Goal: Transaction & Acquisition: Subscribe to service/newsletter

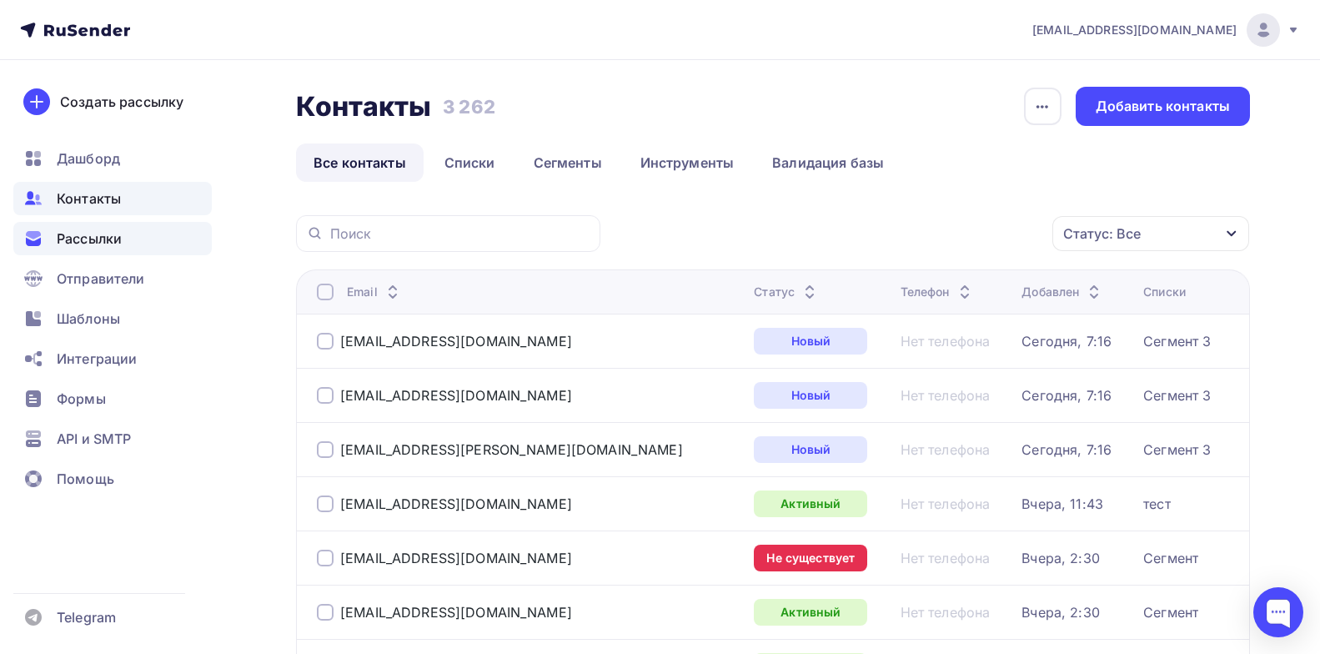
click at [127, 248] on div "Рассылки" at bounding box center [112, 238] width 198 height 33
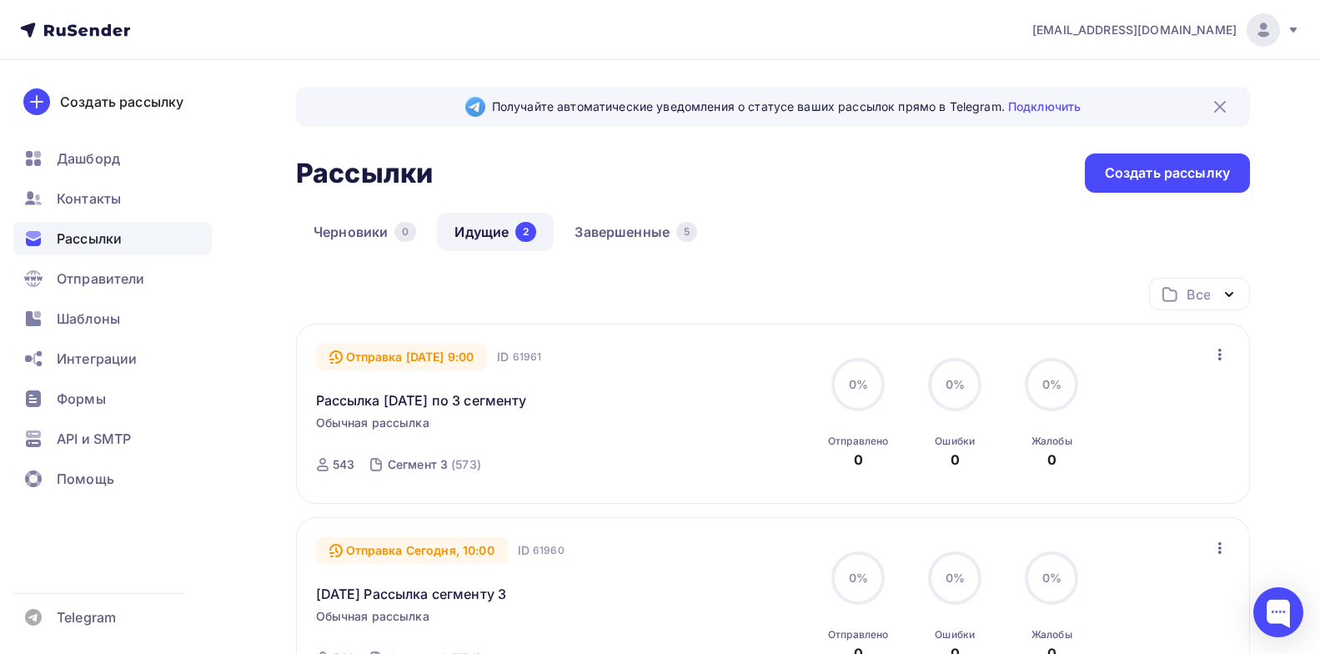
click at [1217, 351] on icon "button" at bounding box center [1220, 354] width 20 height 20
click at [608, 420] on div "Отправка 10.10.2025, 9:00 ID 61961 Рассылка 10.10.25 по 3 сегменту Обычная расс…" at bounding box center [506, 414] width 380 height 141
click at [1218, 354] on icon "button" at bounding box center [1219, 355] width 3 height 12
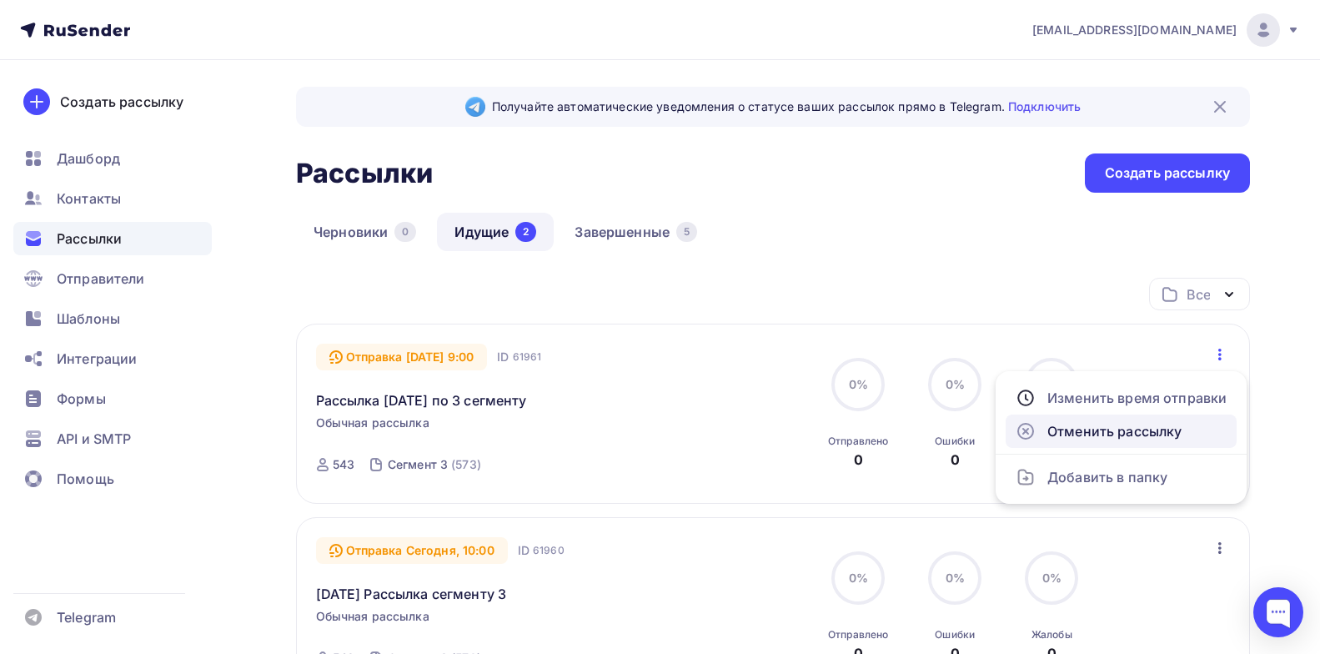
click at [1122, 427] on div "Отменить рассылку" at bounding box center [1121, 431] width 211 height 20
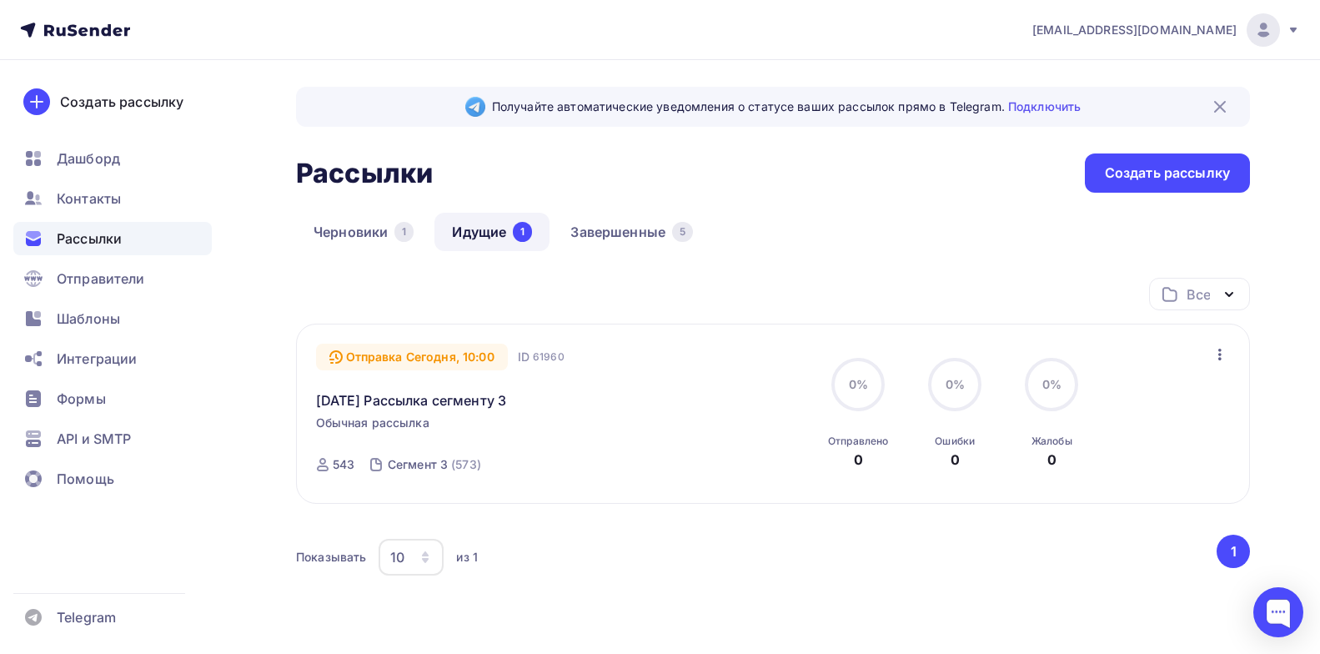
click at [1220, 354] on icon "button" at bounding box center [1219, 355] width 3 height 12
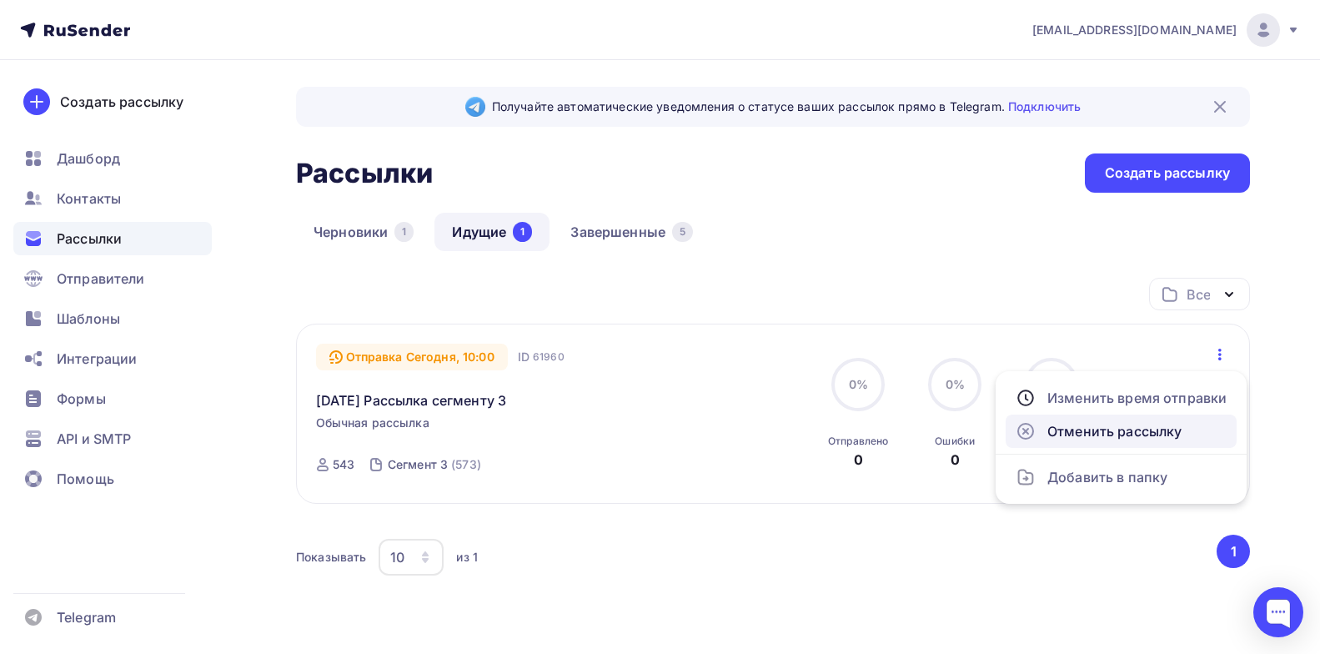
click at [1122, 434] on div "Отменить рассылку" at bounding box center [1121, 431] width 211 height 20
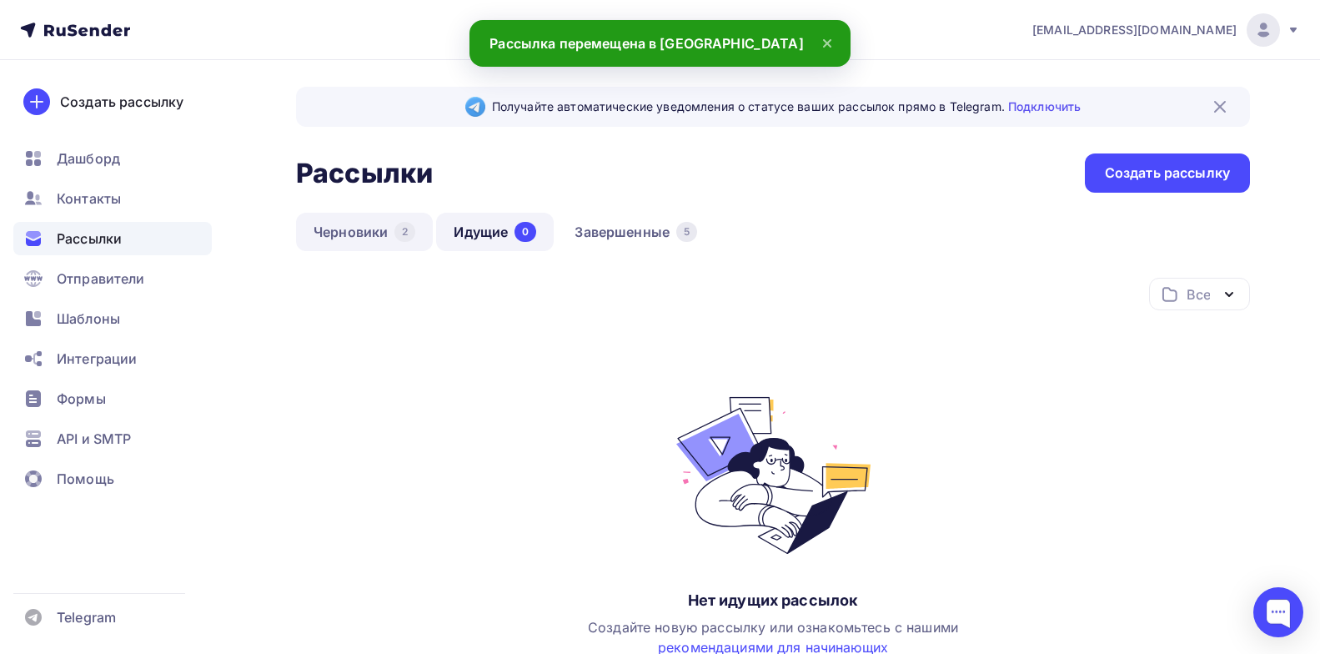
click at [335, 225] on link "Черновики 2" at bounding box center [364, 232] width 137 height 38
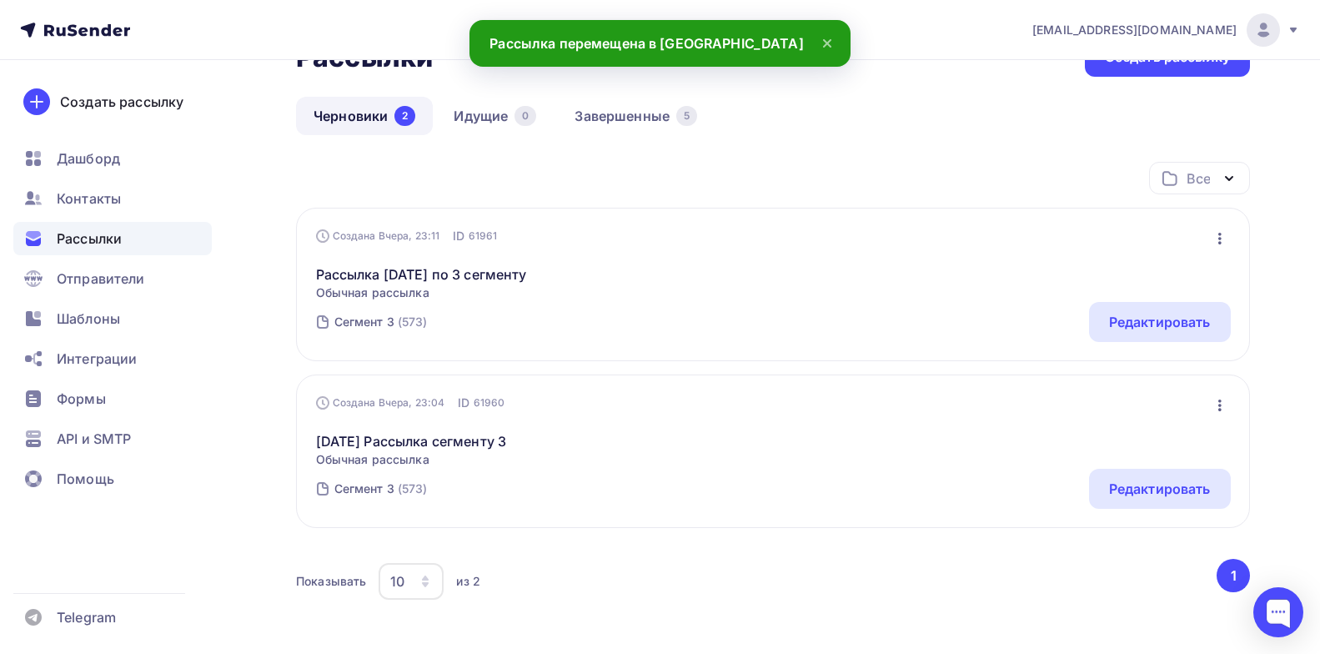
scroll to position [111, 0]
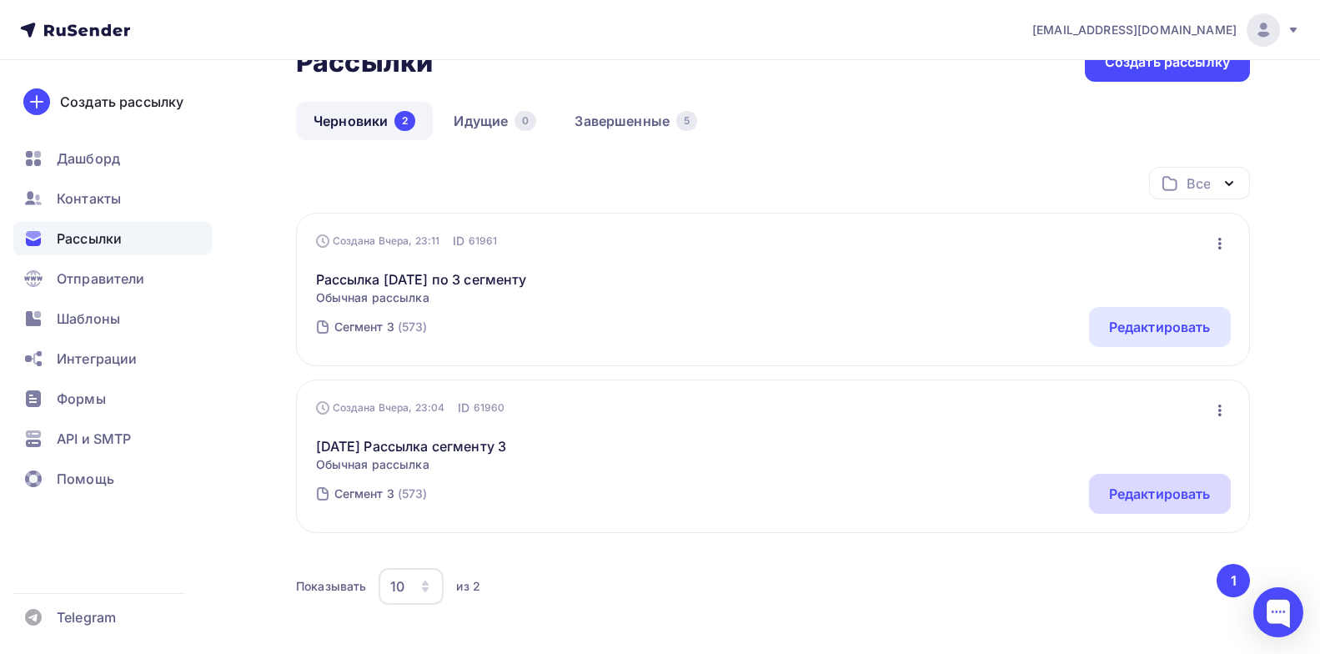
click at [1185, 495] on div "Редактировать" at bounding box center [1160, 494] width 102 height 20
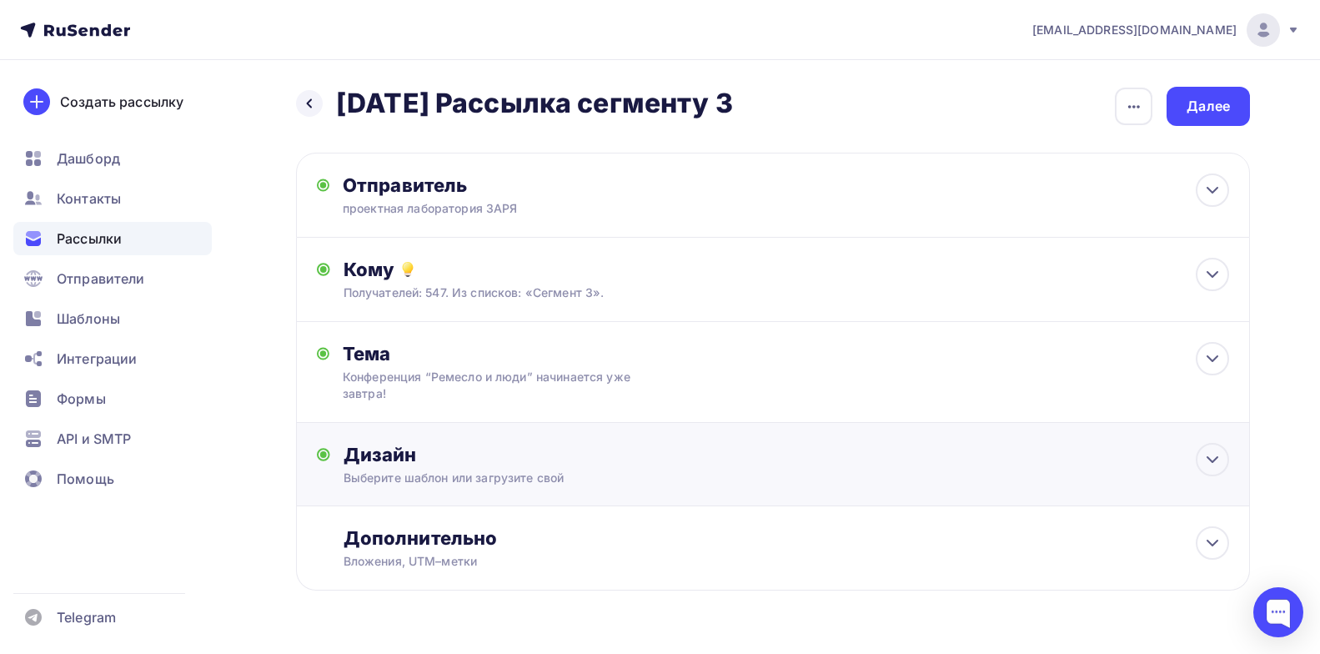
click at [512, 471] on div "Выберите шаблон или загрузите свой" at bounding box center [742, 477] width 797 height 17
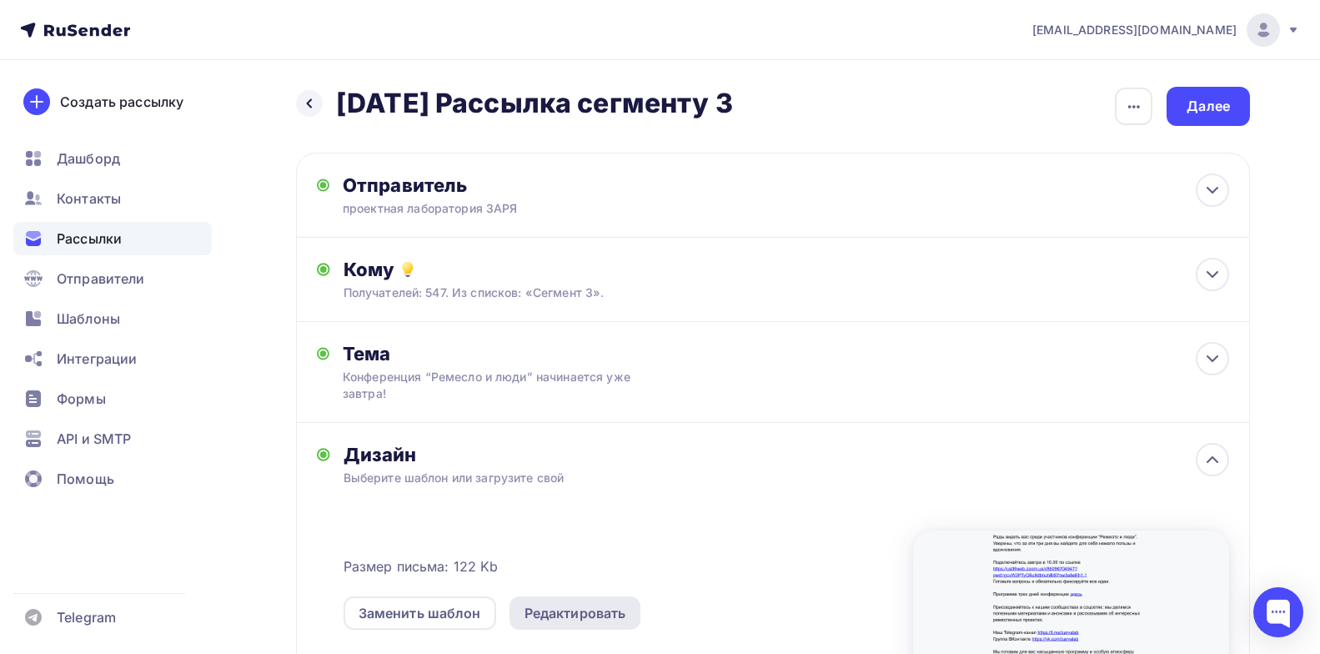
click at [605, 610] on div "Редактировать" at bounding box center [576, 613] width 102 height 20
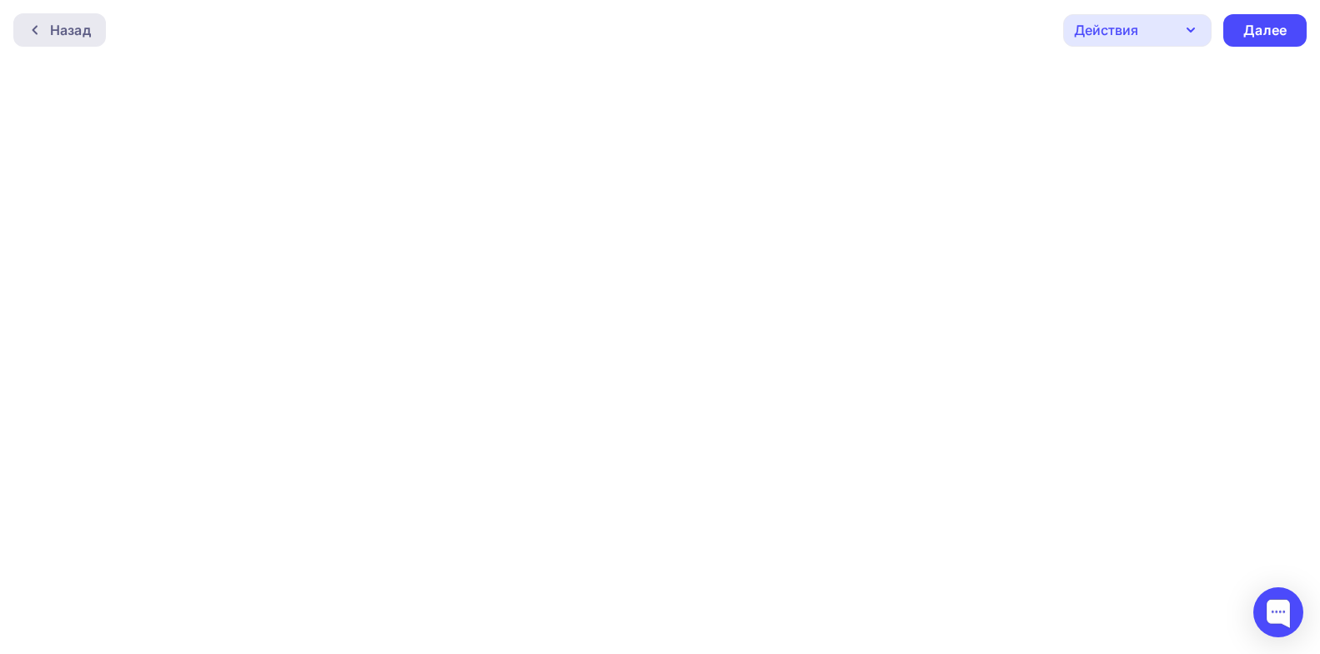
click at [57, 23] on div "Назад" at bounding box center [70, 30] width 41 height 20
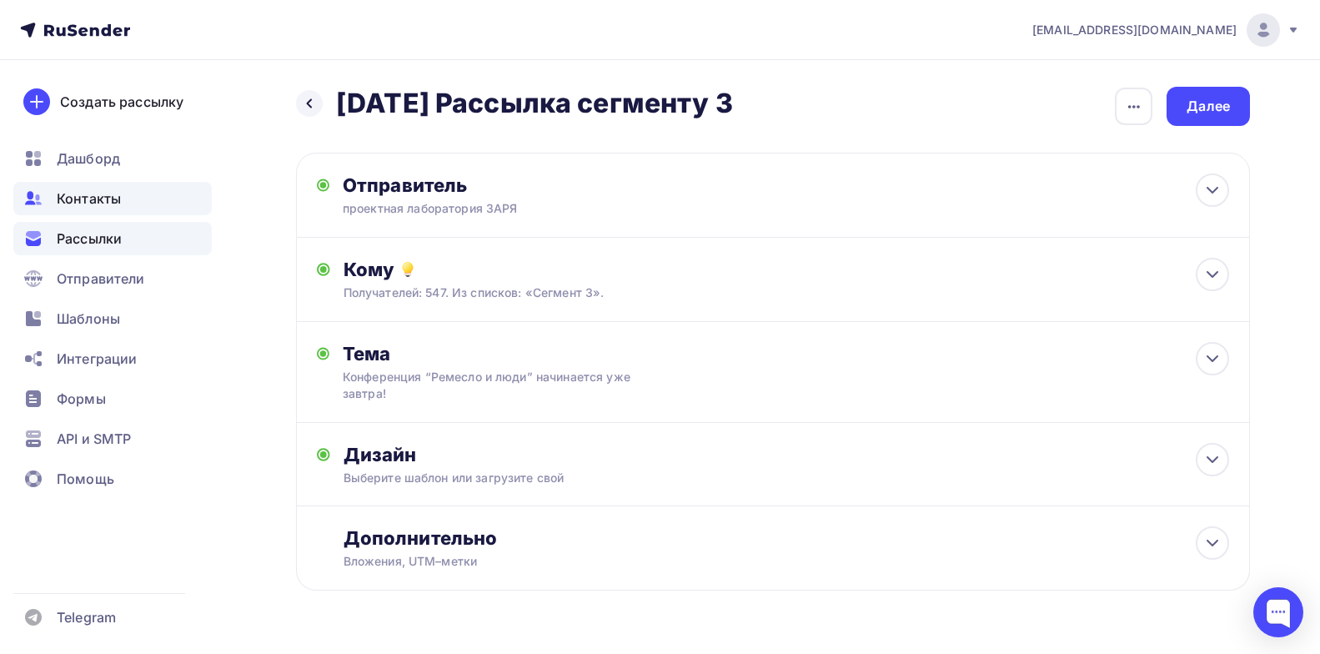
click at [79, 199] on span "Контакты" at bounding box center [89, 198] width 64 height 20
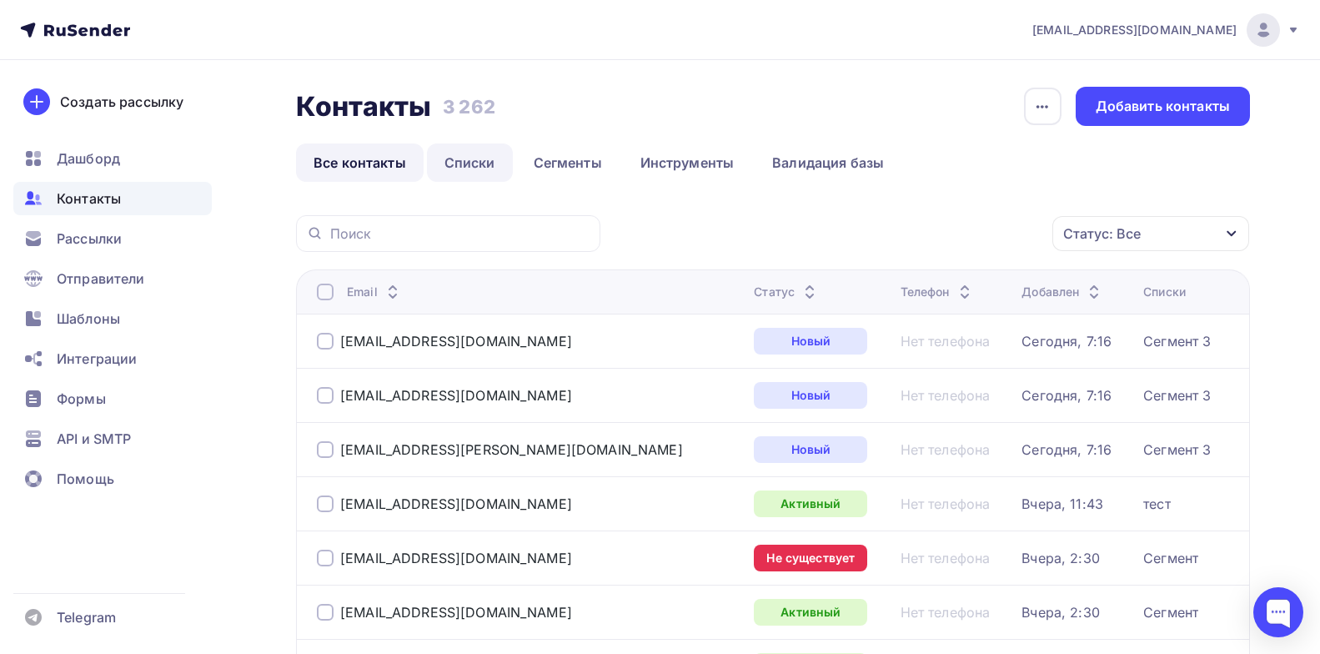
click at [474, 163] on link "Списки" at bounding box center [470, 162] width 86 height 38
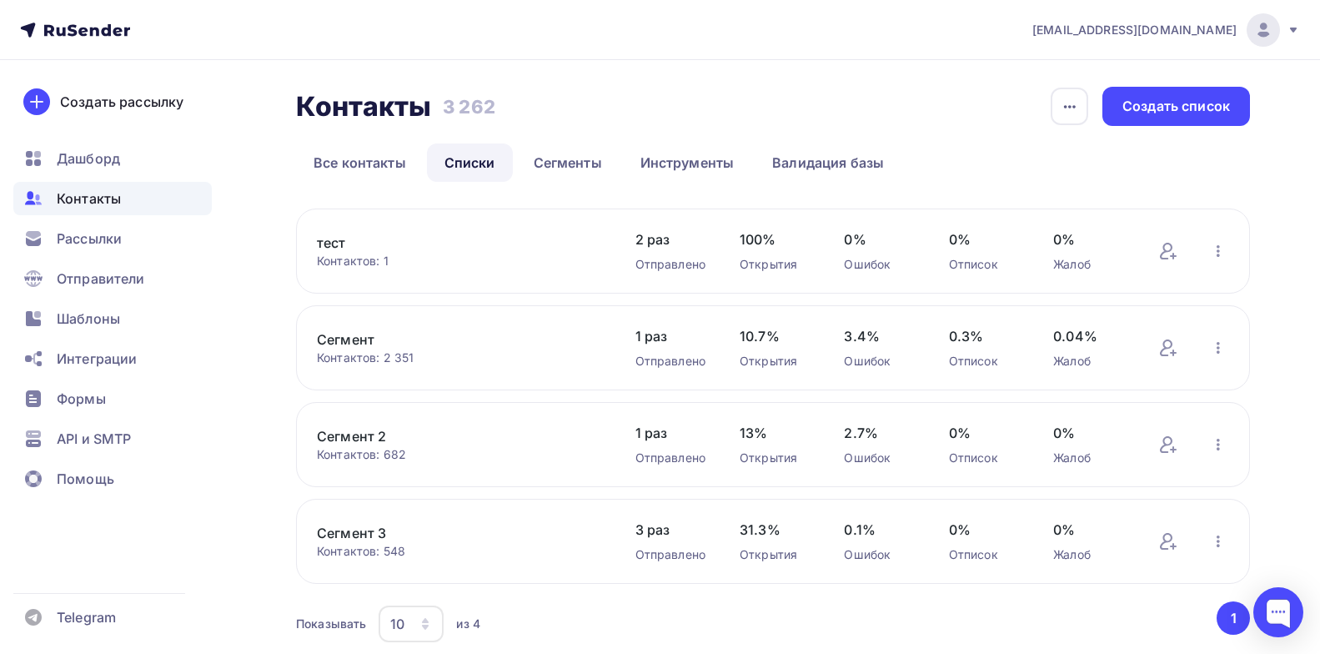
click at [371, 540] on link "Сегмент 3" at bounding box center [459, 533] width 284 height 20
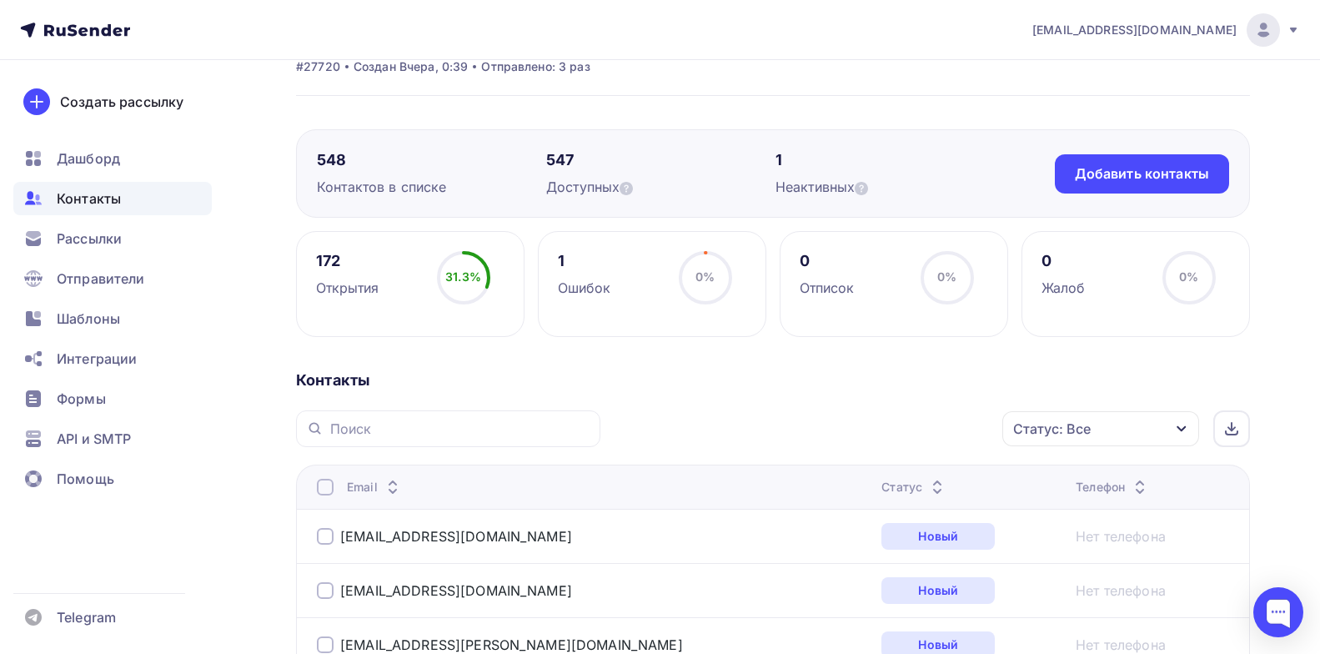
scroll to position [37, 0]
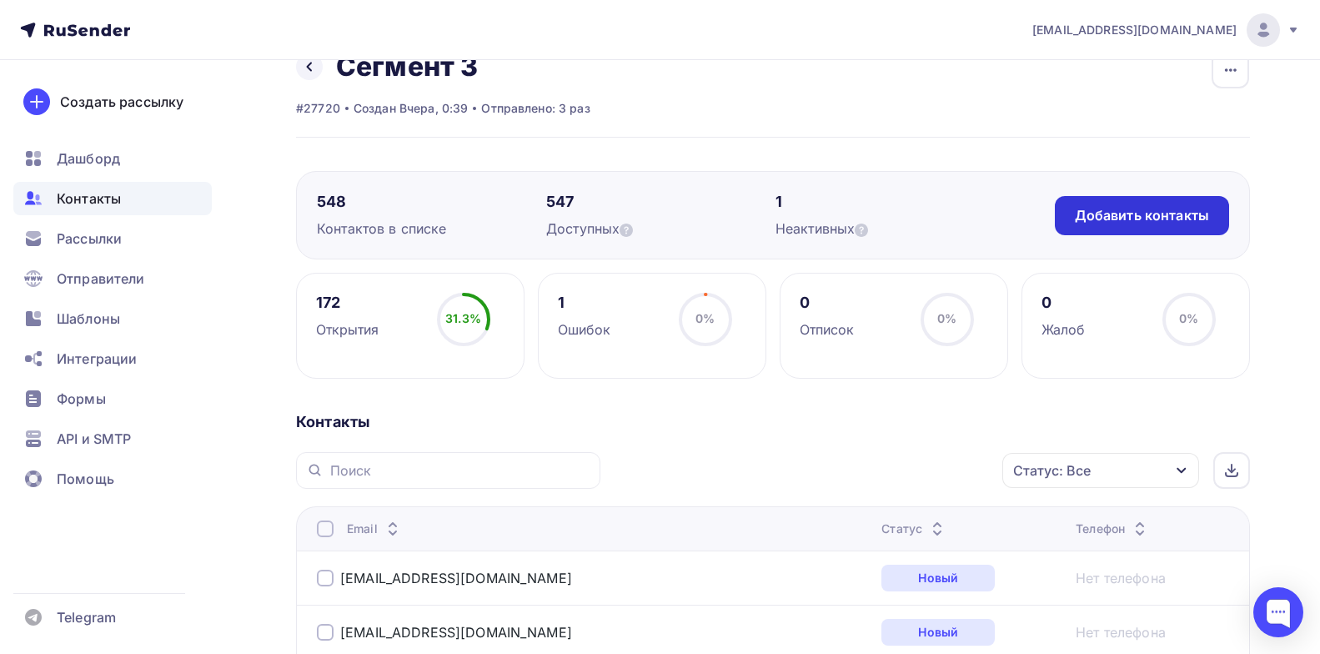
click at [1182, 200] on div "Добавить контакты" at bounding box center [1142, 215] width 174 height 39
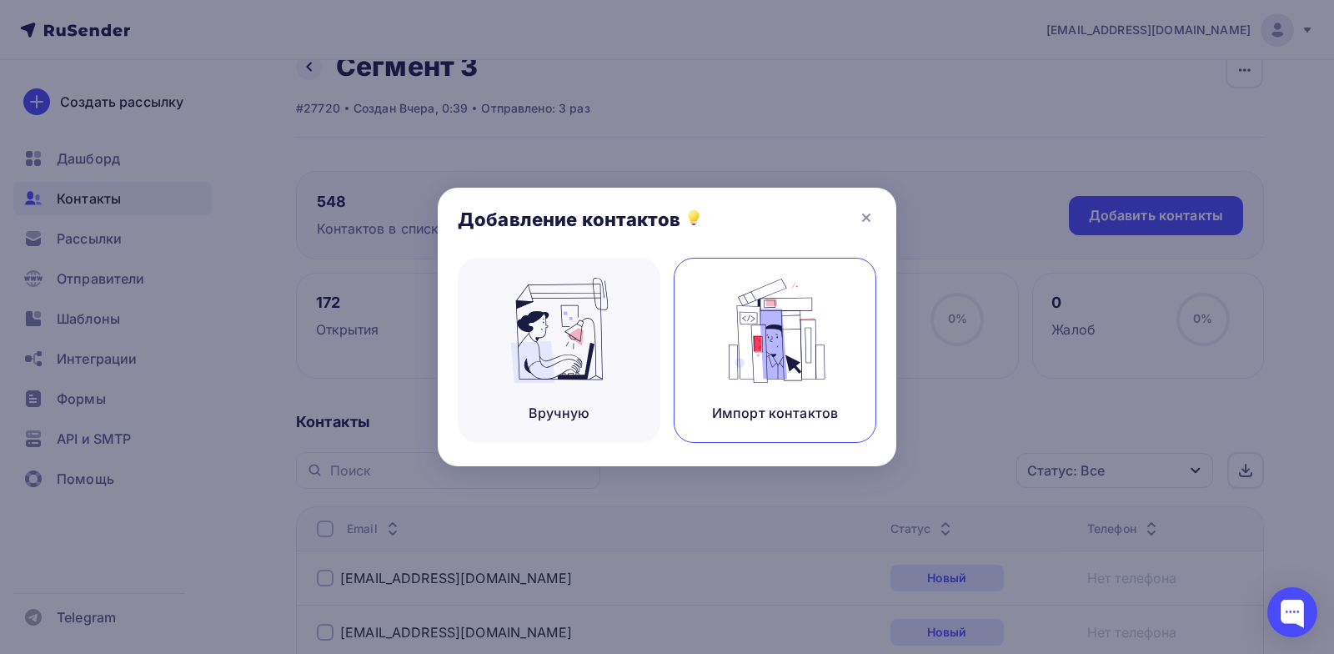
click at [817, 333] on img at bounding box center [776, 330] width 112 height 105
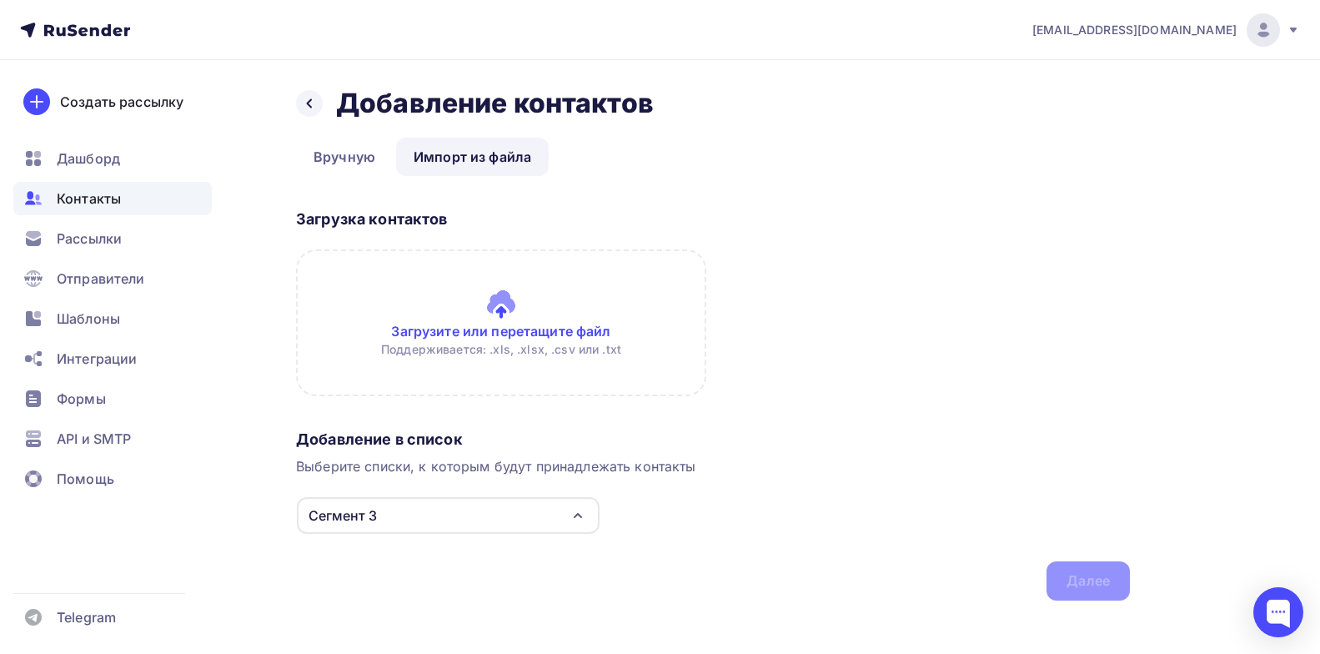
click at [549, 309] on input "file" at bounding box center [501, 322] width 410 height 147
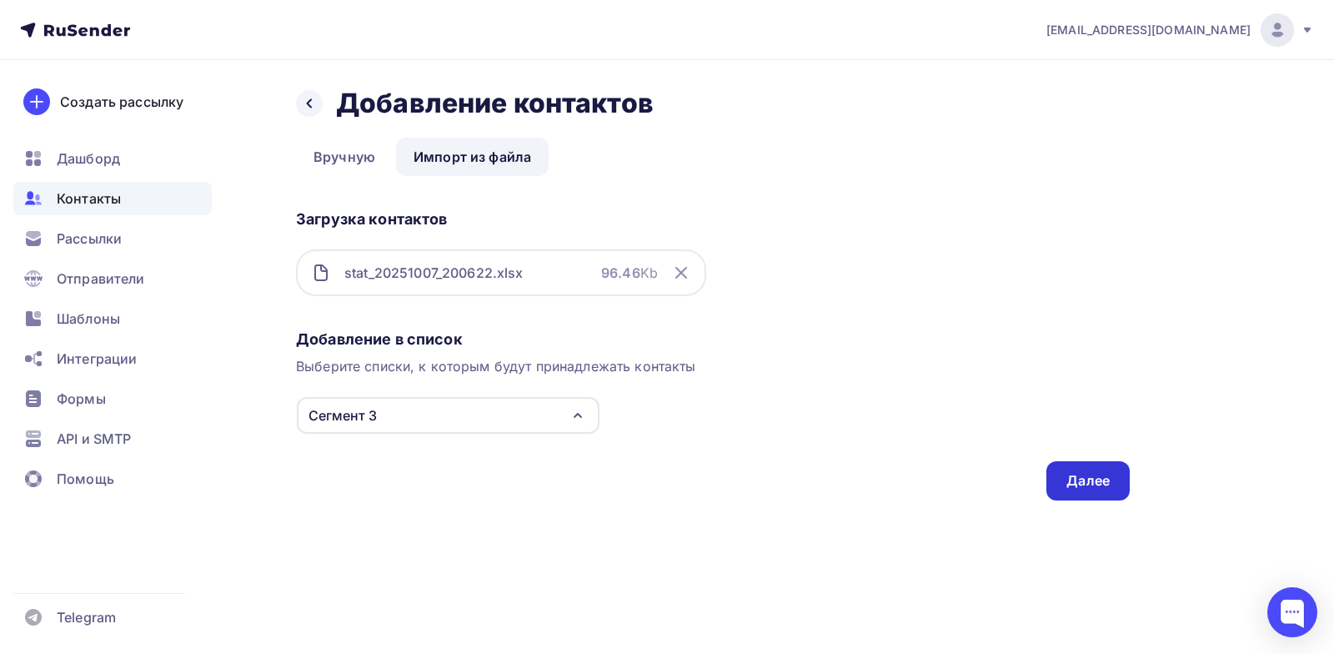
click at [1106, 486] on div "Далее" at bounding box center [1088, 480] width 43 height 19
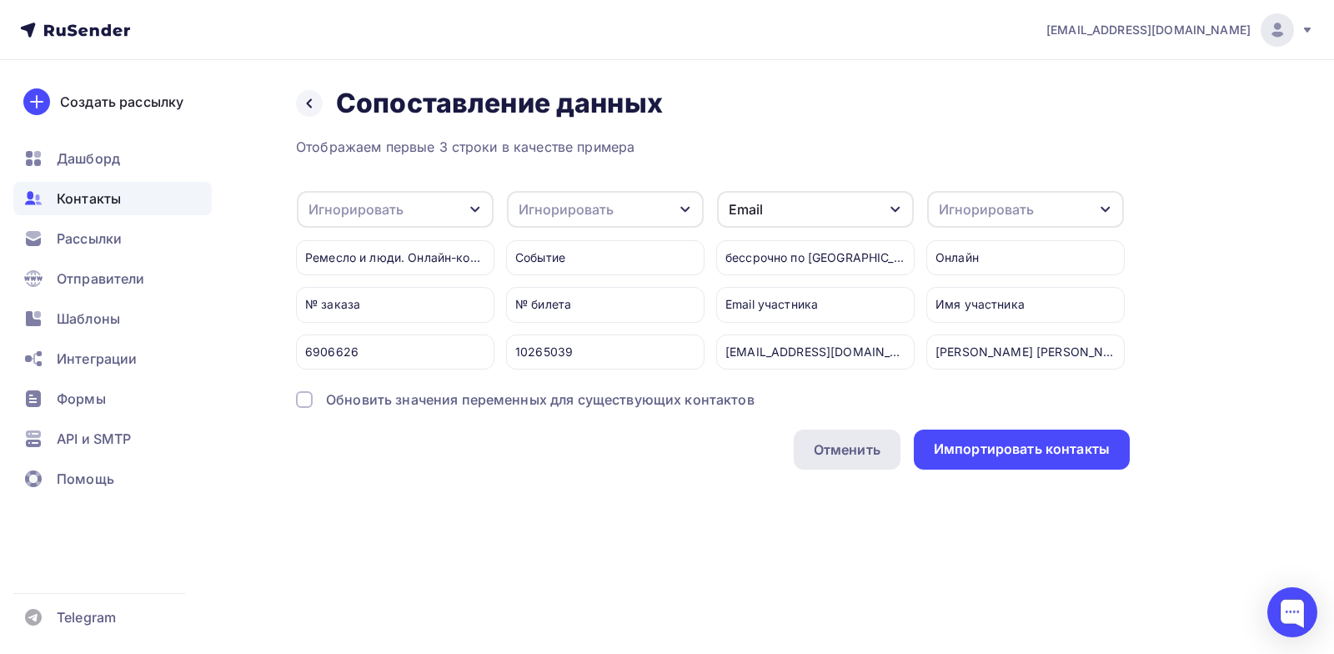
click at [824, 459] on div "Отменить" at bounding box center [847, 449] width 67 height 20
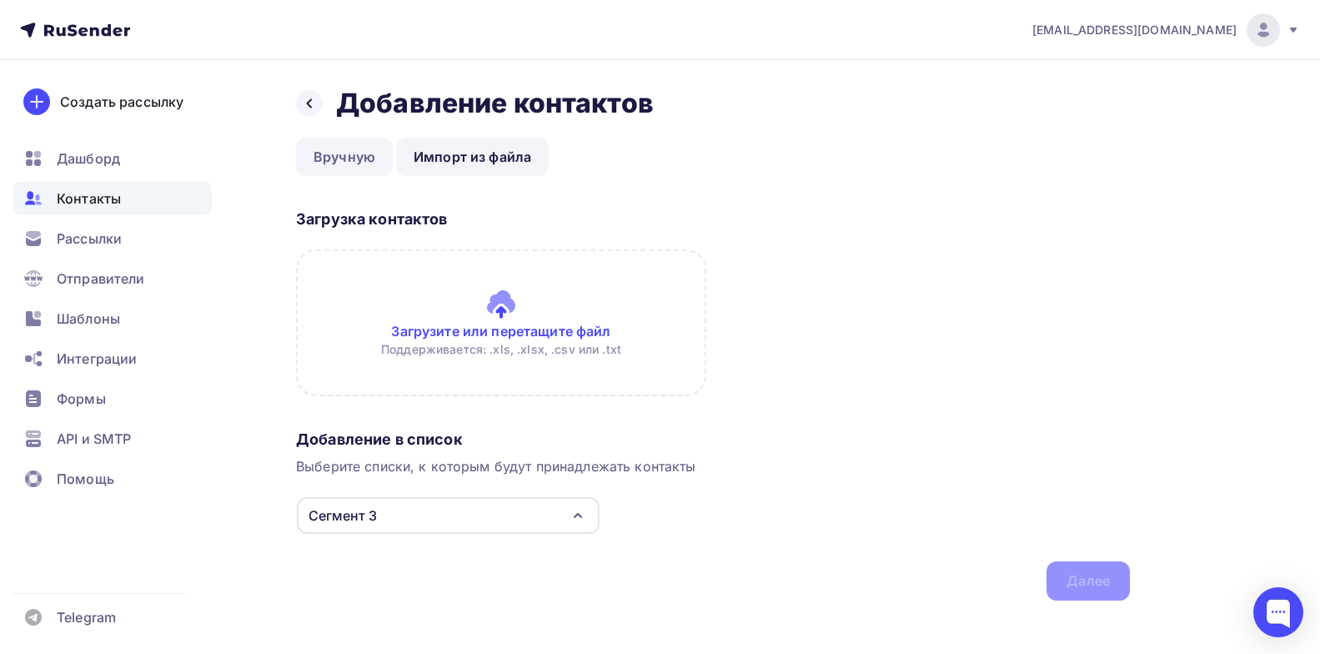
click at [371, 157] on link "Вручную" at bounding box center [344, 157] width 97 height 38
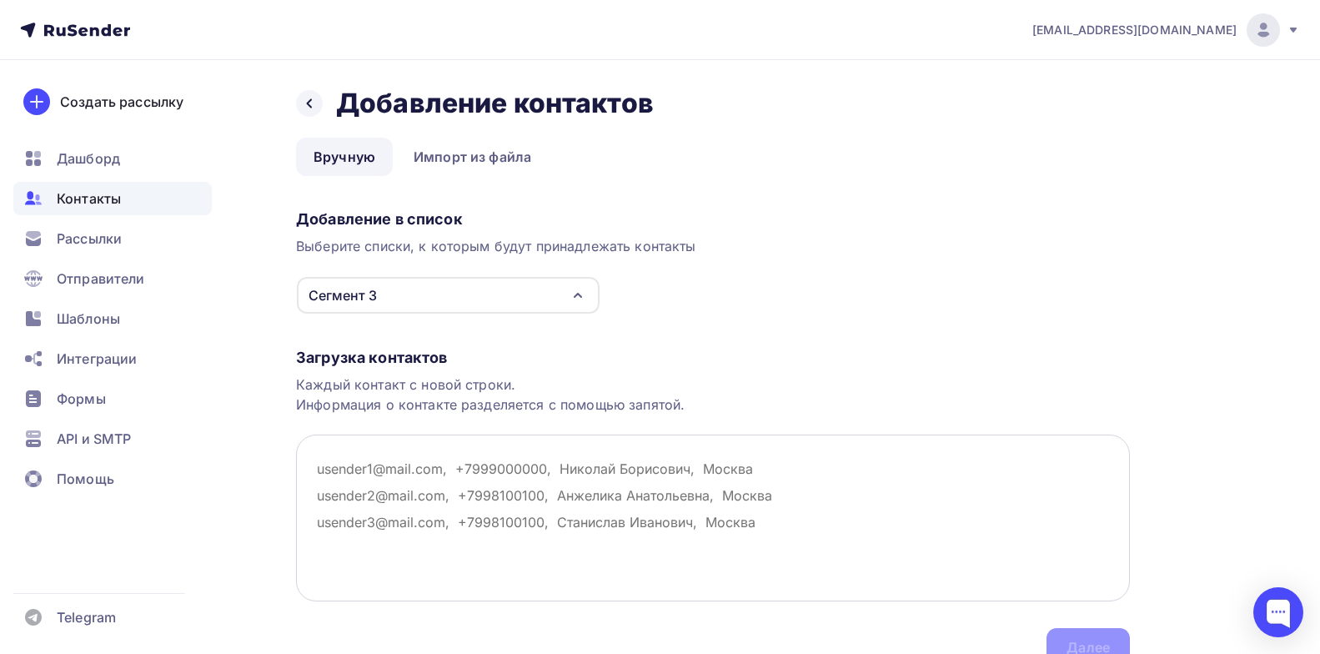
type textarea "trojkova@yandex.ru tata281@mail.ru marinaponomareva.artist@gmail.com anna.ambel…"
click at [435, 532] on textarea at bounding box center [713, 517] width 834 height 167
paste textarea "trojkova@yandex.ru Рожкова Татьяна Ивановна tata281@mail.ru Кленович Наталья Ив…"
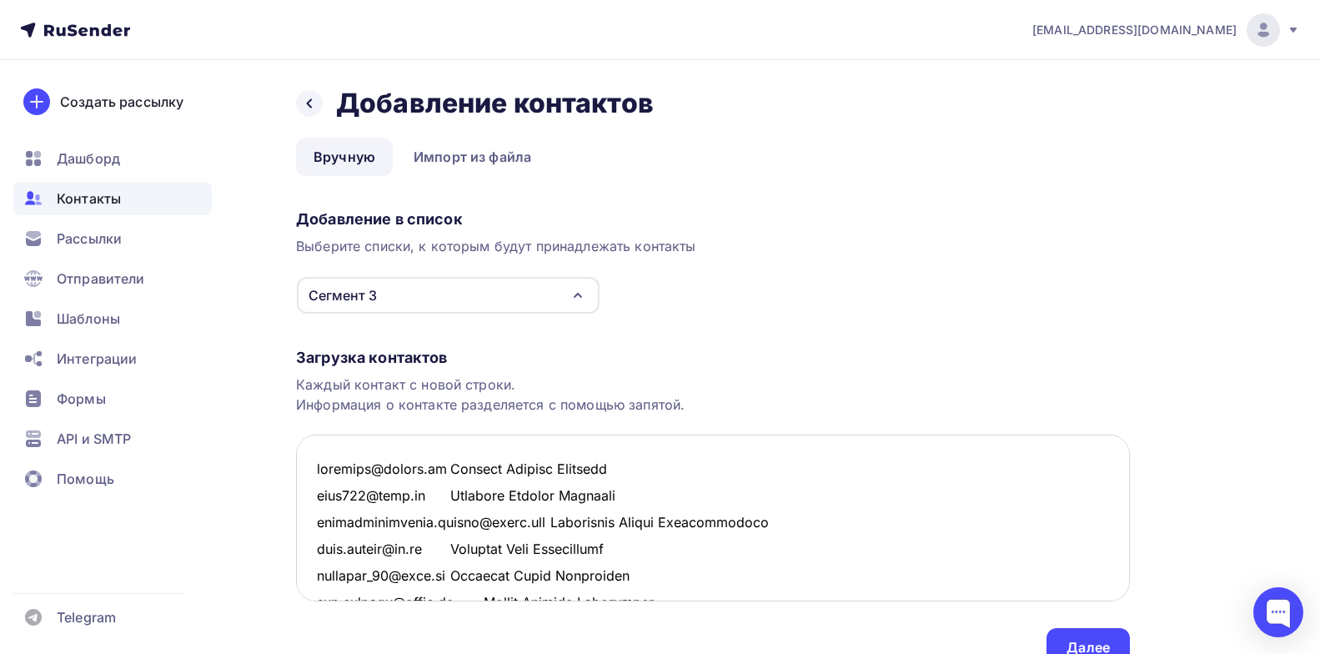
scroll to position [17408, 0]
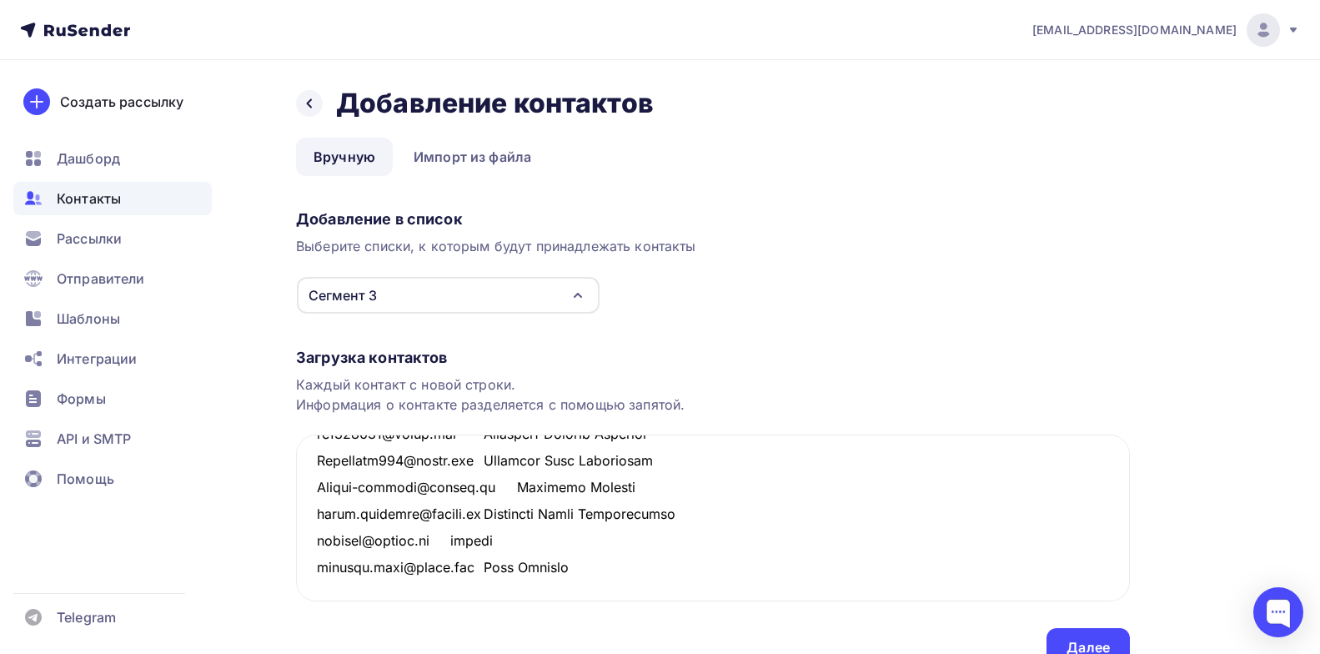
type textarea "trojkova@yandex.ru Рожкова Татьяна Ивановна tata281@mail.ru Кленович Наталья Ив…"
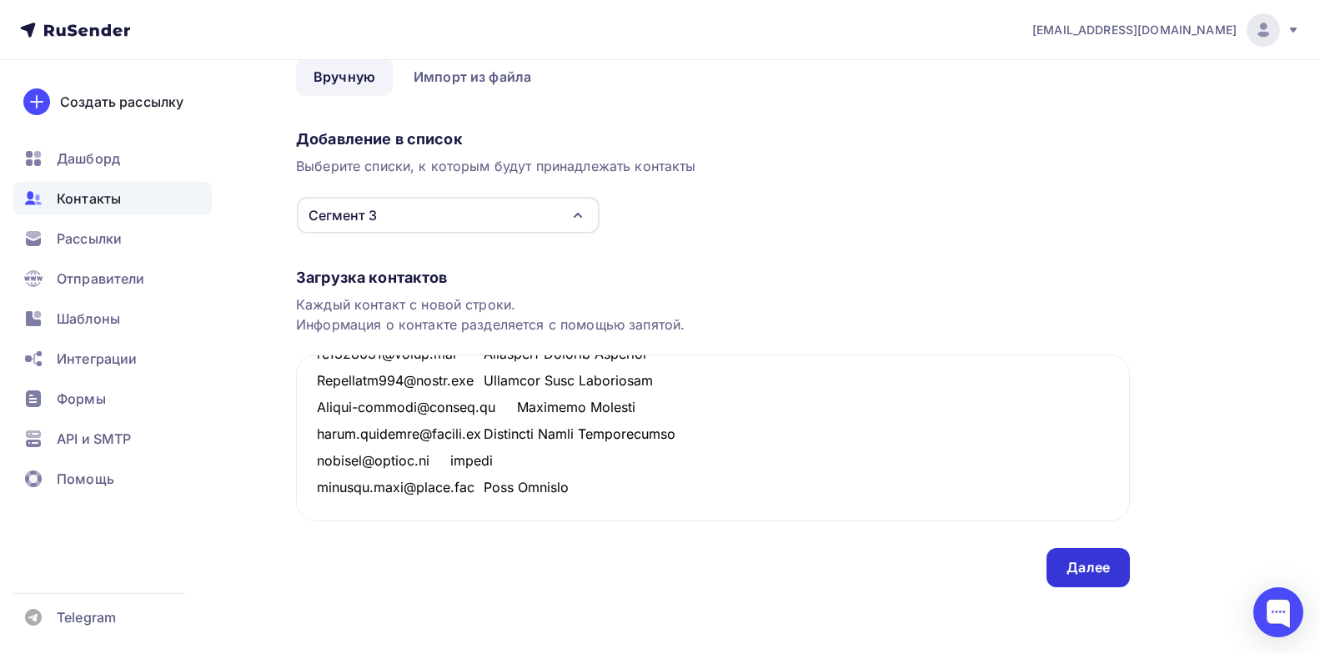
click at [1083, 567] on div "Далее" at bounding box center [1088, 567] width 43 height 19
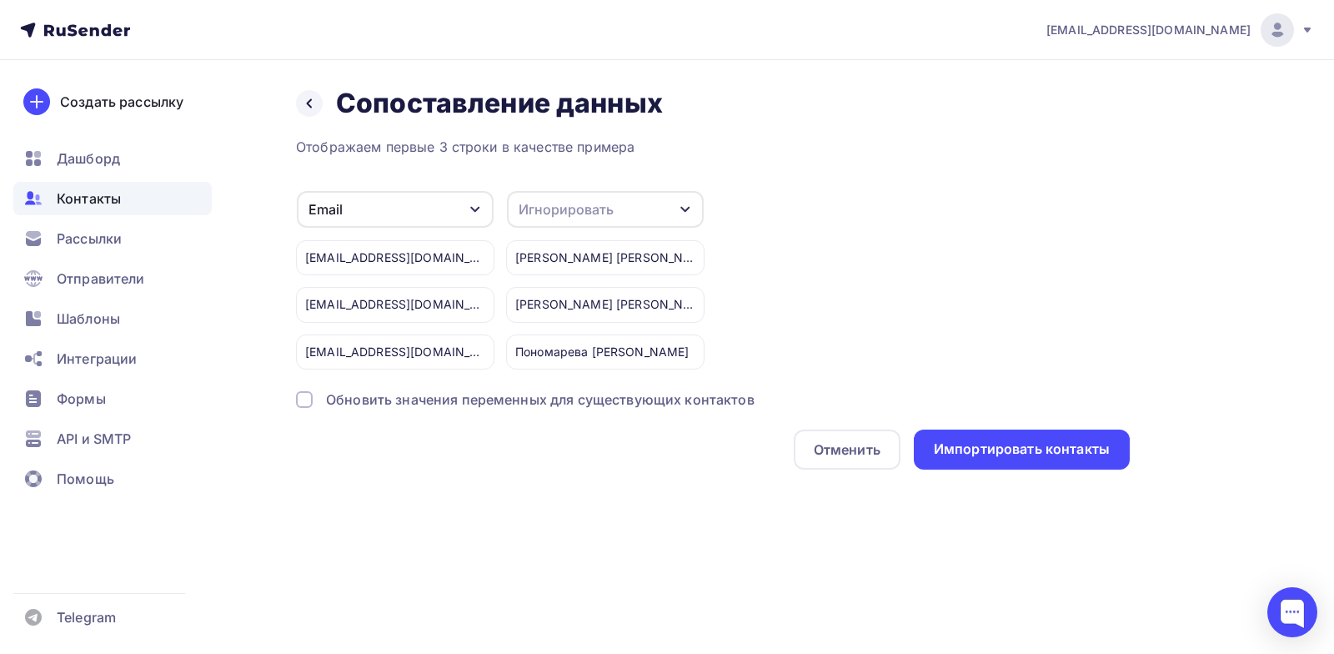
click at [324, 390] on div "Обновить значения переменных для существующих контактов" at bounding box center [713, 399] width 834 height 20
click at [690, 203] on icon "button" at bounding box center [685, 209] width 13 height 13
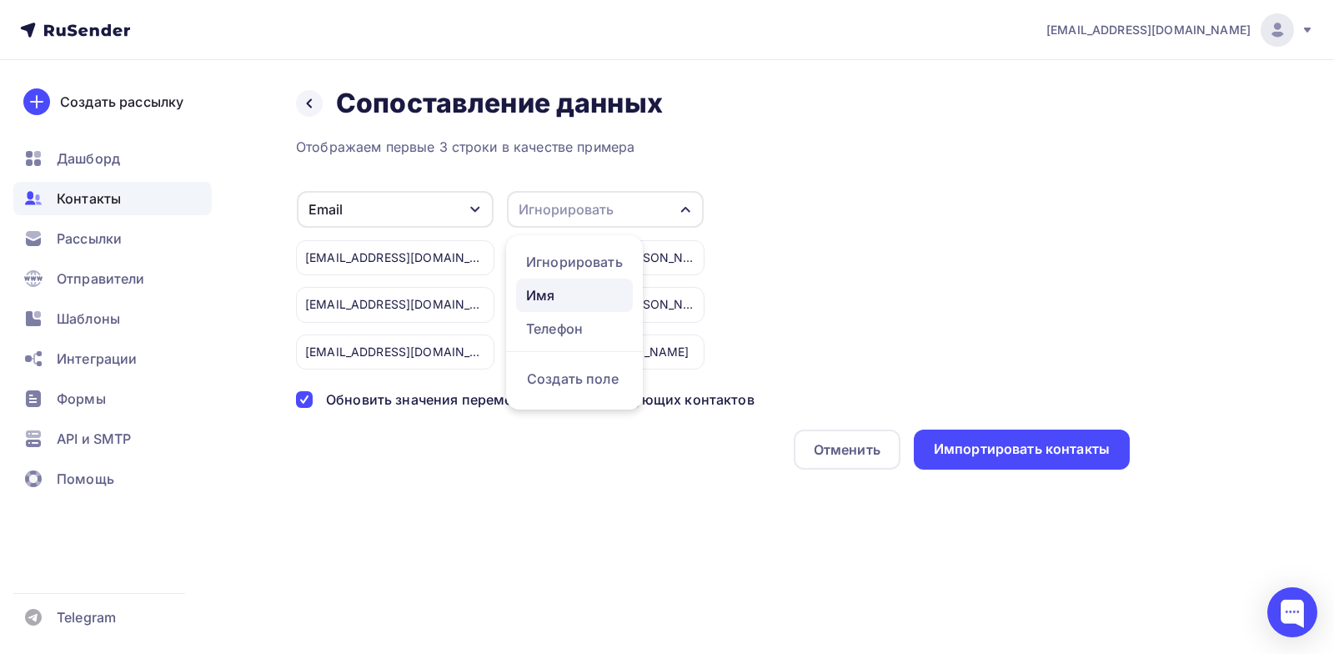
click at [559, 301] on div "Имя" at bounding box center [574, 295] width 97 height 20
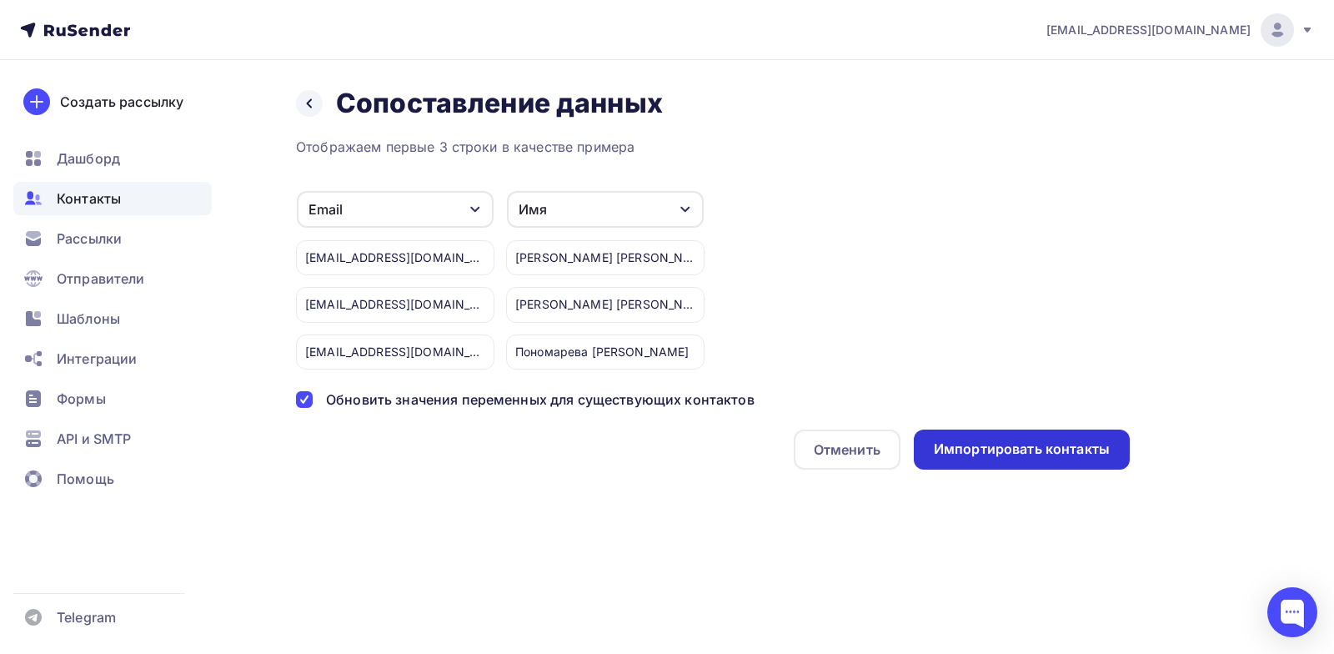
click at [980, 452] on div "Импортировать контакты" at bounding box center [1022, 448] width 176 height 19
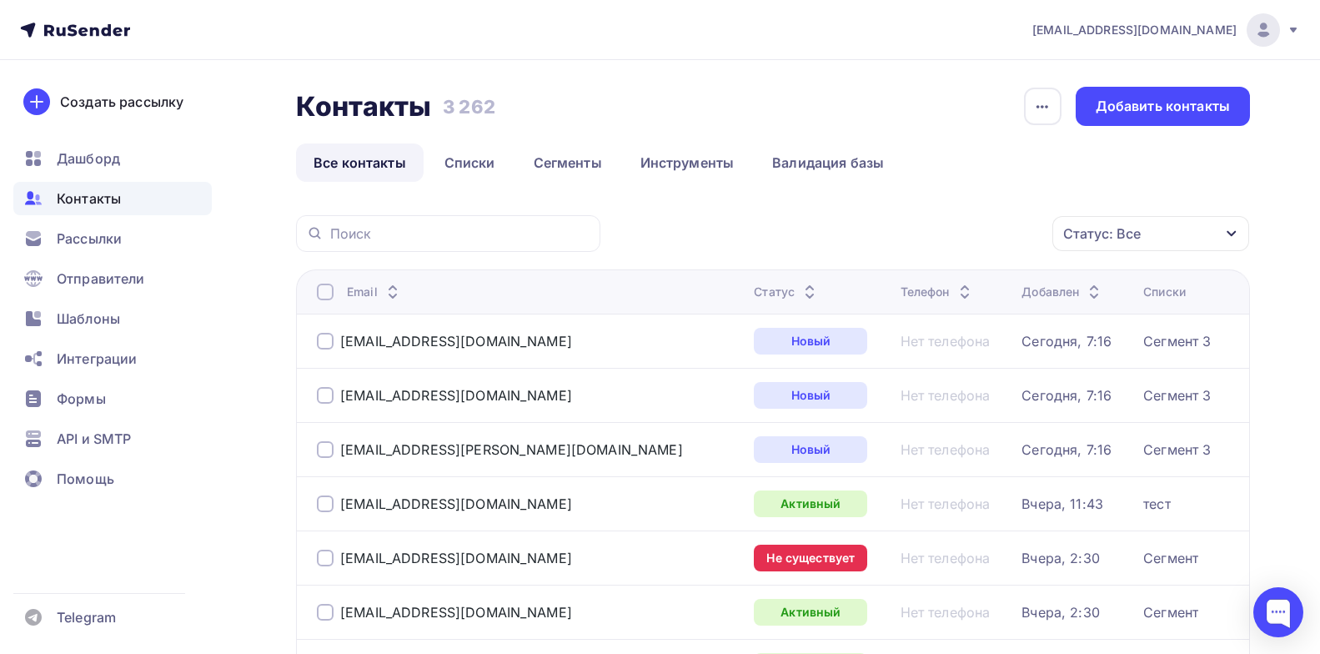
click at [800, 292] on icon at bounding box center [810, 296] width 20 height 20
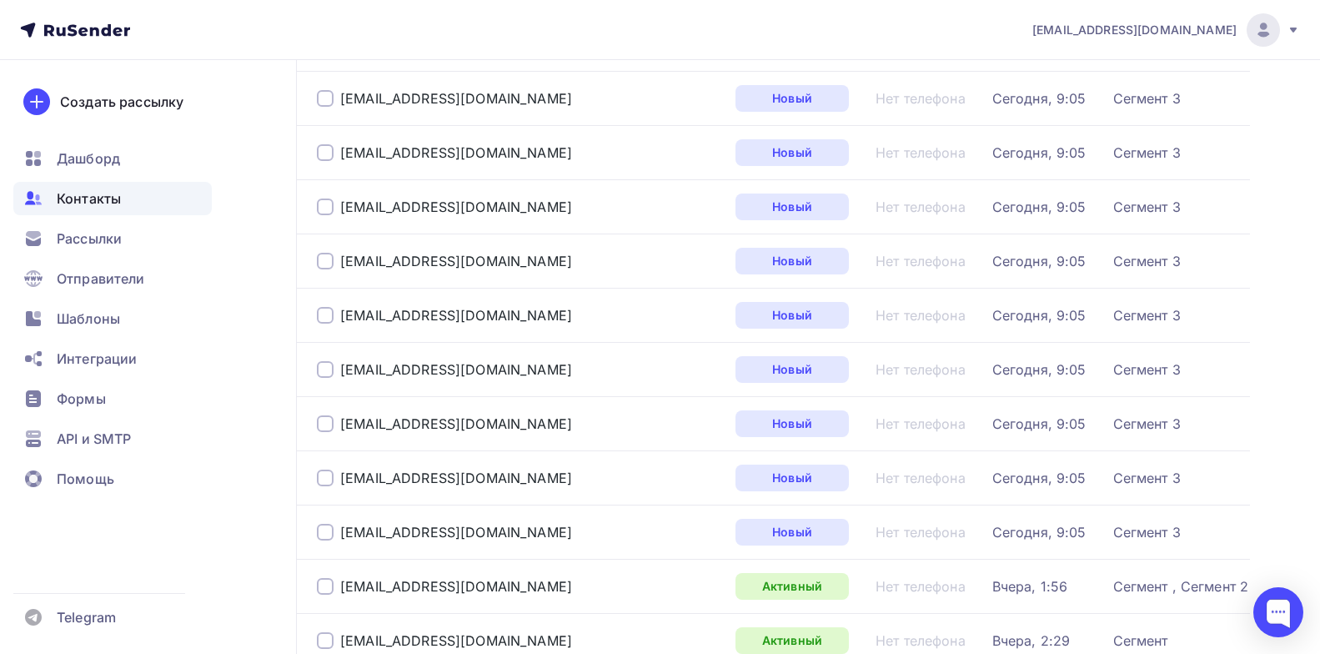
scroll to position [2009, 0]
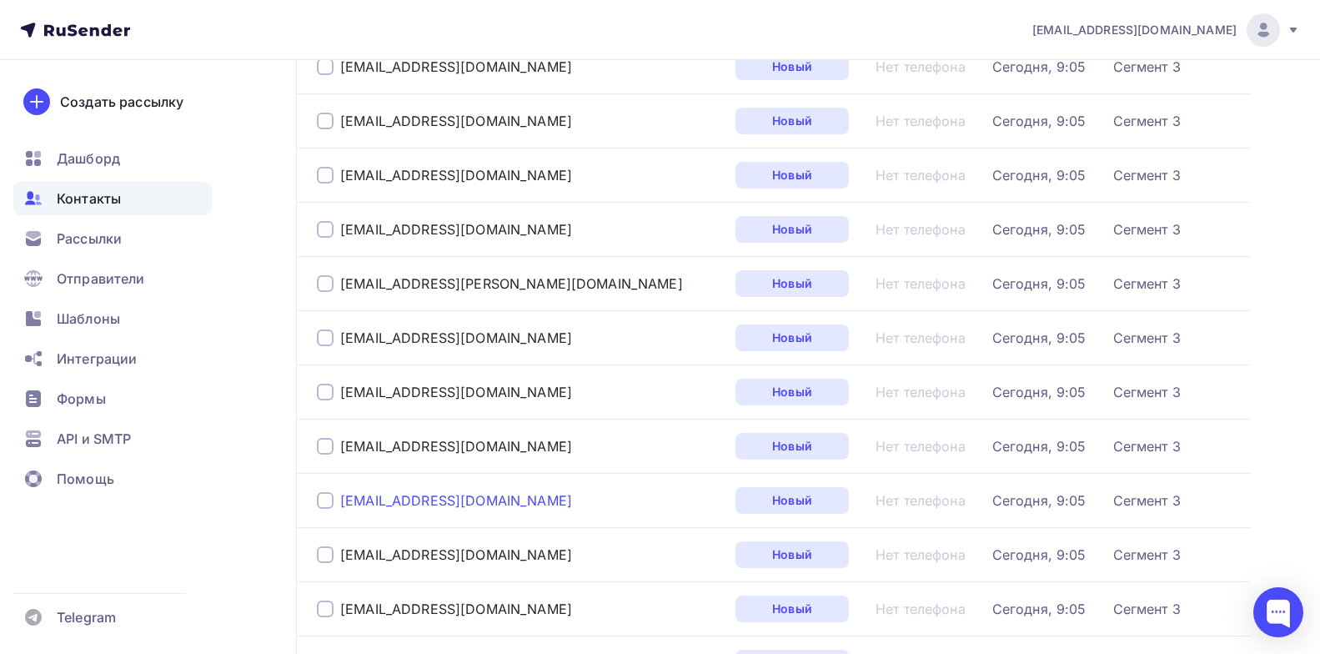
click at [439, 498] on div "le.bazanova@gmail.com" at bounding box center [456, 500] width 232 height 17
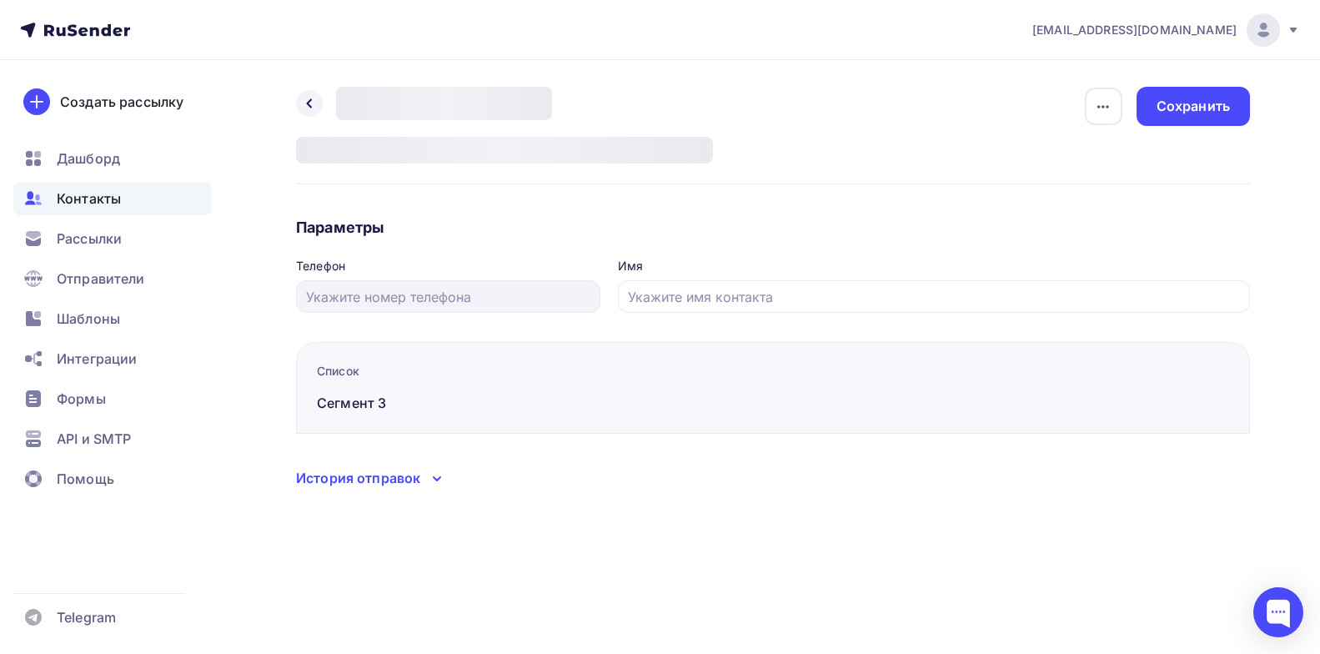
type input "Базанова Елена"
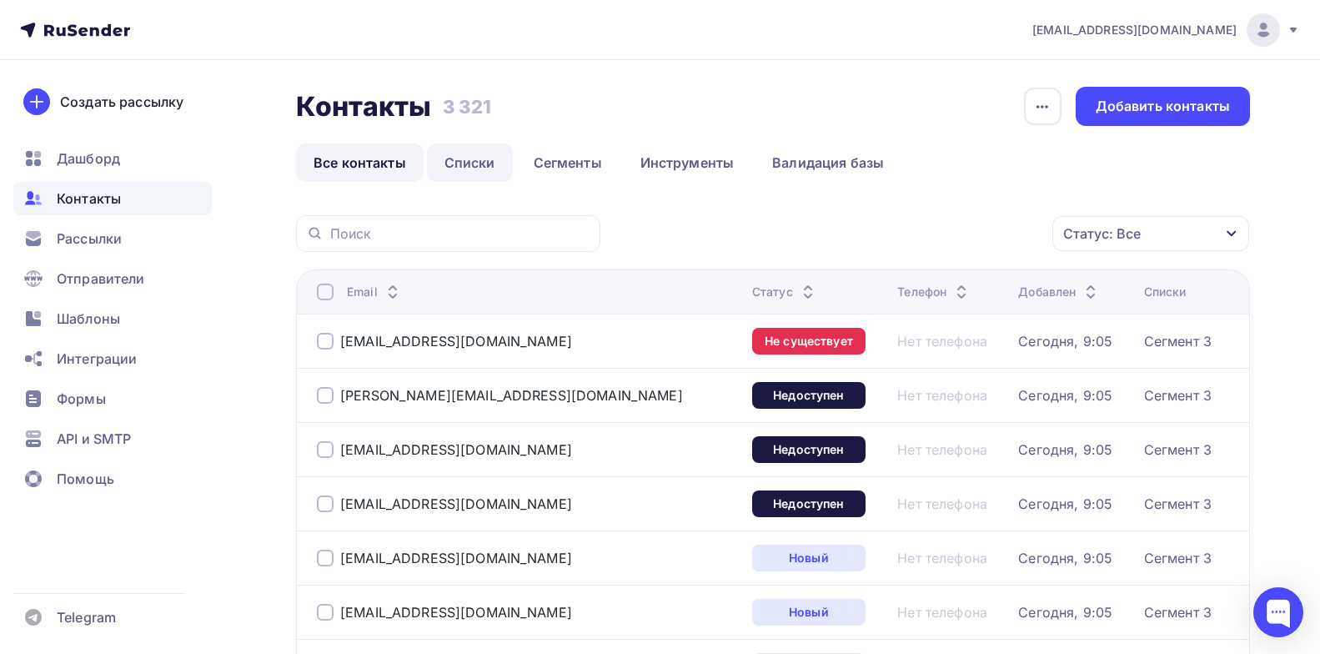
click at [466, 163] on link "Списки" at bounding box center [470, 162] width 86 height 38
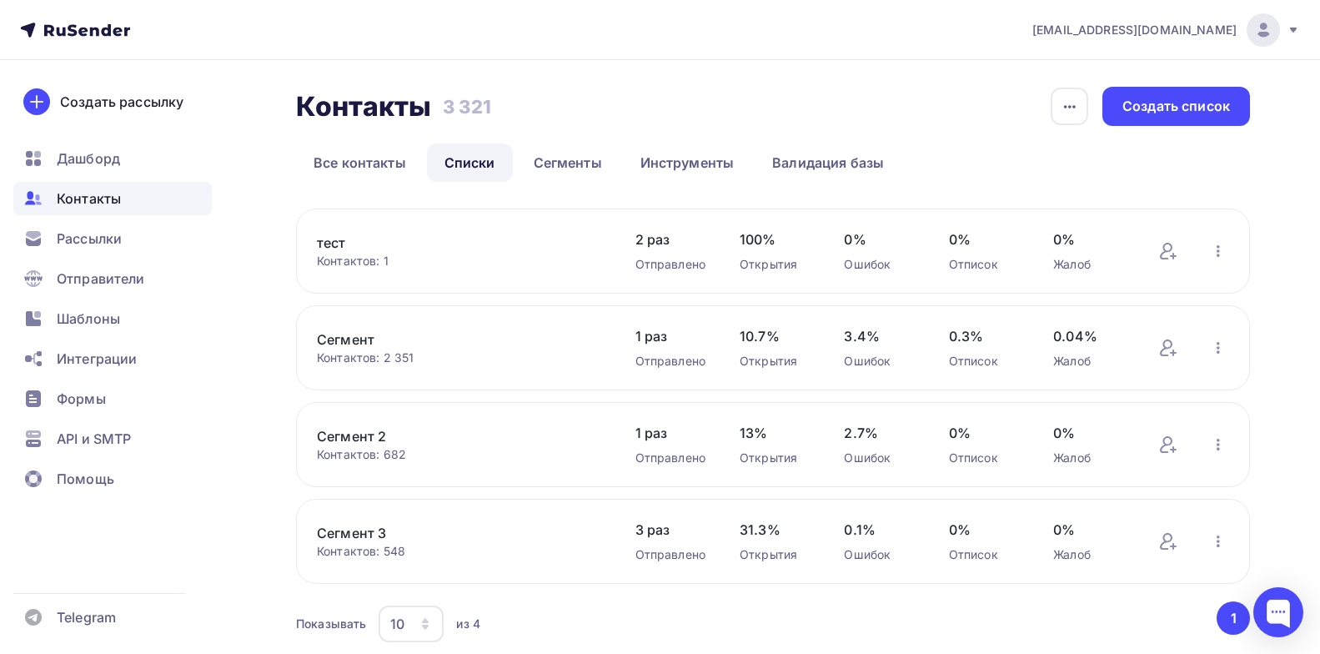
click at [353, 534] on link "Сегмент 3" at bounding box center [459, 533] width 284 height 20
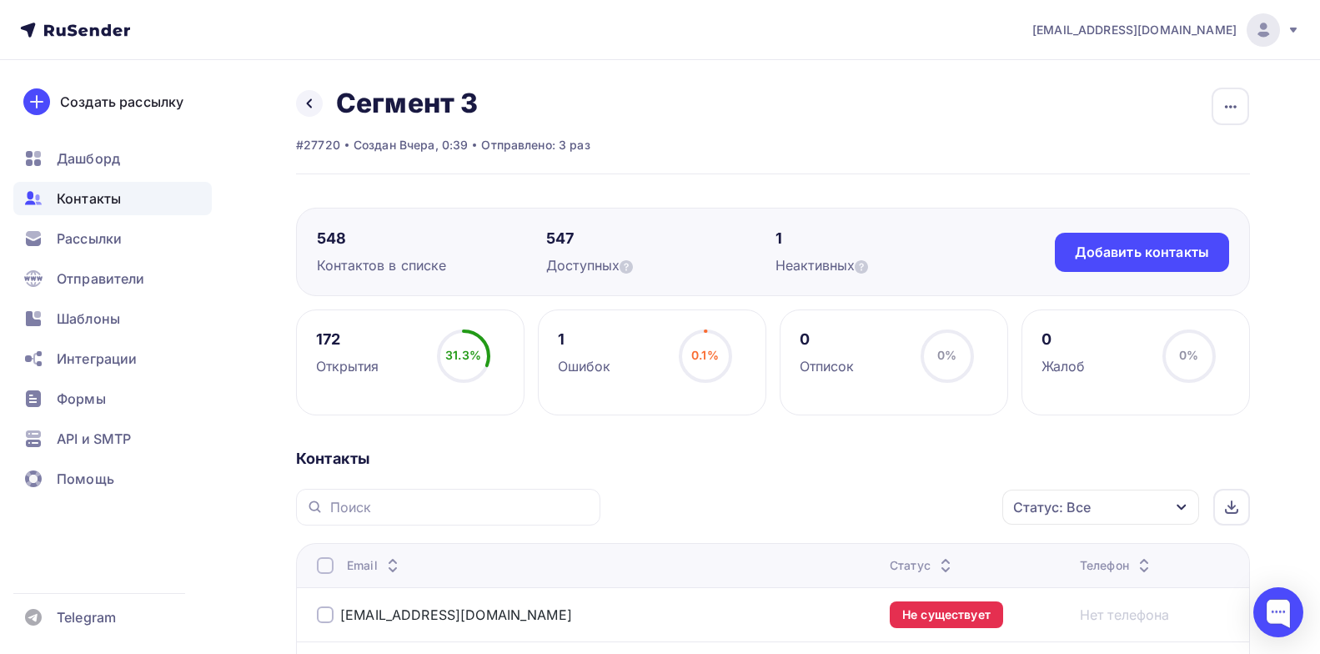
click at [883, 556] on th "Статус" at bounding box center [978, 565] width 190 height 44
click at [890, 565] on div "Статус" at bounding box center [923, 565] width 66 height 17
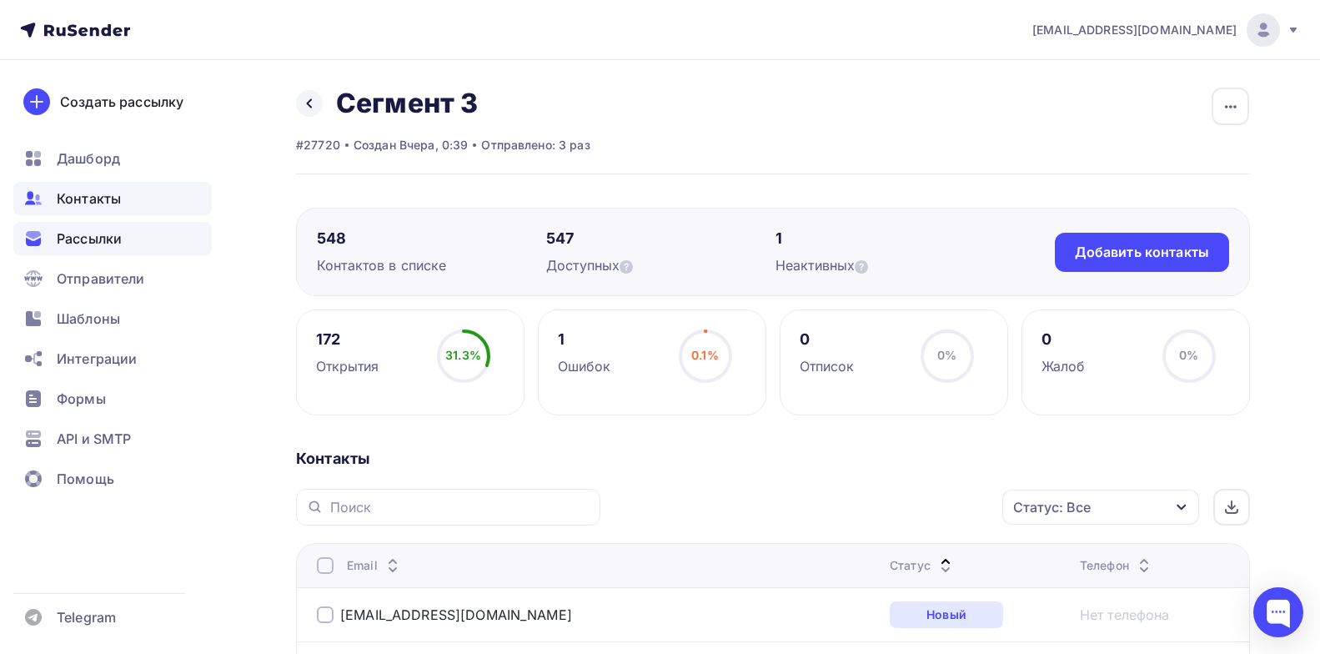
click at [163, 239] on div "Рассылки" at bounding box center [112, 238] width 198 height 33
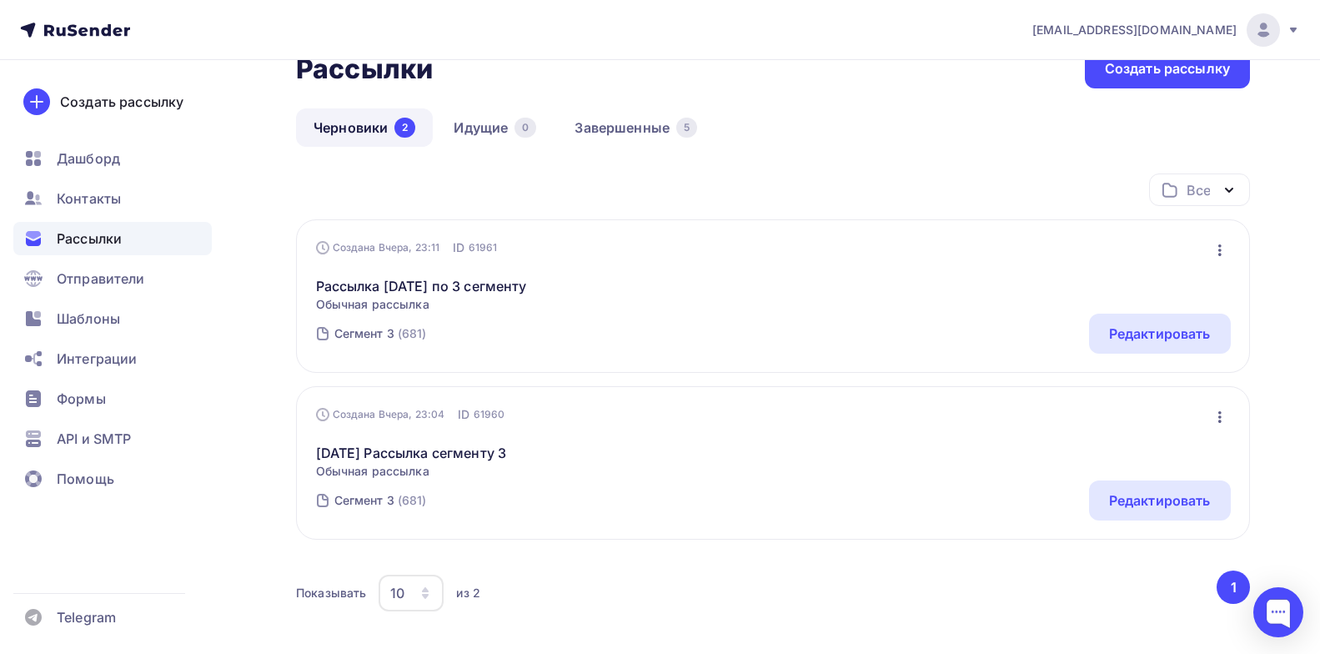
scroll to position [107, 0]
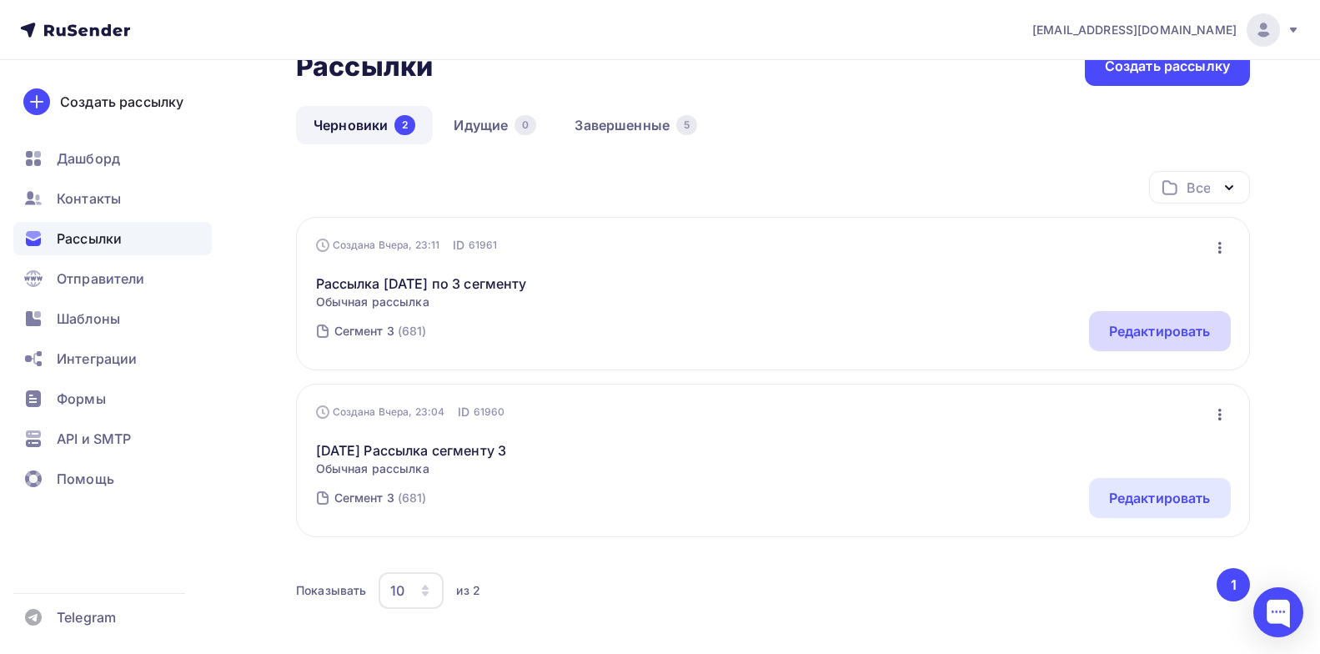
click at [1146, 322] on div "Редактировать" at bounding box center [1160, 331] width 102 height 20
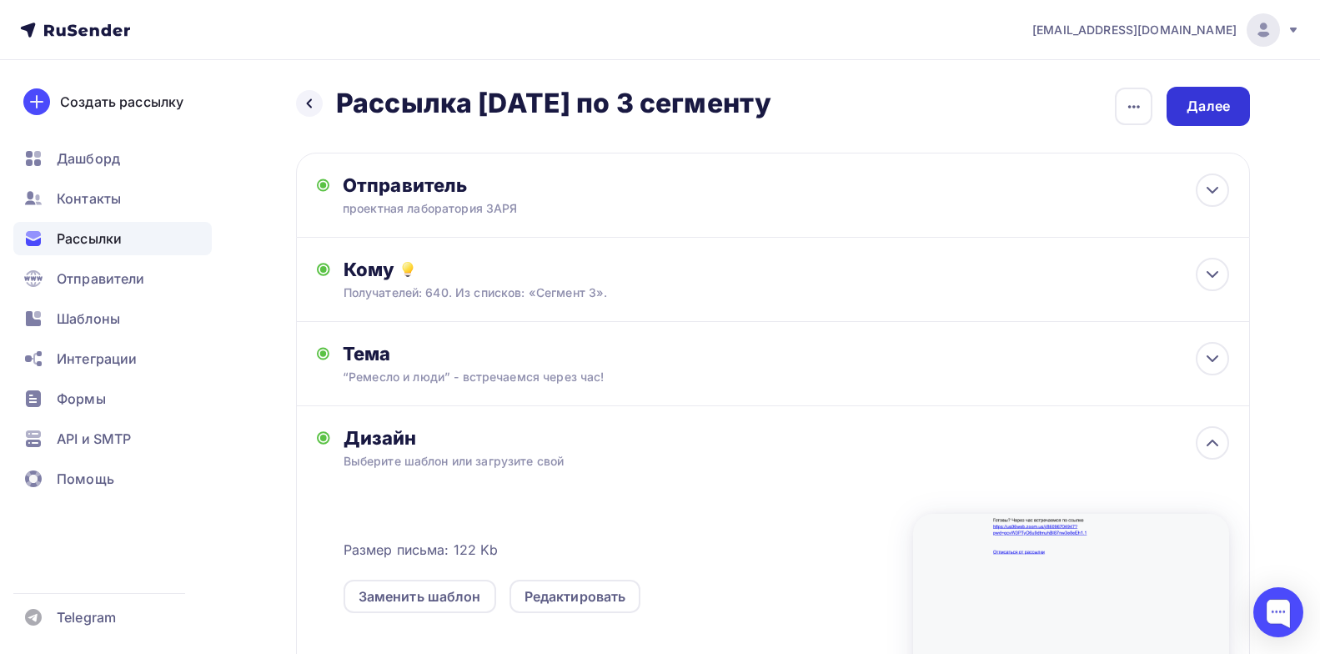
click at [1221, 111] on div "Далее" at bounding box center [1208, 106] width 43 height 19
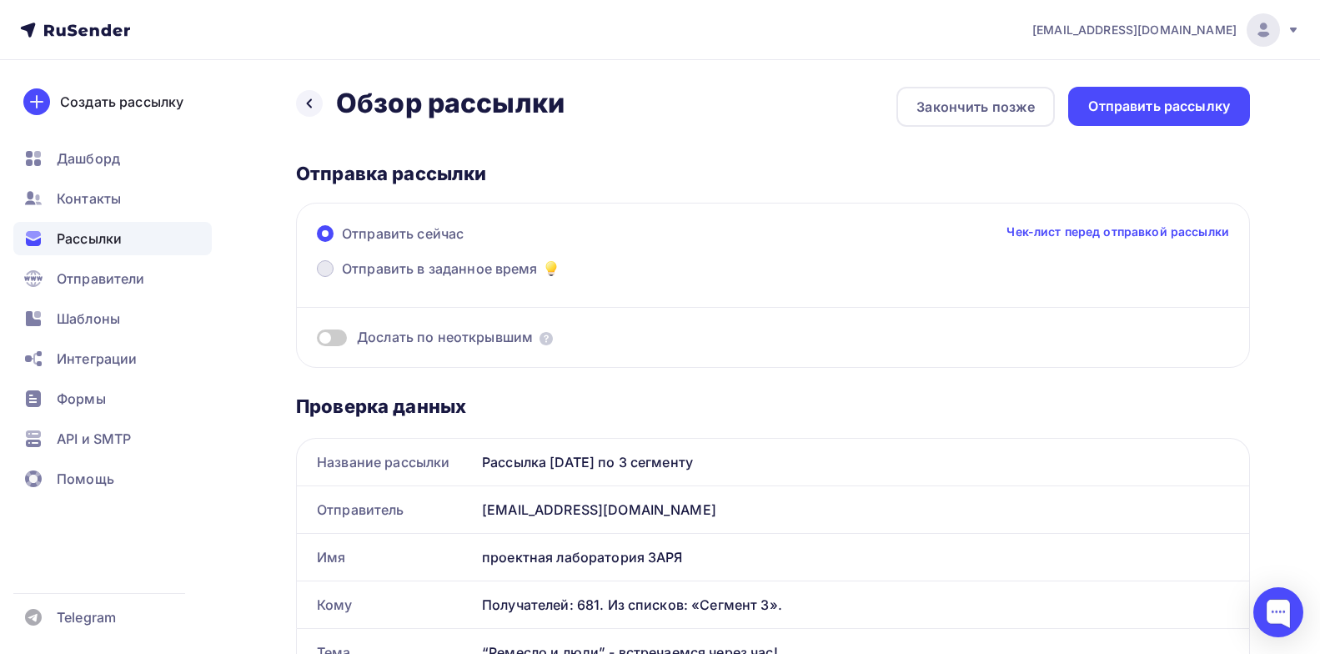
click at [399, 271] on span "Отправить в заданное время" at bounding box center [440, 269] width 196 height 20
click at [342, 279] on input "Отправить в заданное время" at bounding box center [342, 279] width 0 height 0
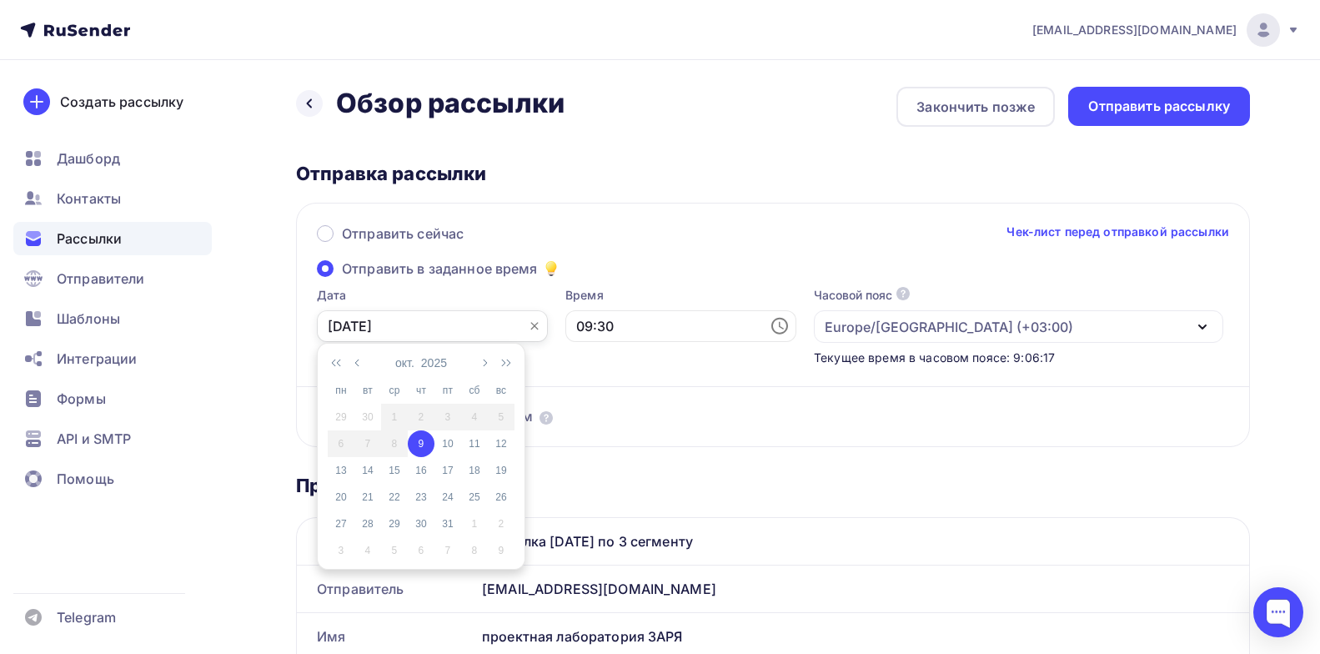
click at [334, 325] on input "09.10.2025" at bounding box center [432, 326] width 231 height 32
click at [449, 448] on div "10" at bounding box center [447, 443] width 27 height 15
type input "10.10.2025"
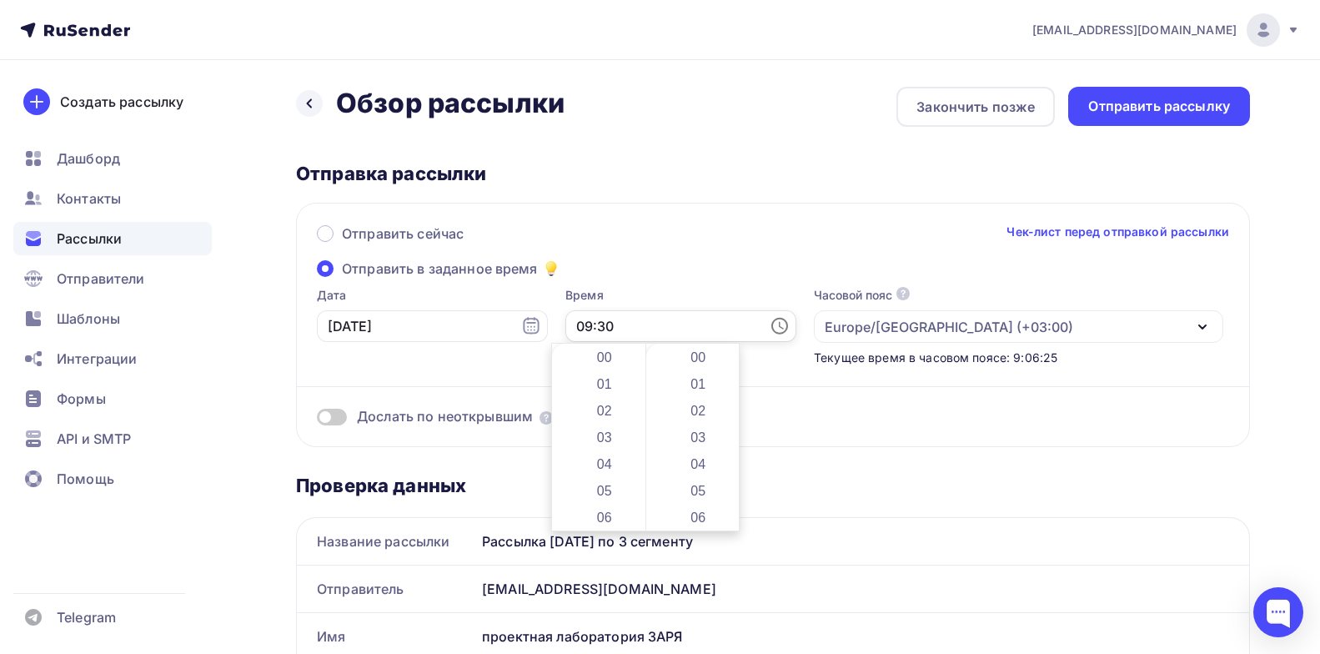
click at [600, 325] on input "09:30" at bounding box center [680, 326] width 231 height 32
type input "09:00"
drag, startPoint x: 734, startPoint y: 438, endPoint x: 731, endPoint y: 399, distance: 38.4
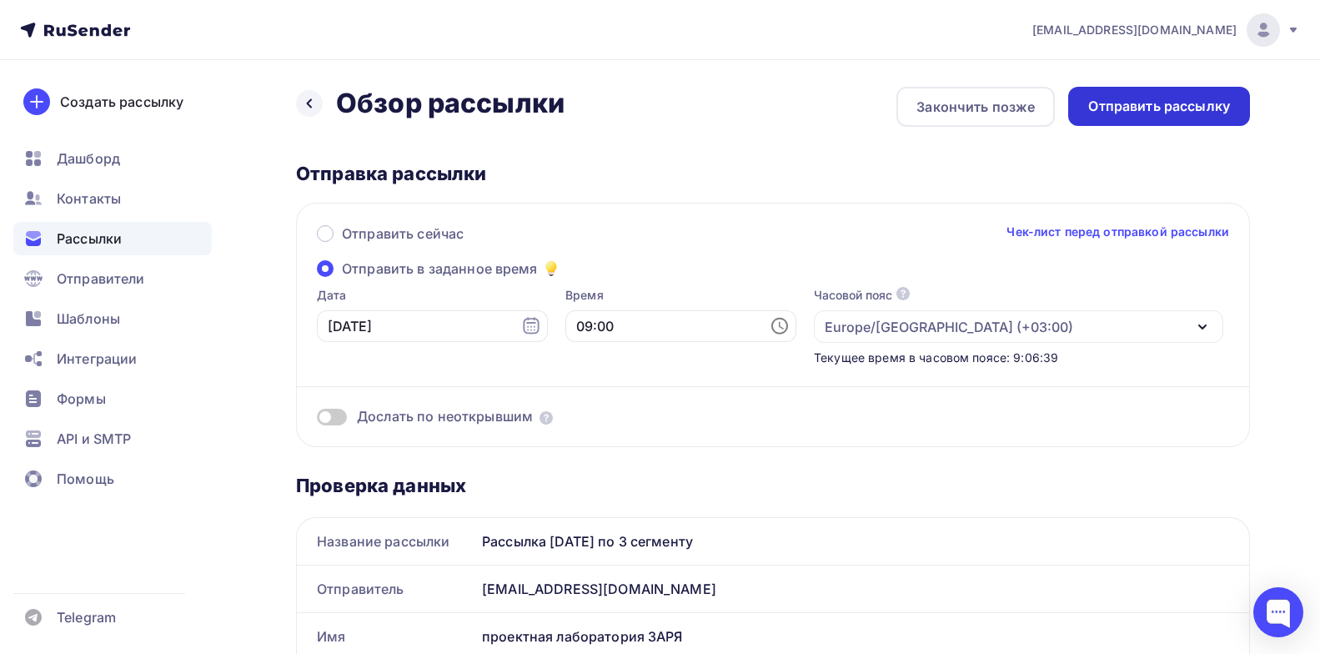
click at [1114, 104] on div "Отправить рассылку" at bounding box center [1159, 106] width 142 height 19
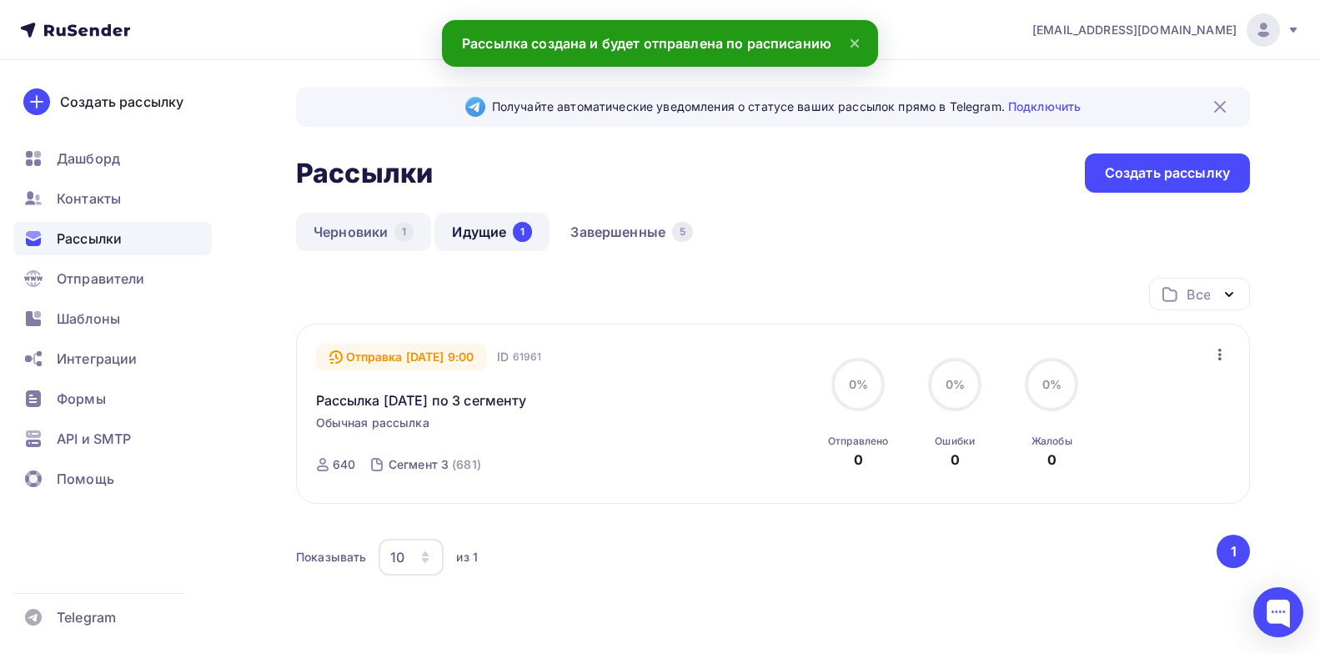
click at [368, 237] on link "Черновики 1" at bounding box center [363, 232] width 135 height 38
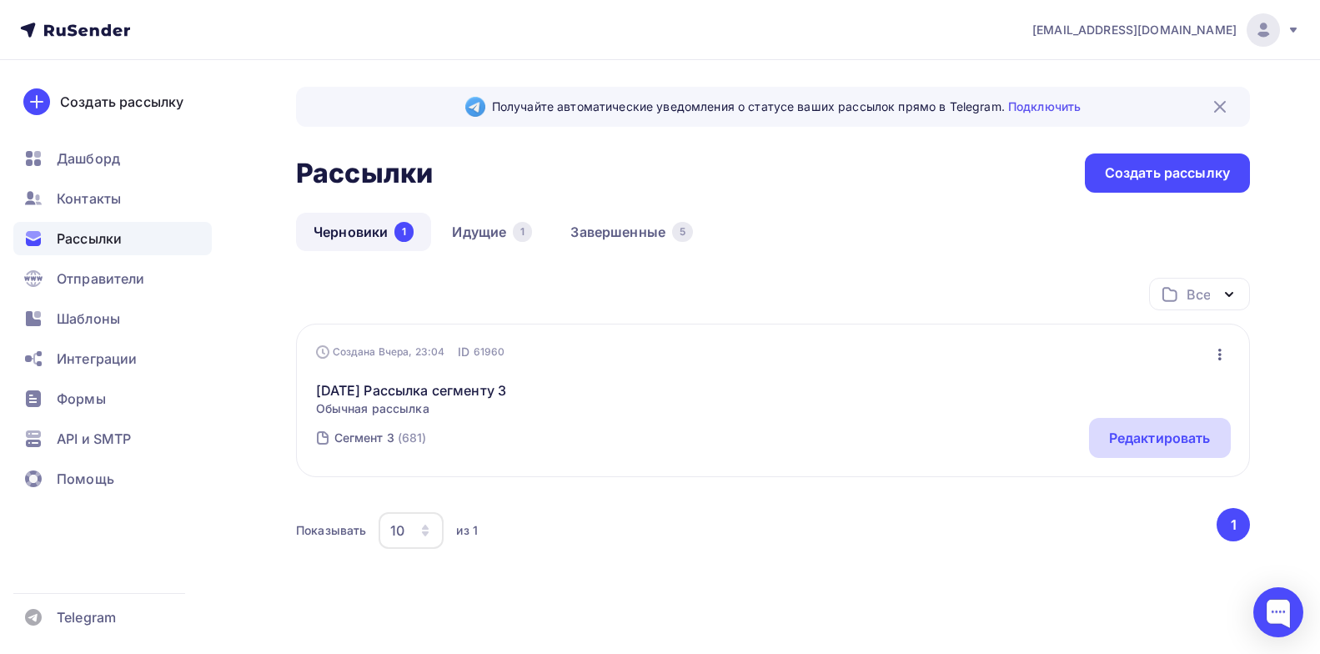
click at [1158, 430] on div "Редактировать" at bounding box center [1160, 438] width 102 height 20
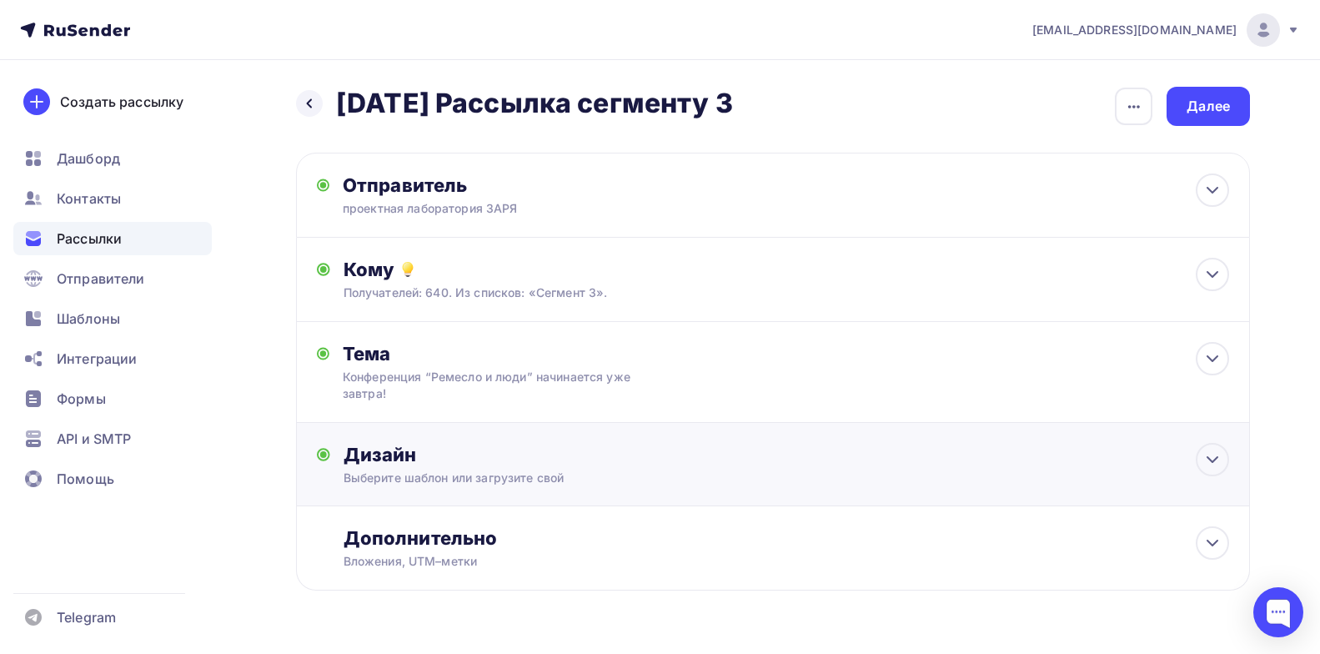
click at [729, 461] on div "Дизайн" at bounding box center [787, 454] width 886 height 23
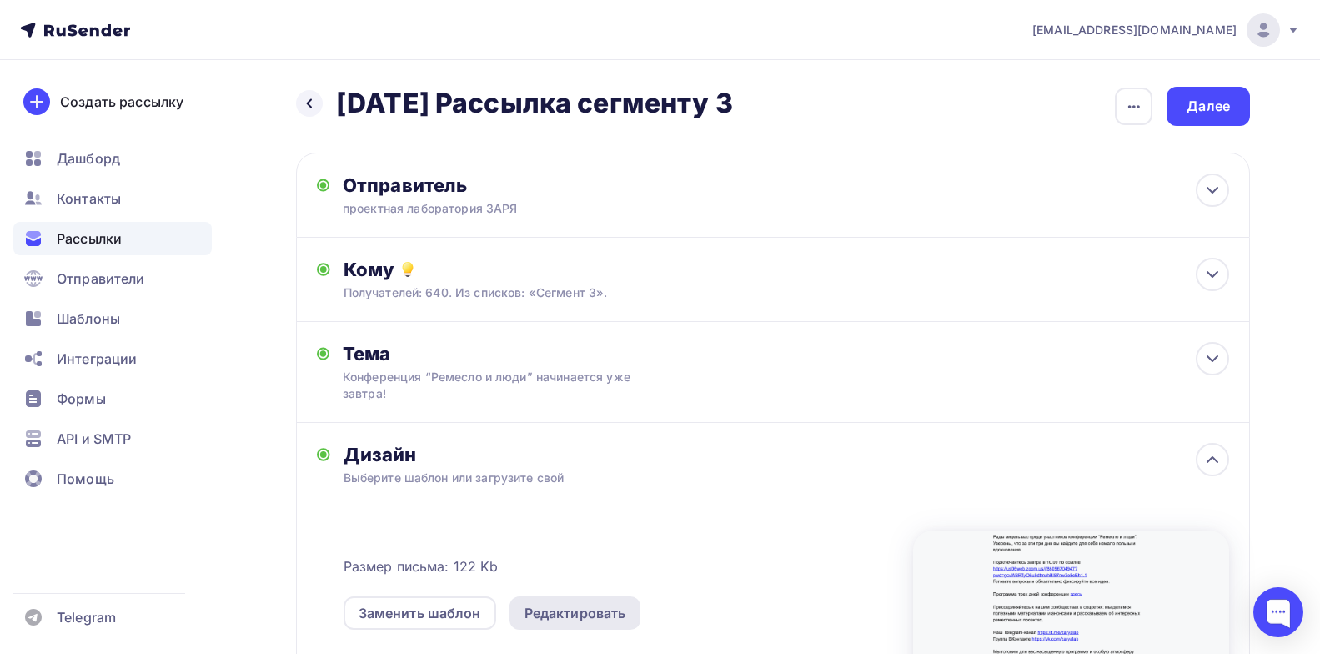
click at [580, 611] on div "Редактировать" at bounding box center [576, 613] width 102 height 20
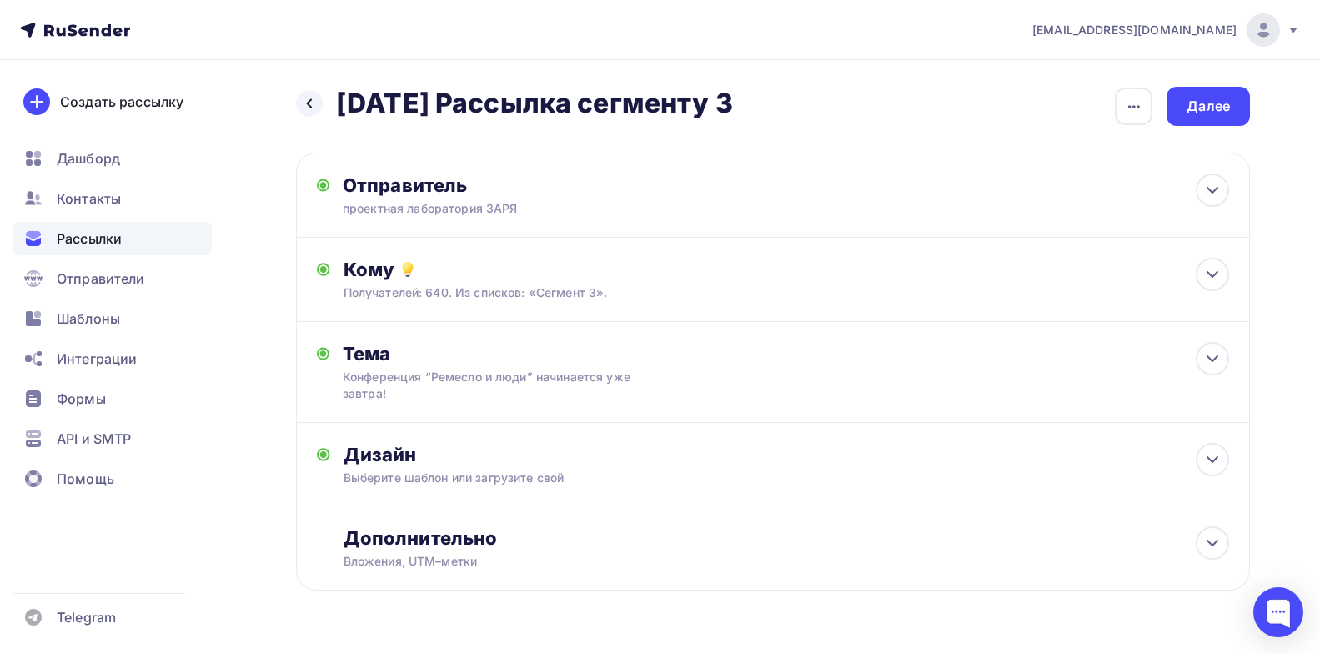
scroll to position [44, 0]
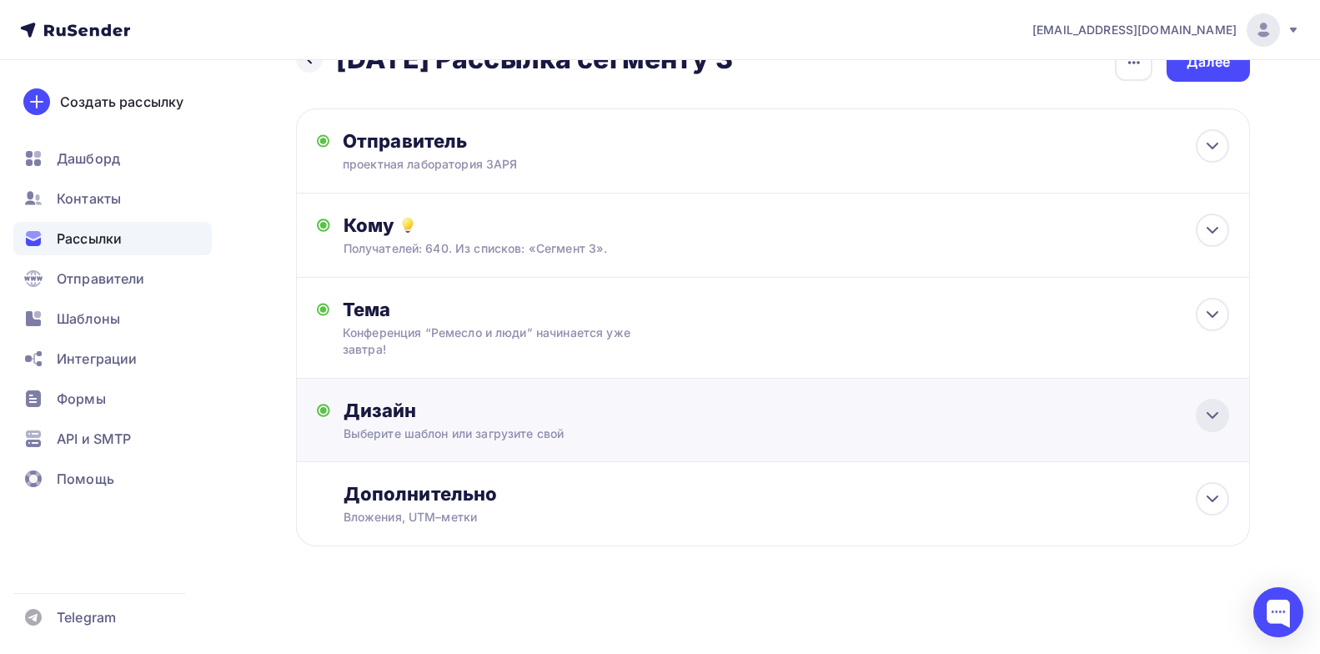
click at [1212, 414] on icon at bounding box center [1212, 415] width 20 height 20
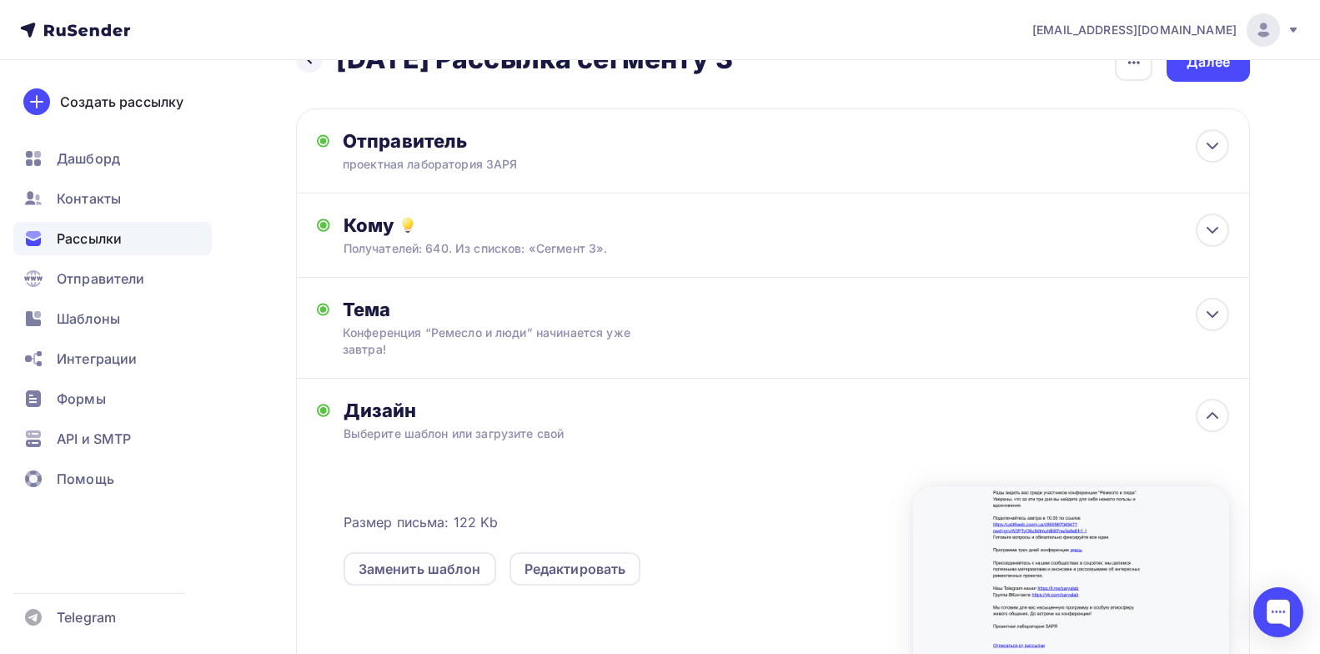
scroll to position [0, 0]
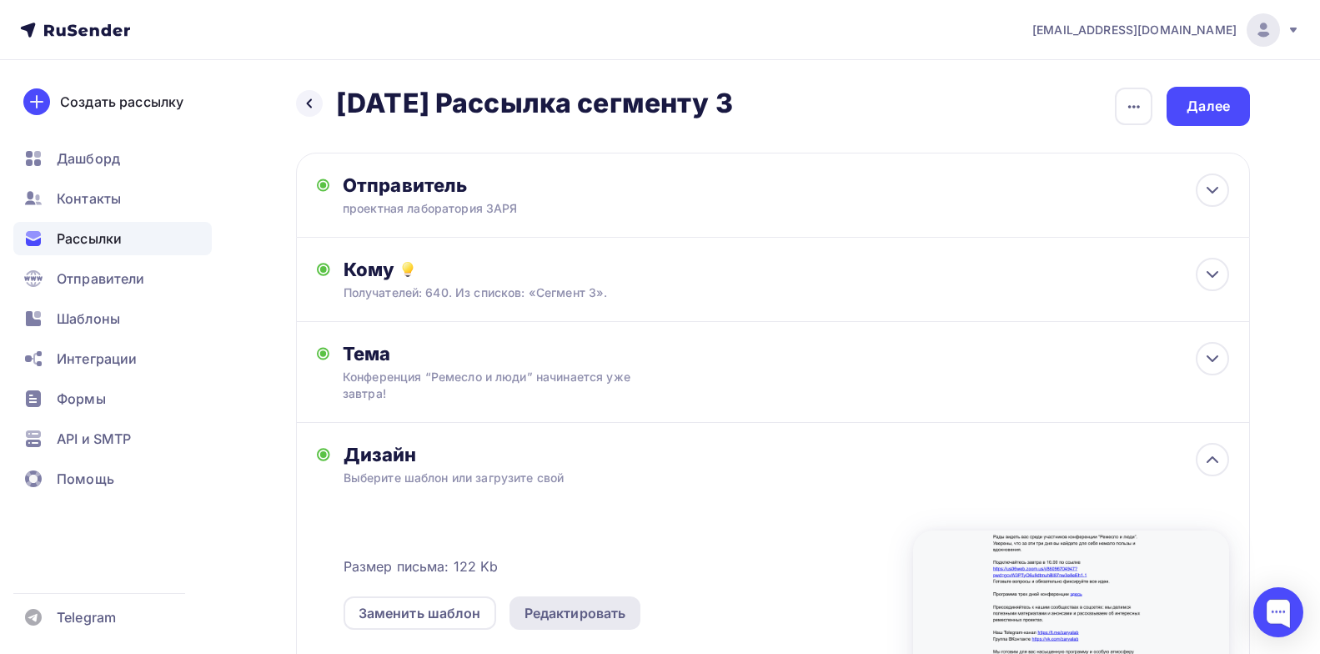
click at [600, 618] on div "Редактировать" at bounding box center [576, 613] width 102 height 20
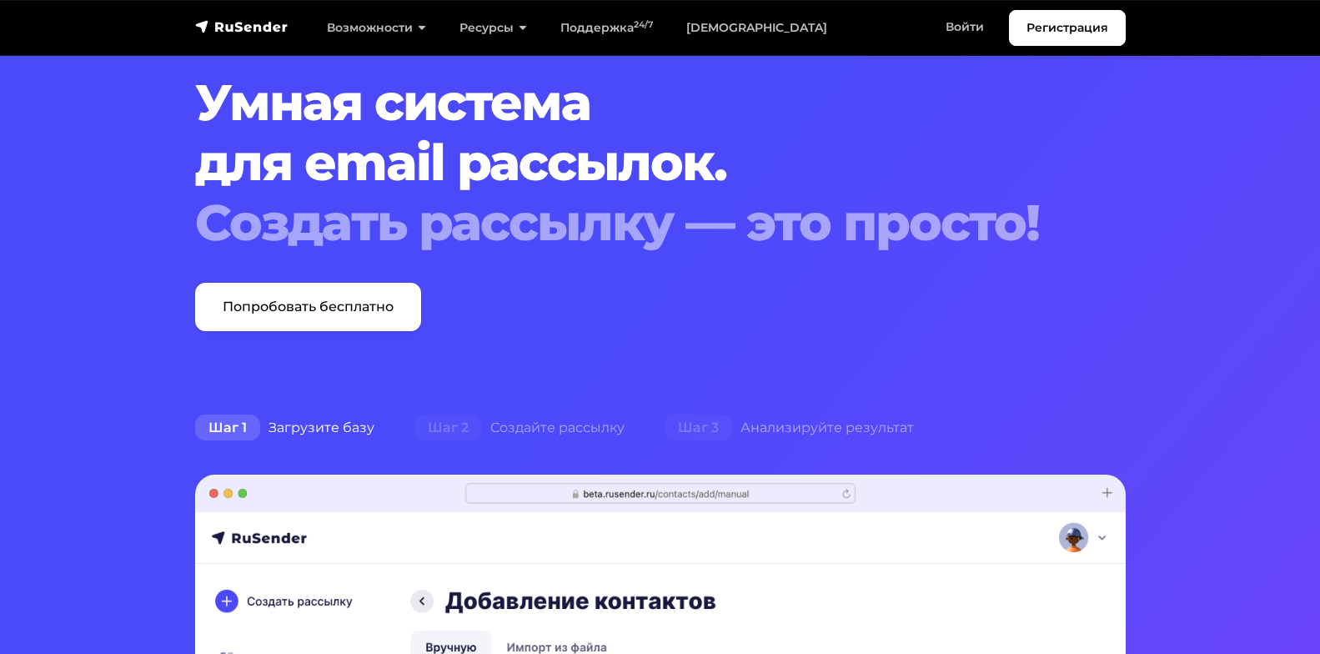
scroll to position [82, 0]
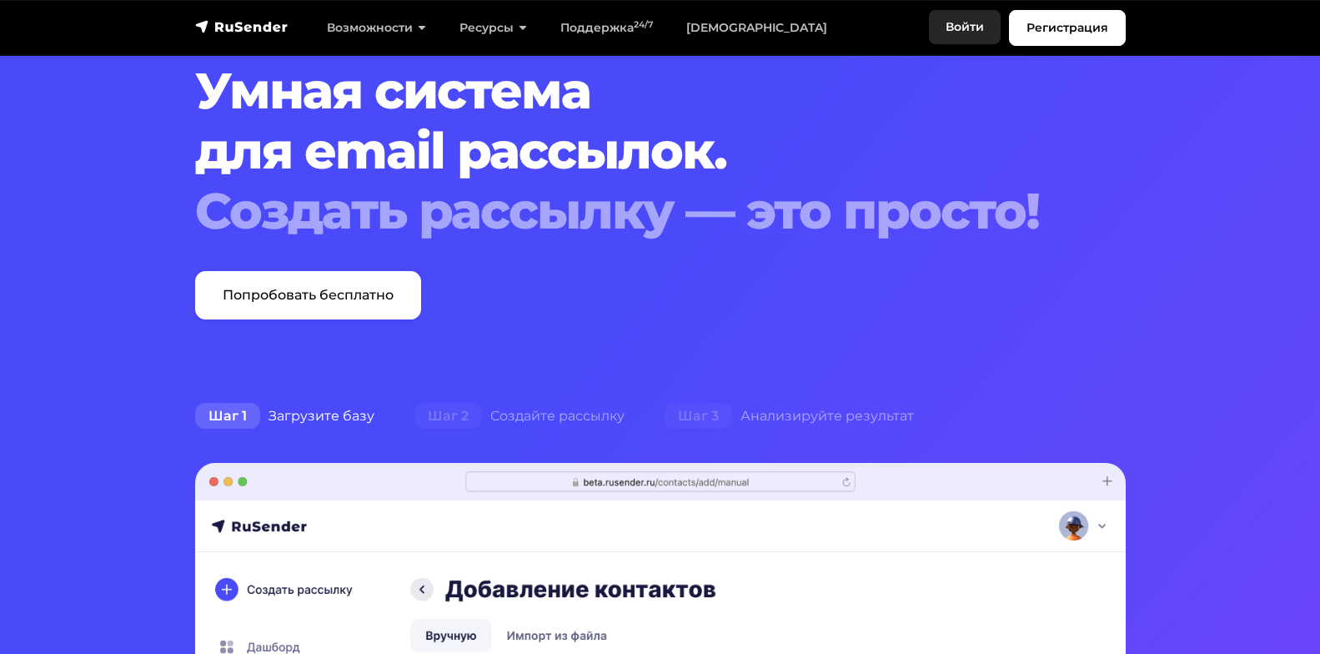
click at [969, 26] on link "Войти" at bounding box center [965, 27] width 72 height 34
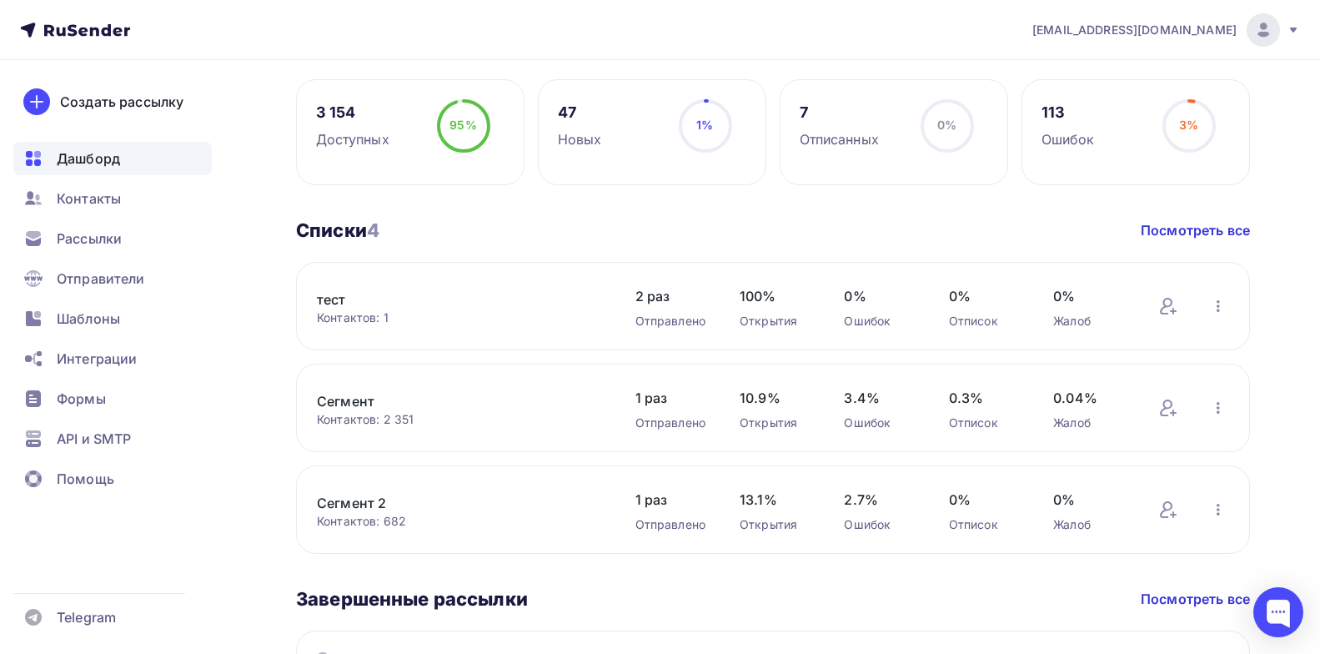
scroll to position [324, 0]
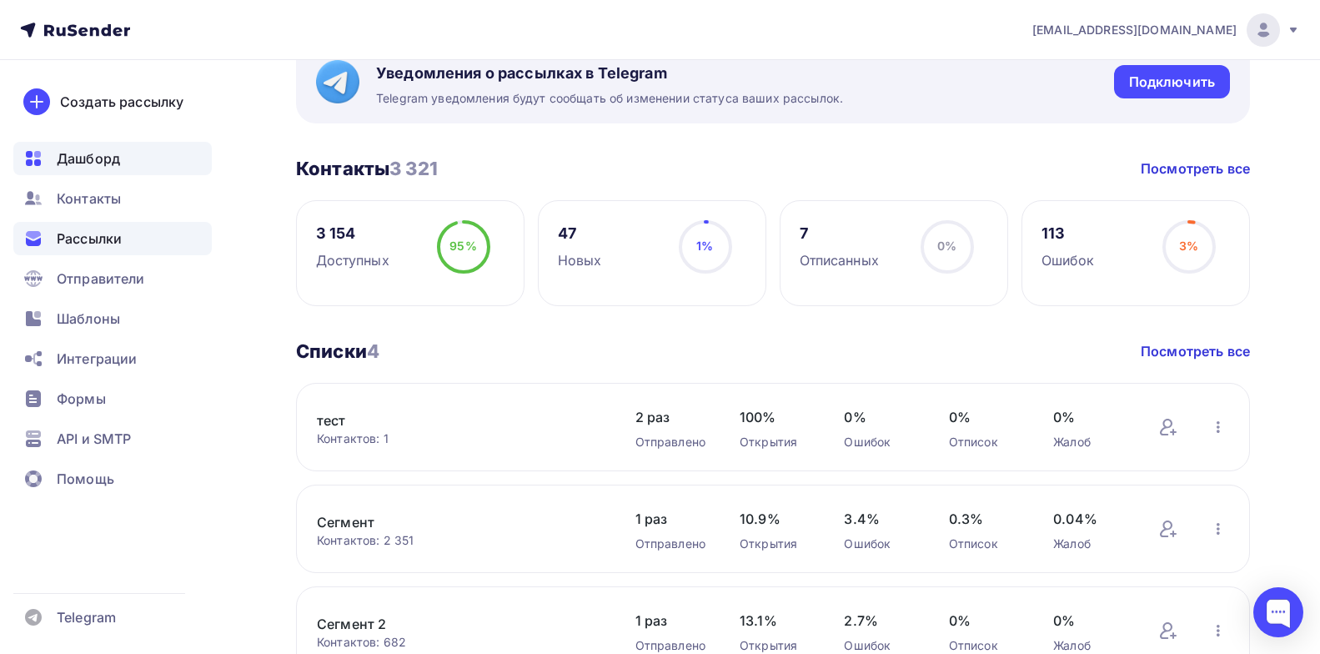
click at [123, 250] on div "Рассылки" at bounding box center [112, 238] width 198 height 33
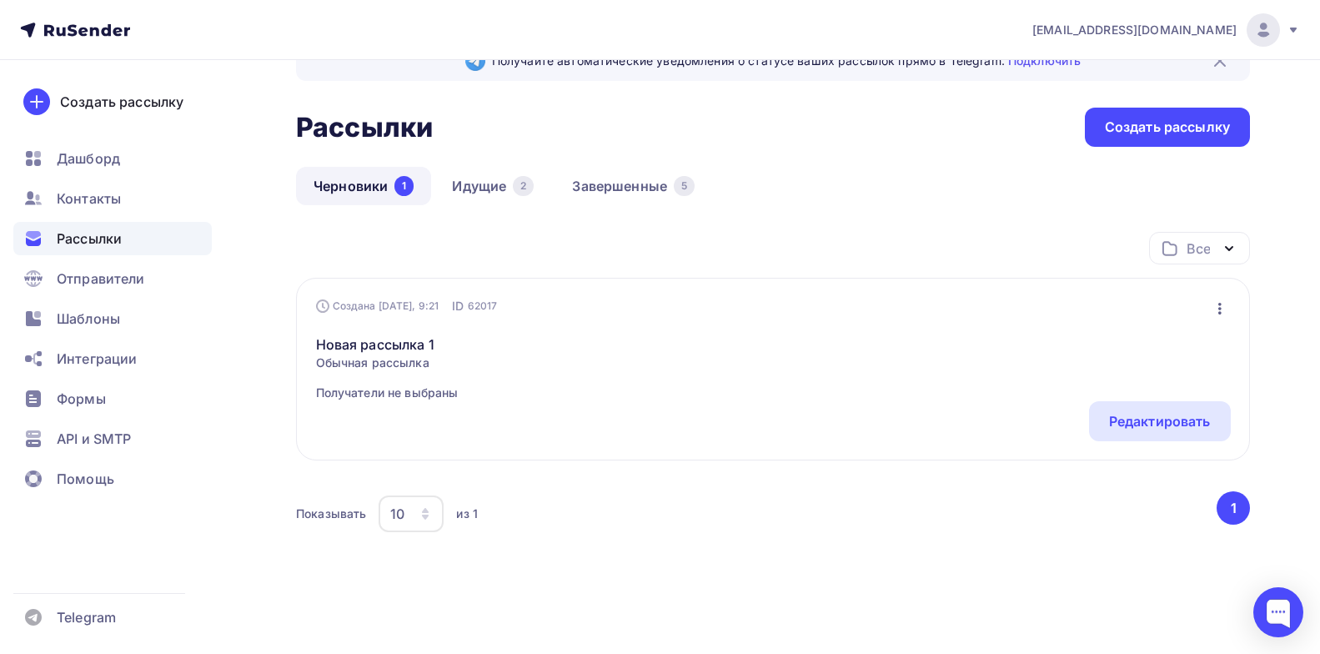
scroll to position [45, 0]
click at [1225, 305] on icon "button" at bounding box center [1220, 309] width 20 height 20
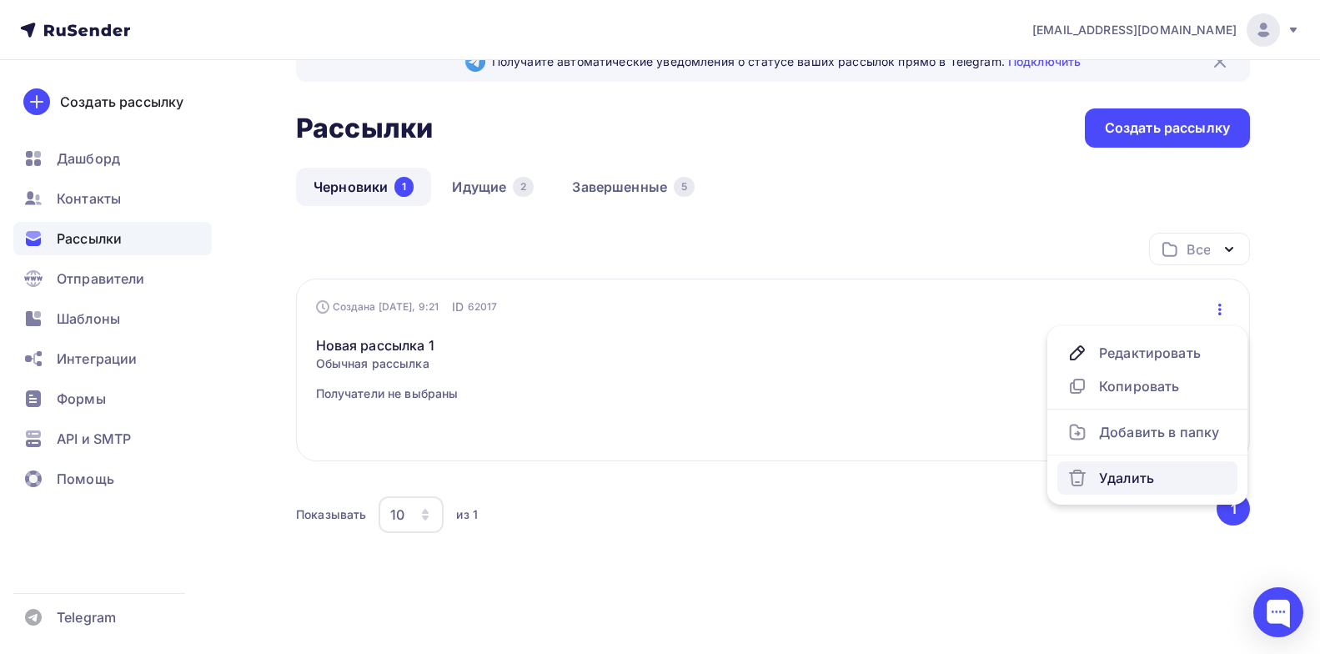
click at [1128, 483] on div "Удалить" at bounding box center [1147, 478] width 160 height 20
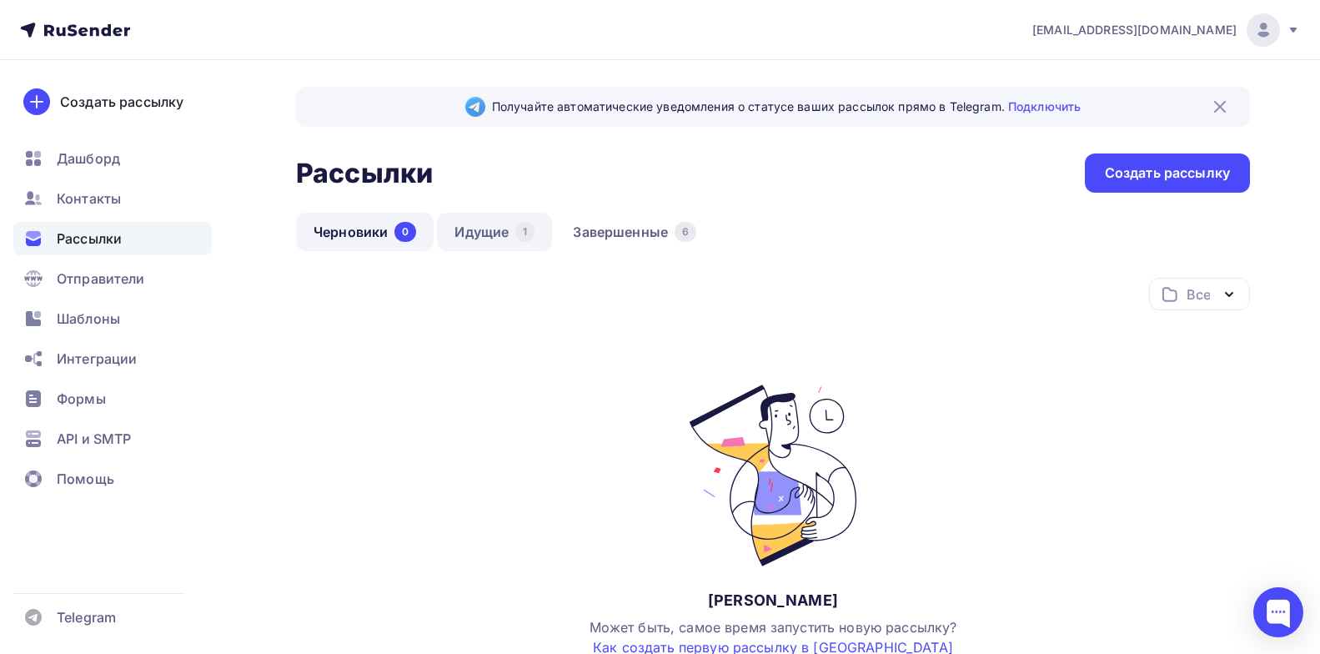
click at [492, 221] on link "Идущие 1" at bounding box center [494, 232] width 115 height 38
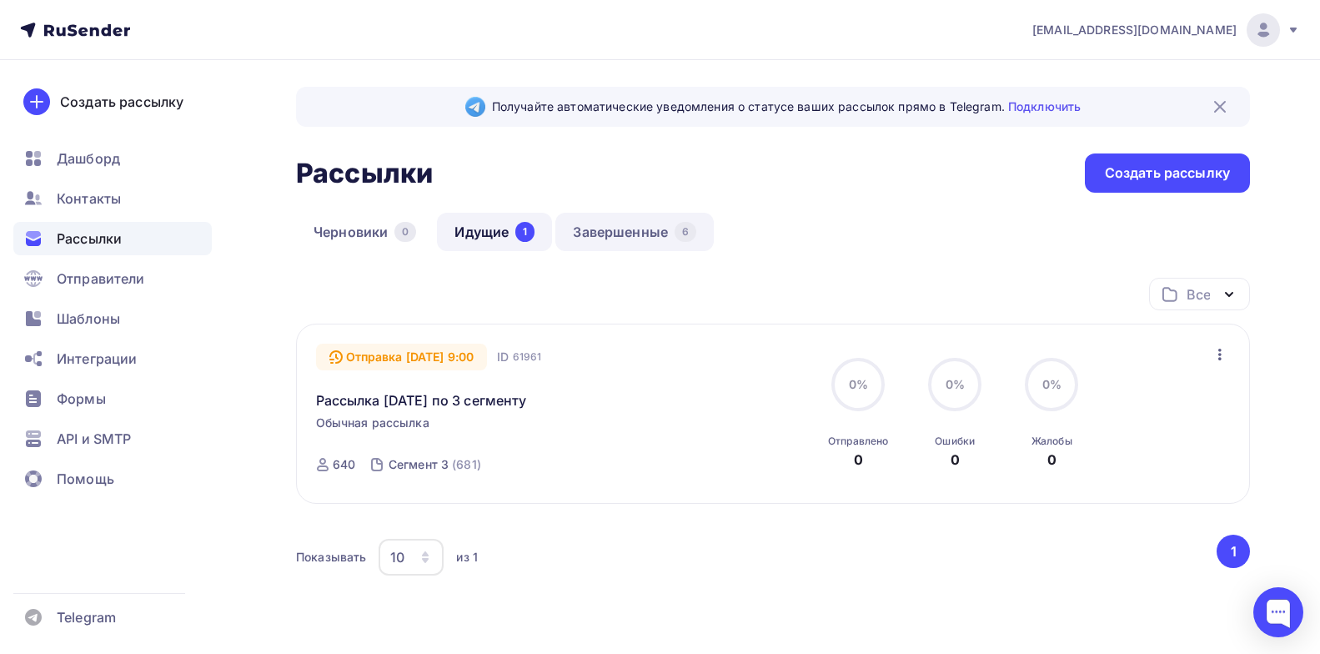
click at [586, 228] on link "Завершенные 6" at bounding box center [634, 232] width 158 height 38
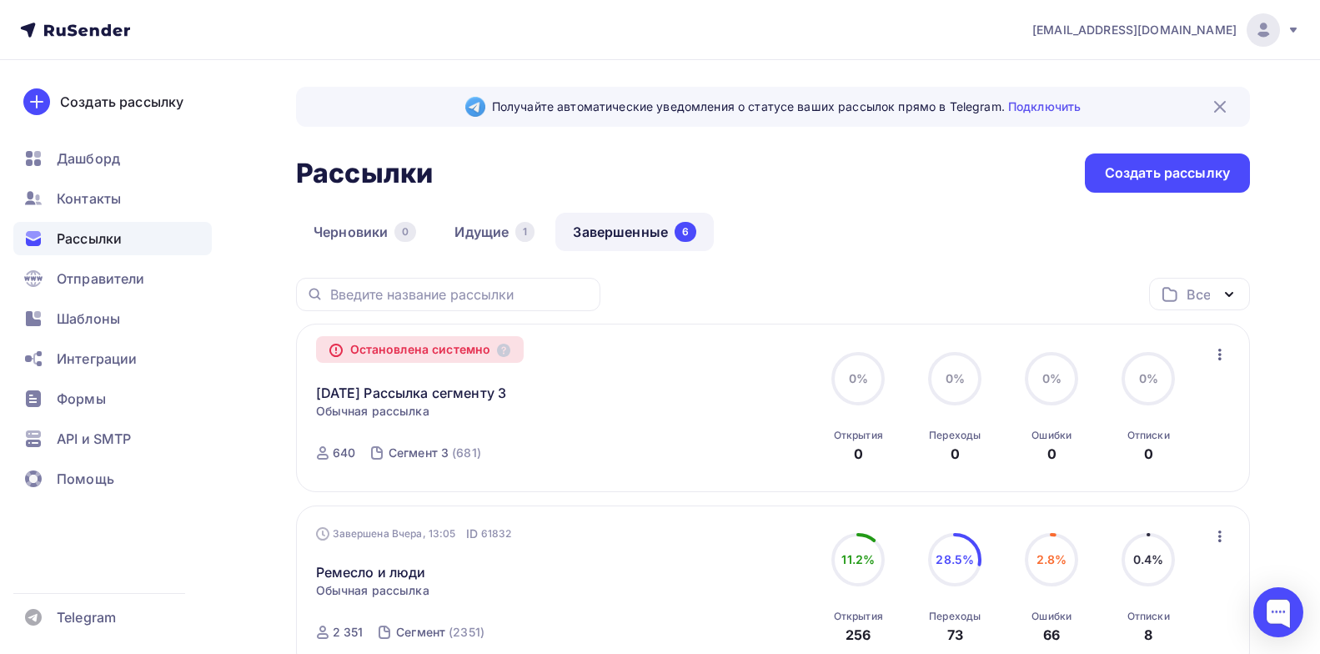
click at [1222, 349] on icon "button" at bounding box center [1220, 354] width 20 height 20
click at [507, 397] on link "09.10.2025 Рассылка сегменту 3" at bounding box center [411, 393] width 191 height 20
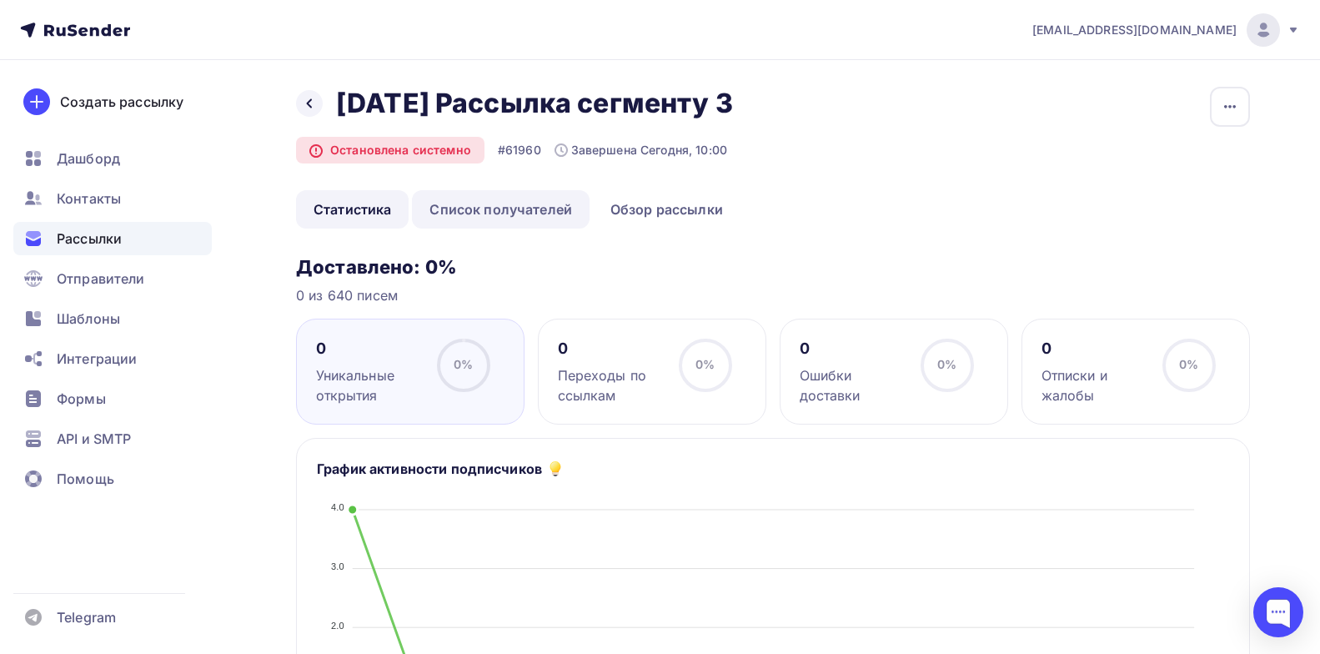
click at [539, 216] on link "Список получателей" at bounding box center [501, 209] width 178 height 38
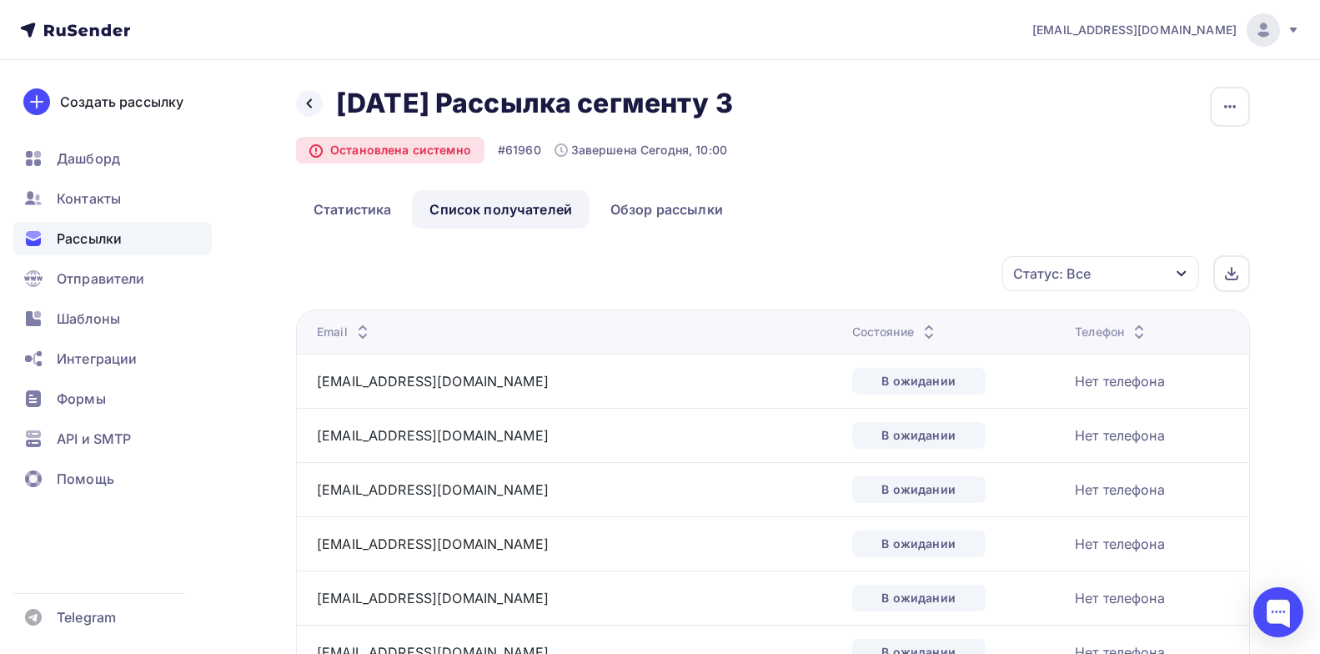
click at [852, 330] on div "Состояние" at bounding box center [895, 332] width 87 height 17
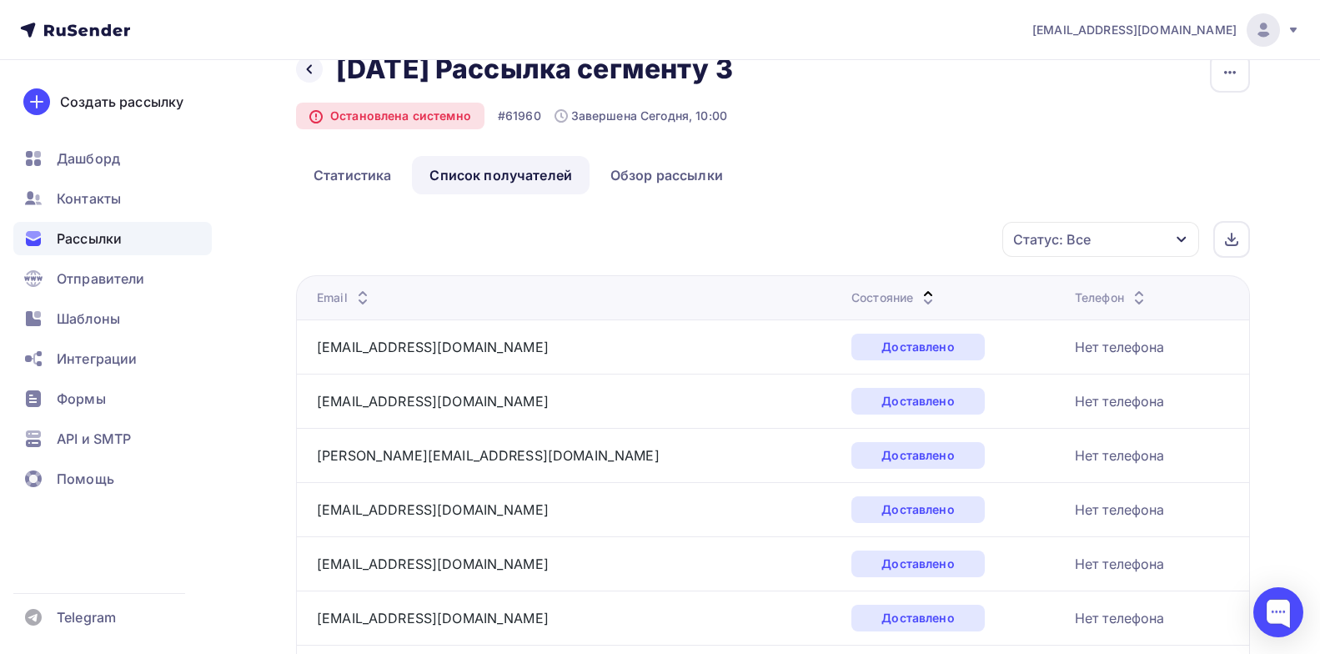
scroll to position [26, 0]
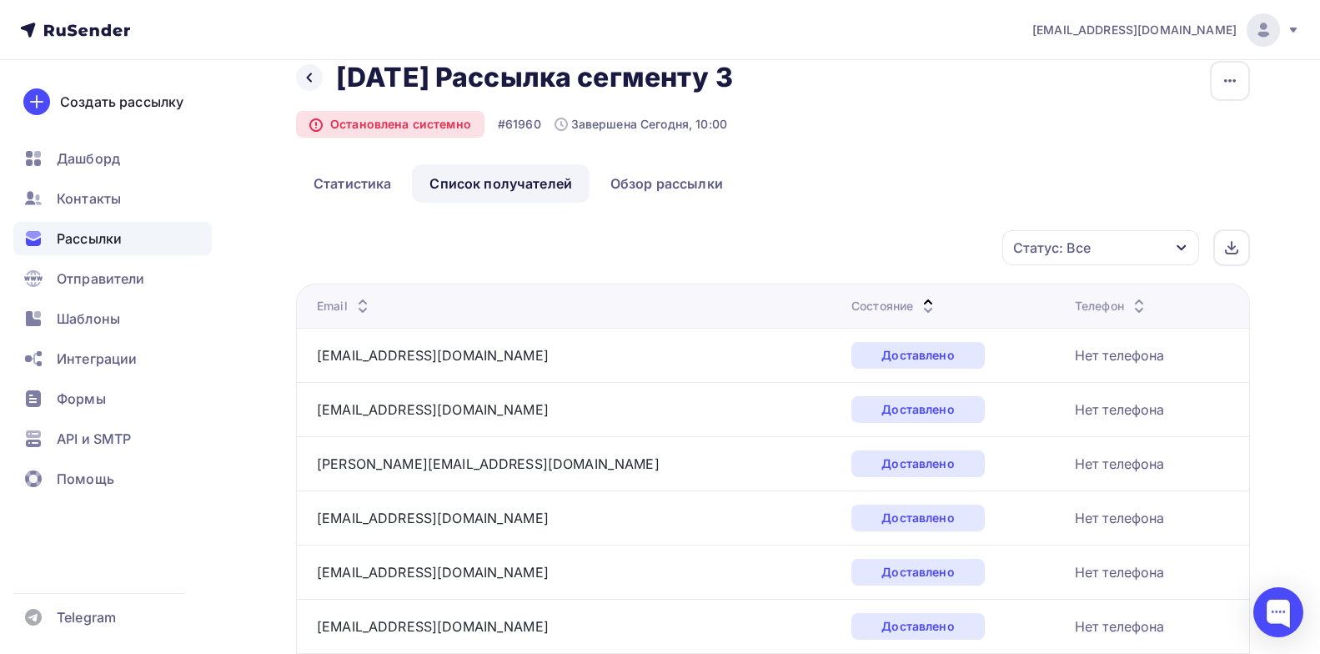
click at [851, 313] on div "Состояние" at bounding box center [894, 306] width 87 height 17
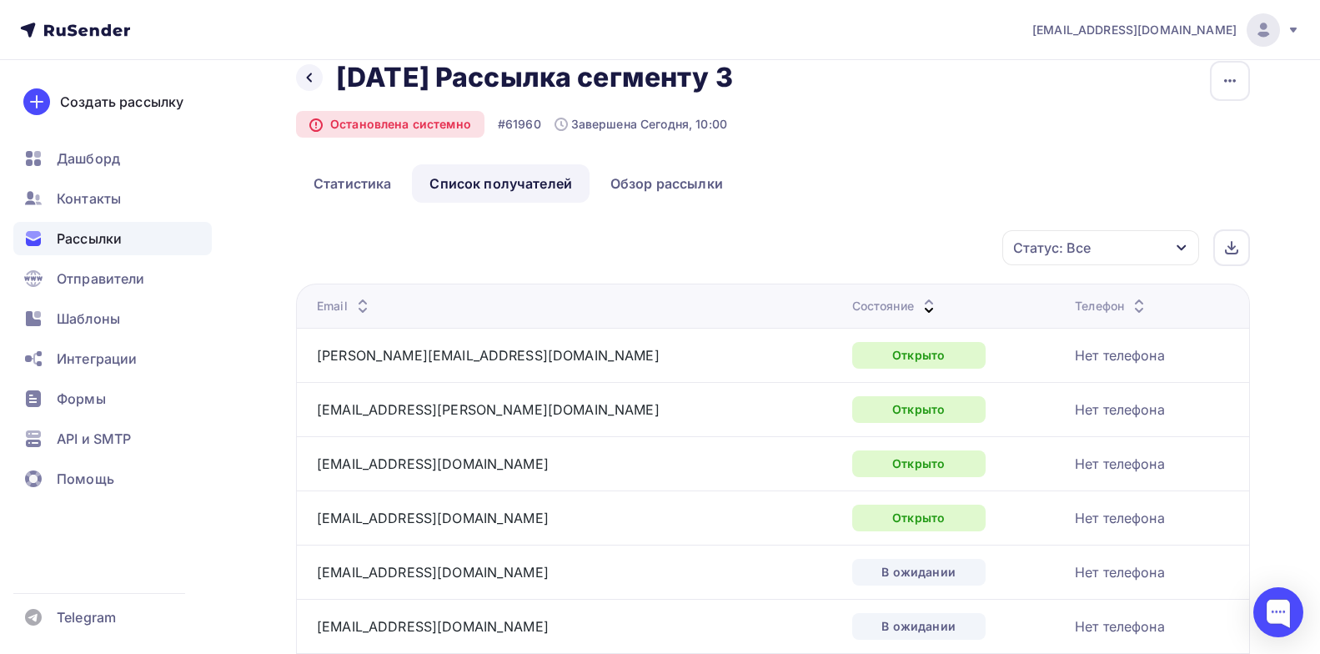
click at [852, 313] on div "Состояние" at bounding box center [895, 306] width 87 height 17
click at [0, 0] on th "Состояние" at bounding box center [0, 0] width 0 height 0
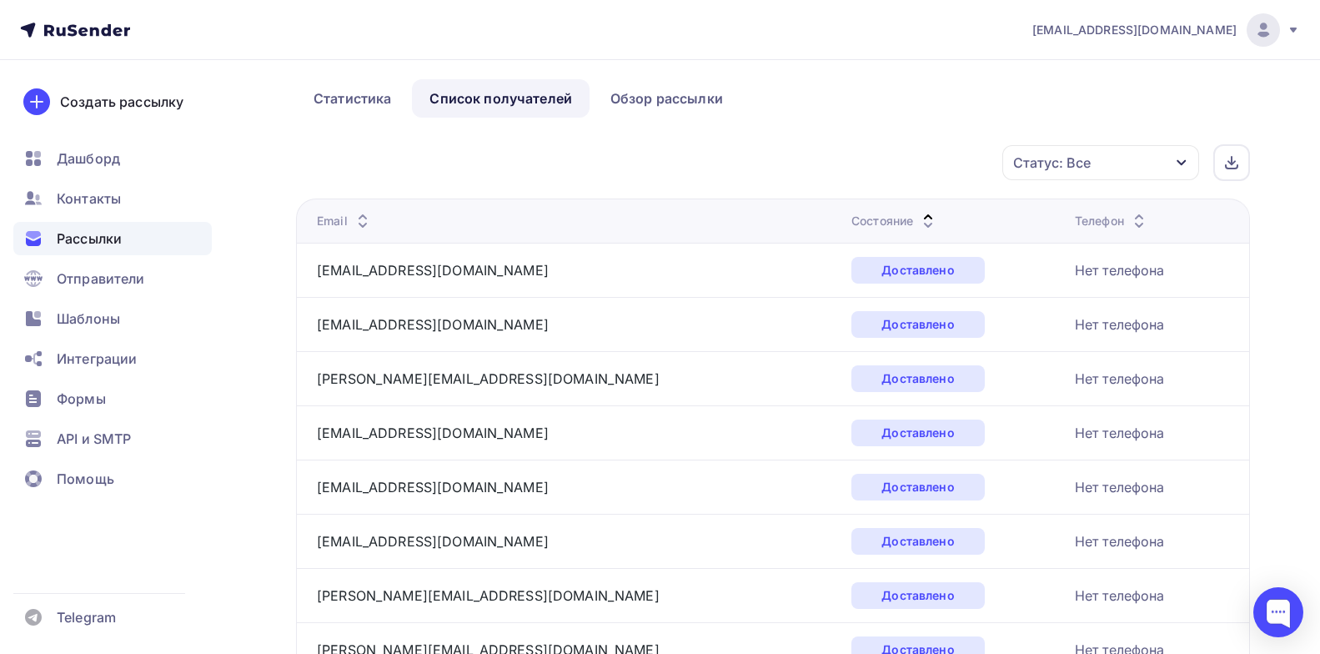
scroll to position [73, 0]
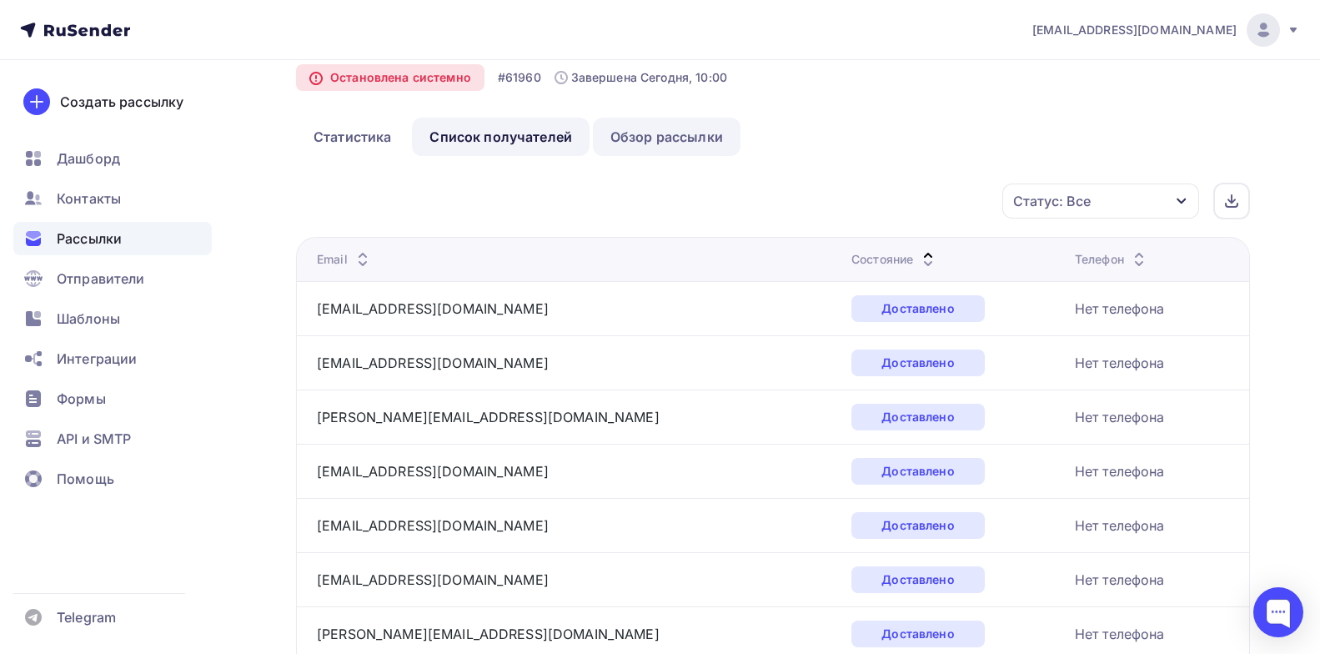
click at [700, 135] on link "Обзор рассылки" at bounding box center [667, 137] width 148 height 38
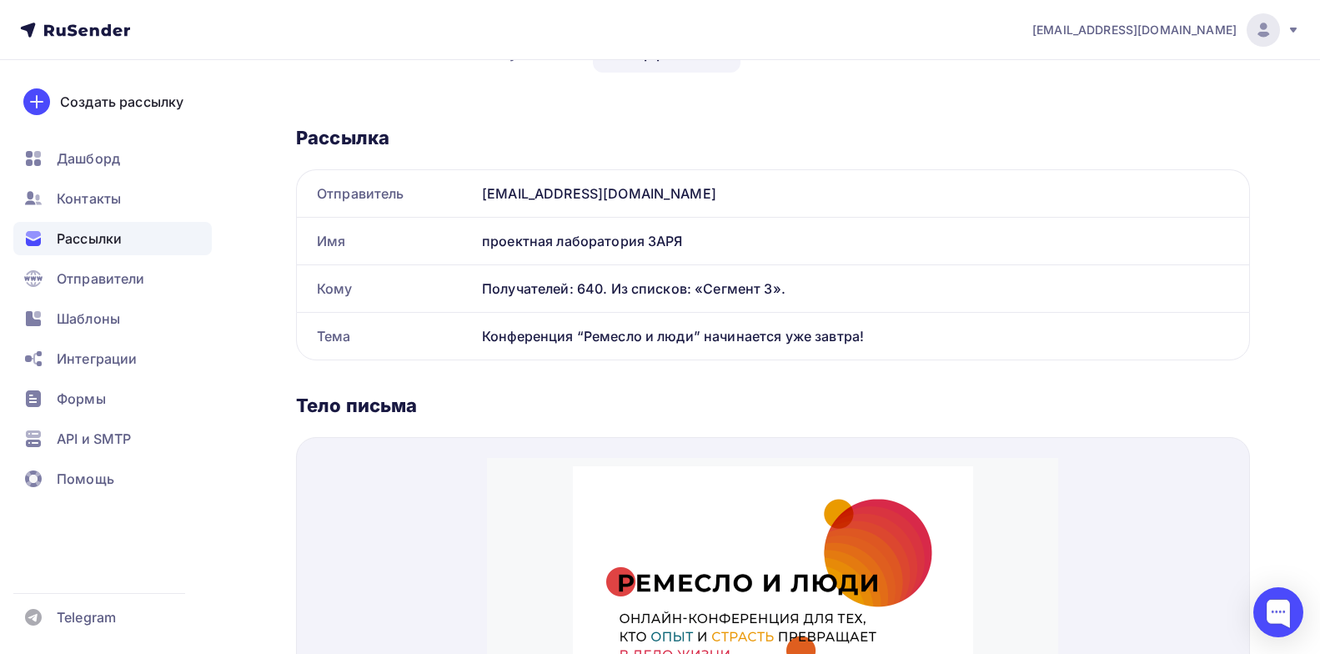
scroll to position [67, 0]
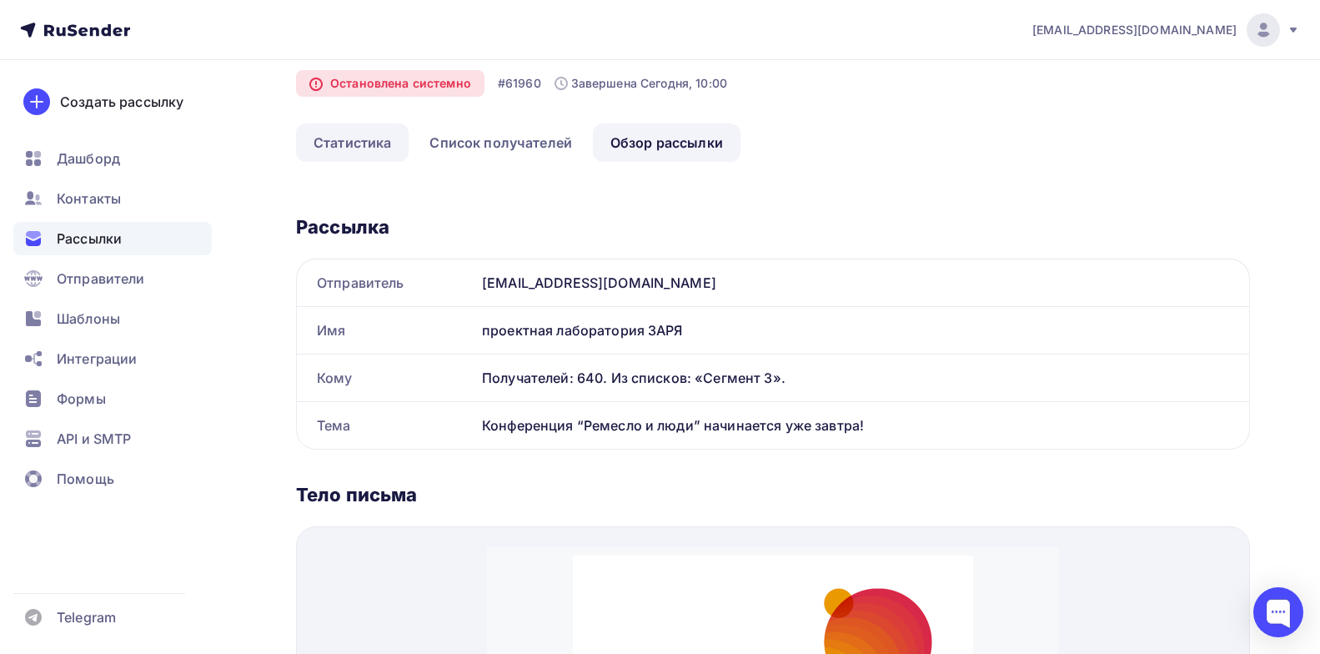
click at [375, 143] on link "Статистика" at bounding box center [352, 142] width 113 height 38
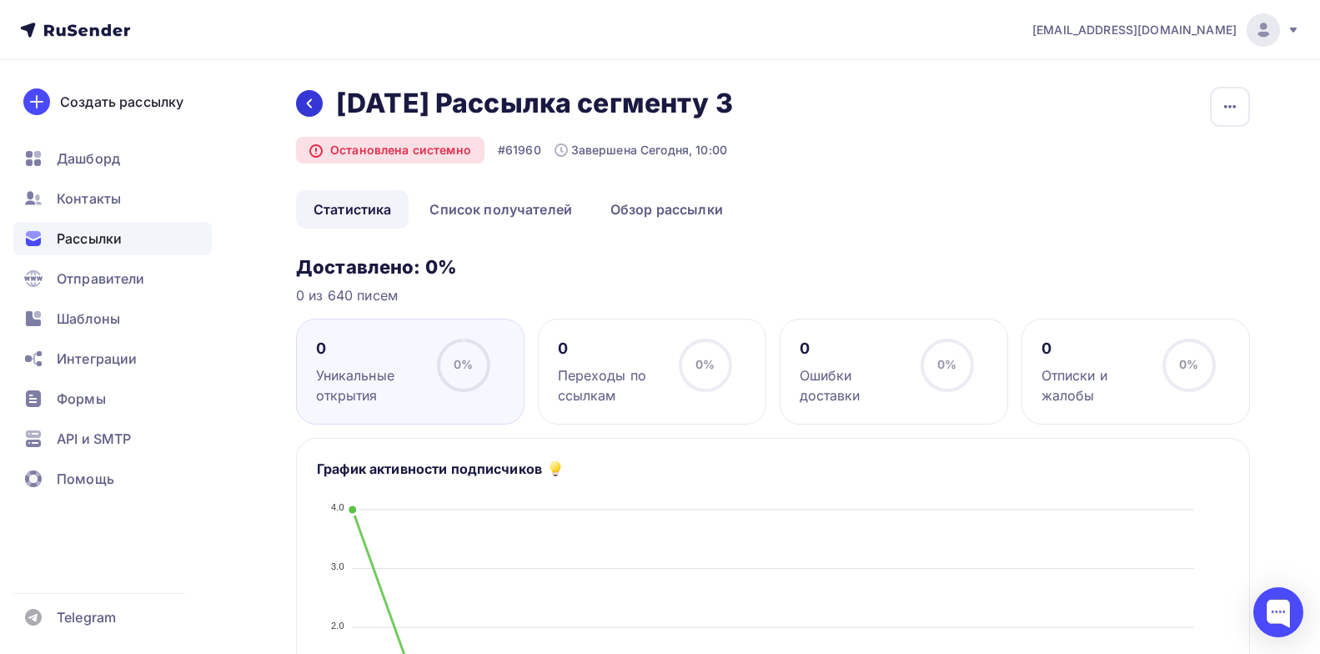
click at [305, 106] on icon at bounding box center [309, 103] width 13 height 13
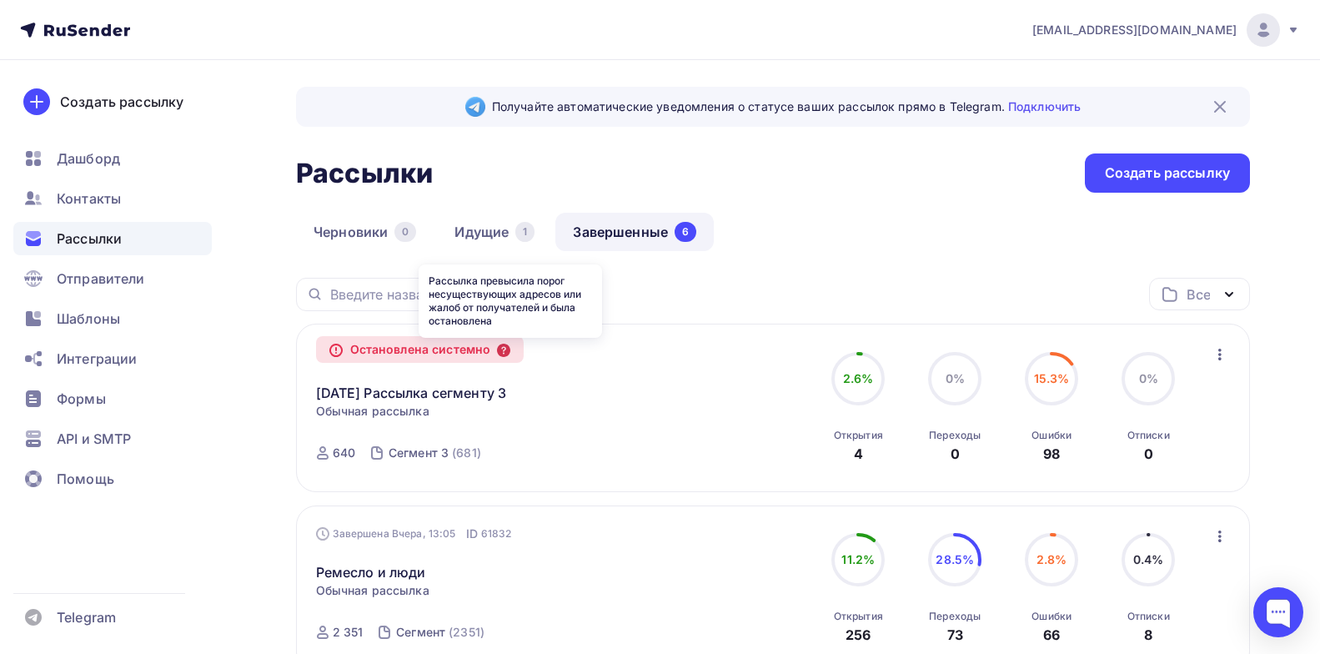
click at [510, 347] on icon at bounding box center [503, 350] width 13 height 13
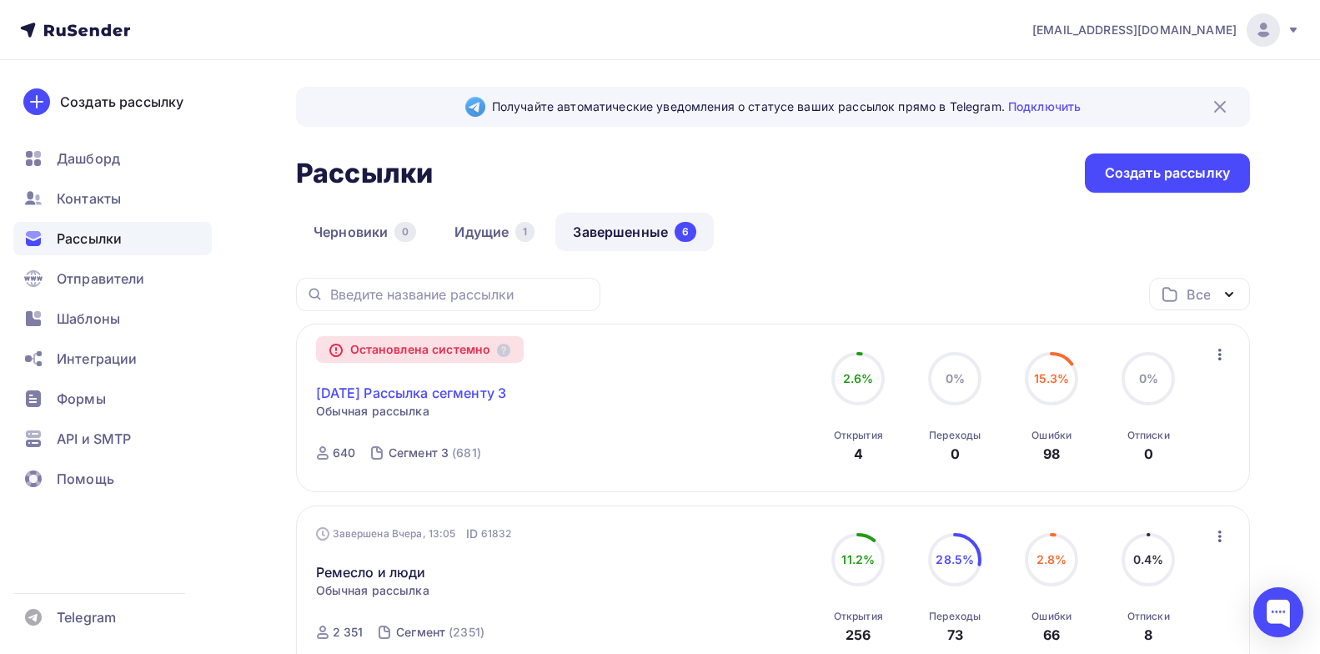
click at [507, 387] on link "09.10.2025 Рассылка сегменту 3" at bounding box center [411, 393] width 191 height 20
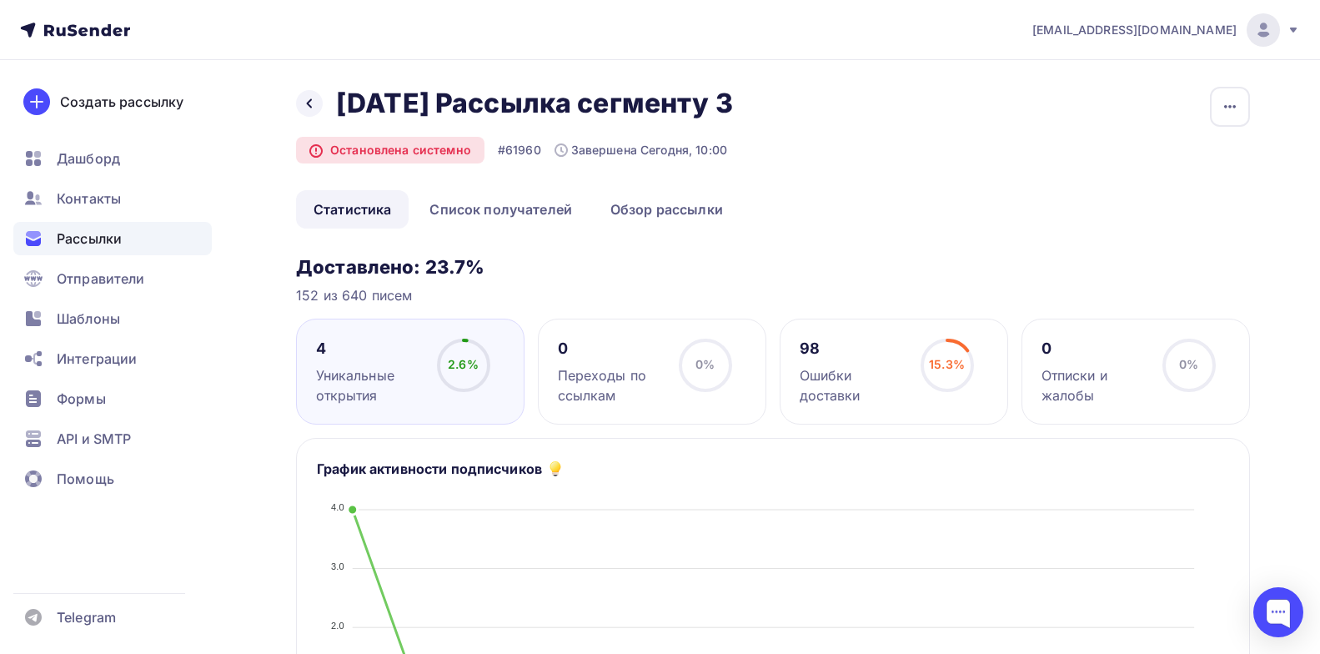
click at [862, 354] on div "98" at bounding box center [853, 349] width 106 height 20
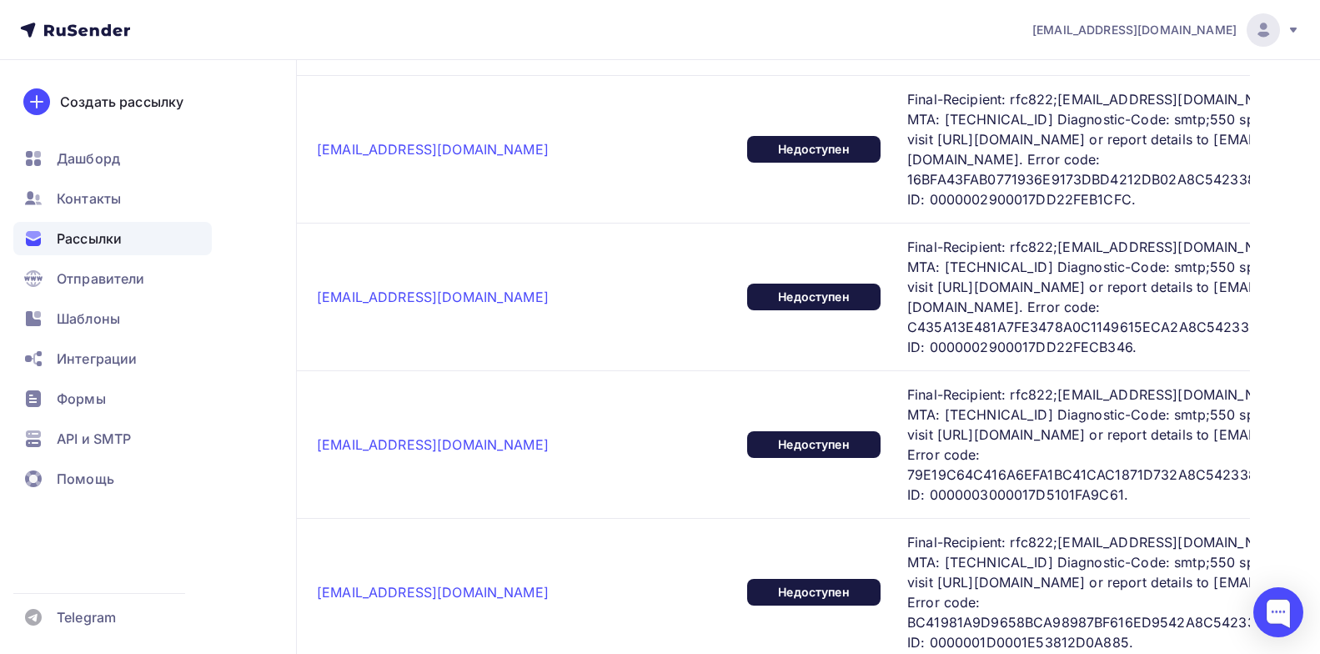
scroll to position [6540, 0]
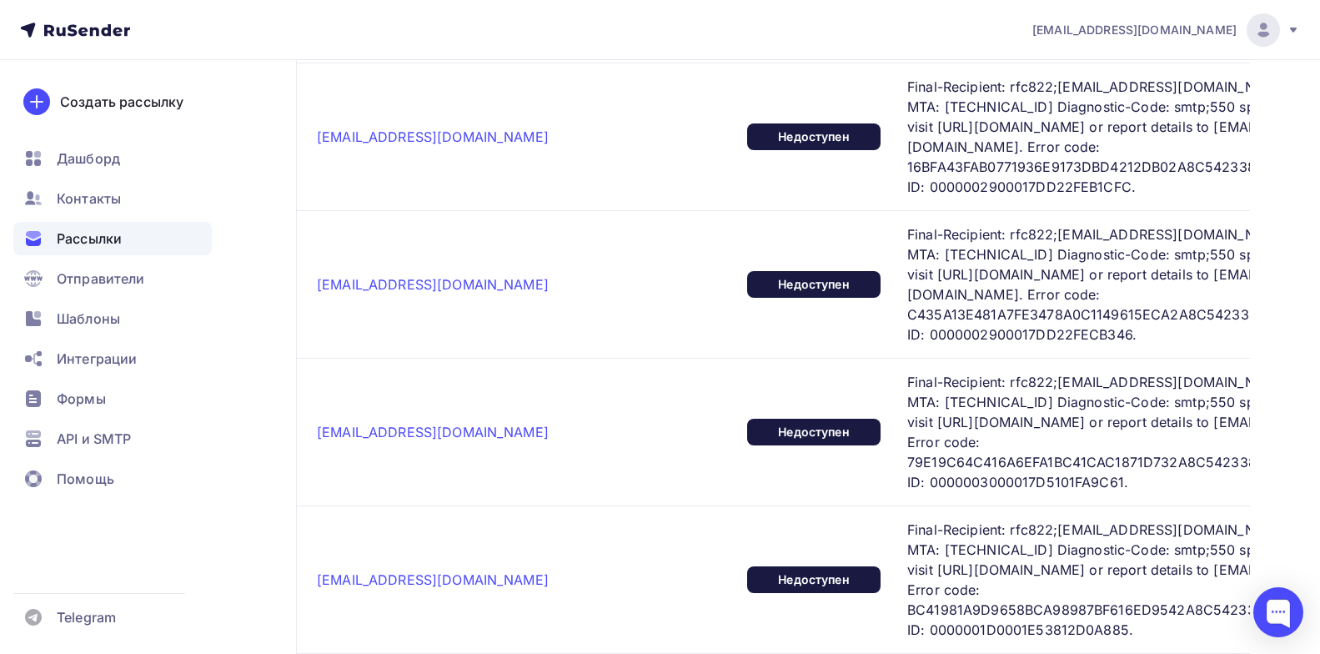
drag, startPoint x: 753, startPoint y: 328, endPoint x: 1013, endPoint y: 347, distance: 260.9
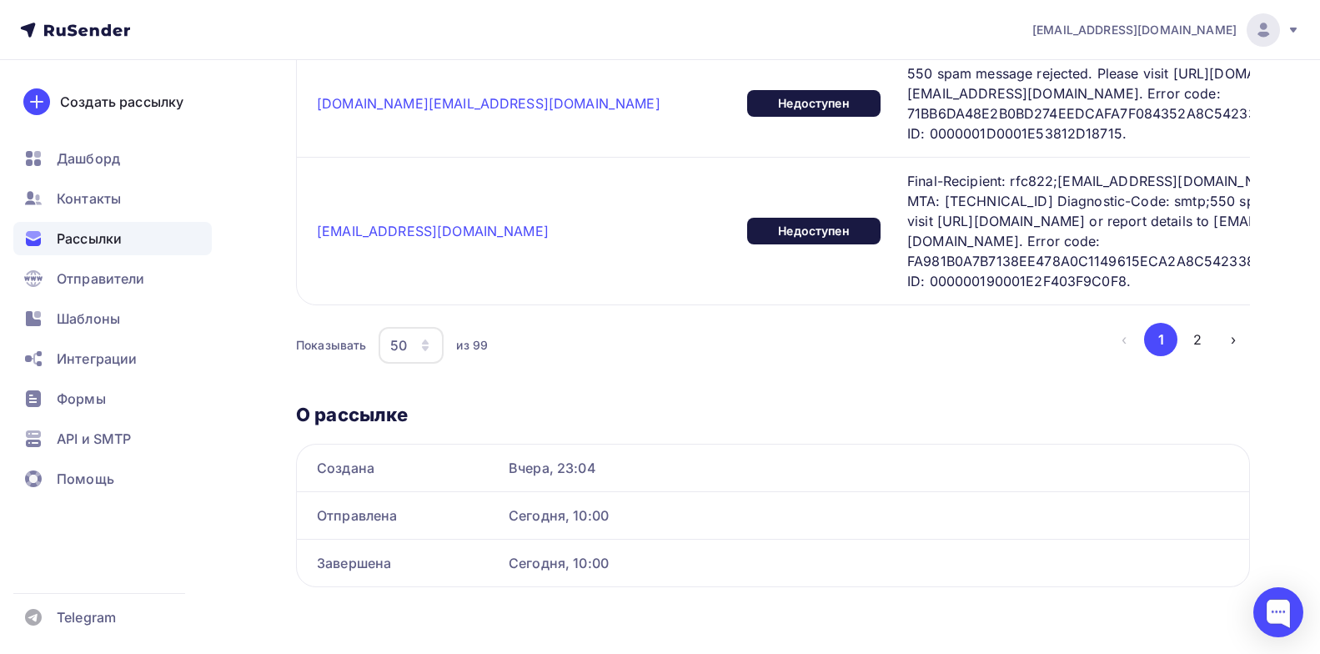
scroll to position [8499, 0]
click at [1196, 356] on button "2" at bounding box center [1197, 339] width 33 height 33
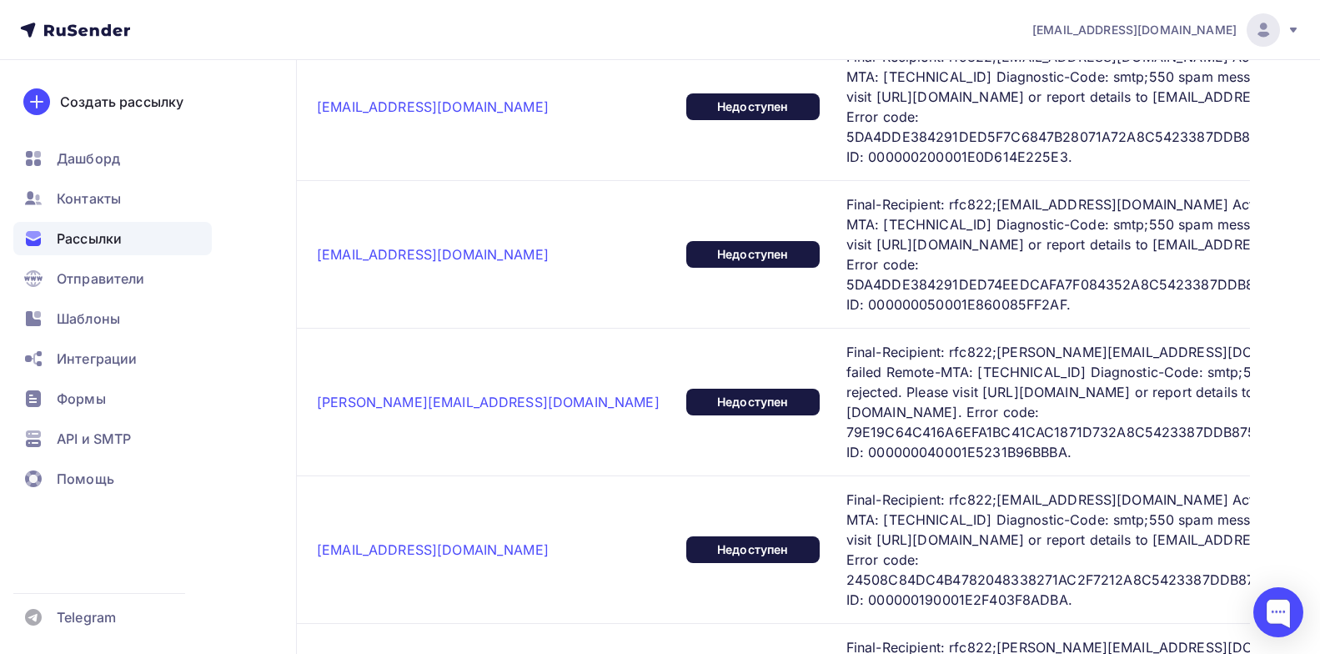
scroll to position [867, 0]
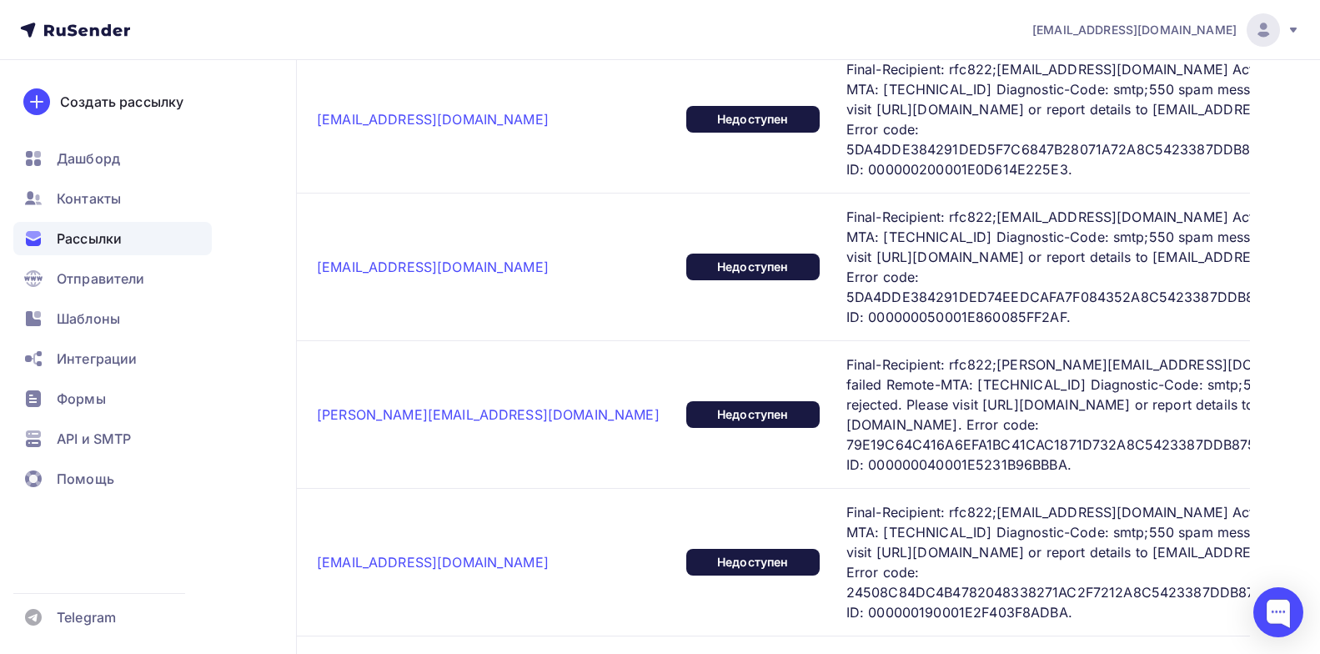
click at [946, 327] on span "Final-Recipient: rfc822;al_mng@bk.ru Action: failed Remote-MTA: 217.69.139.150 …" at bounding box center [1121, 267] width 551 height 120
copy span "5DA4DDE384291DED74EEDCAFA7F084352A8C5423387DDB87C1E1D56D6E102E7A"
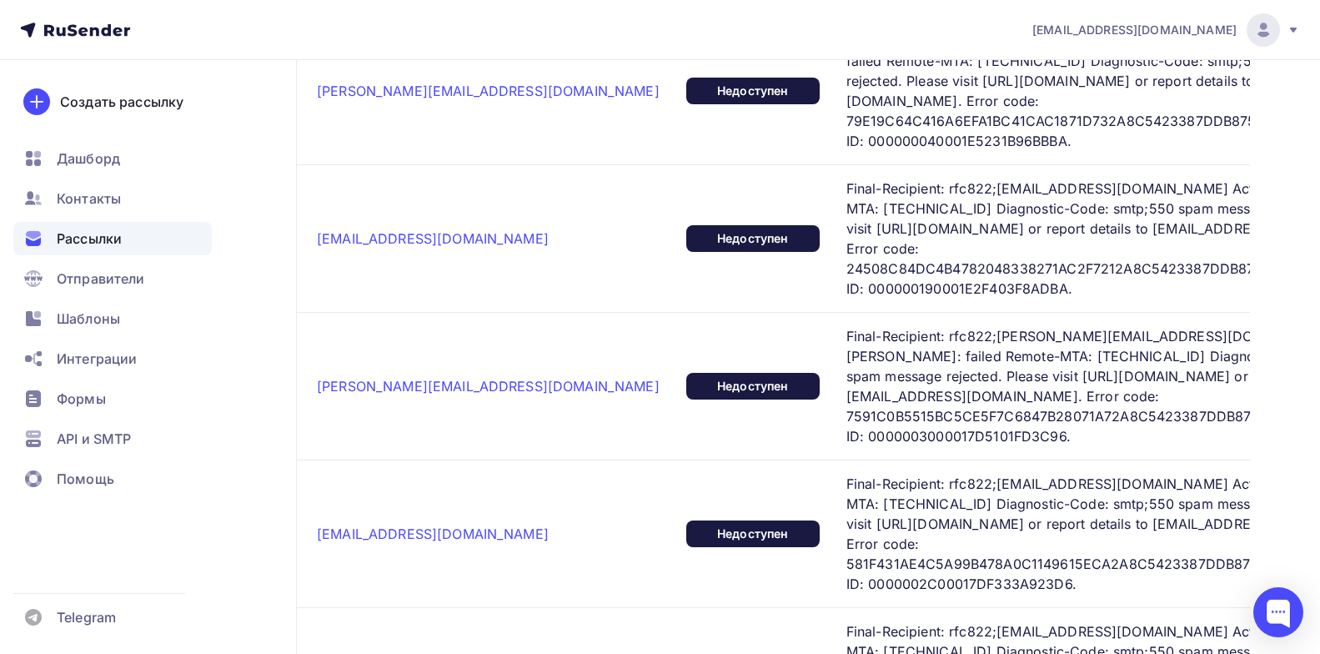
scroll to position [0, 51]
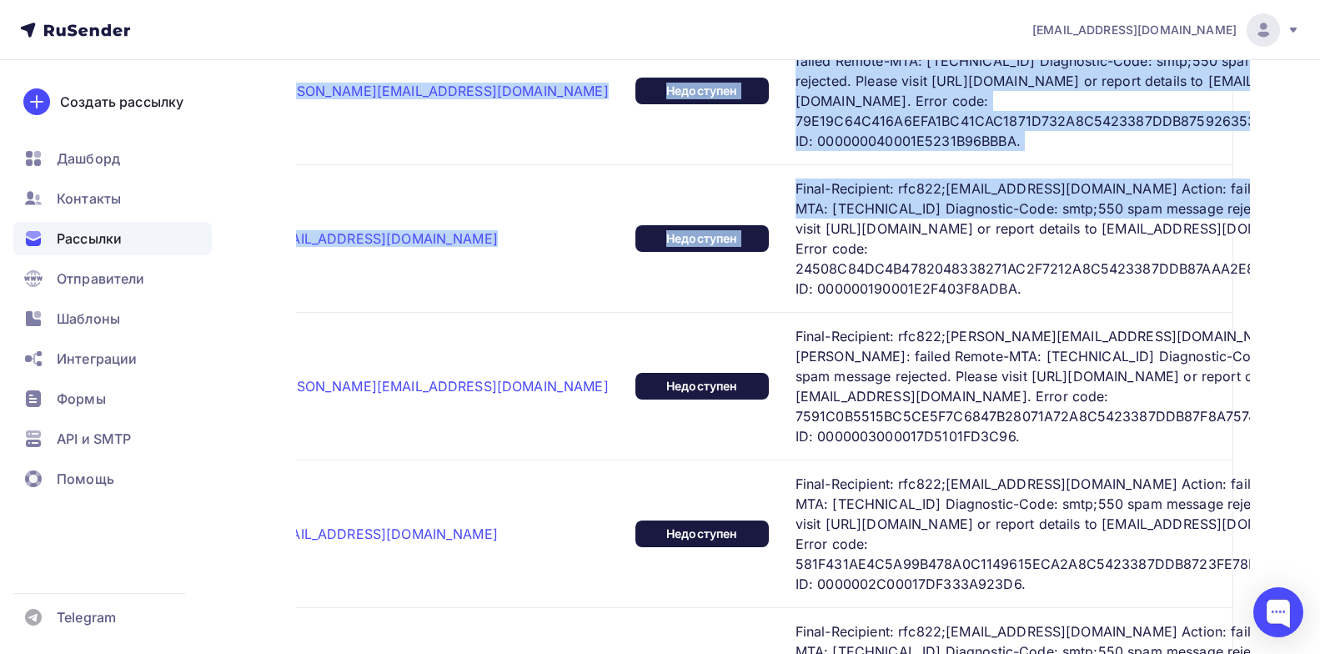
drag, startPoint x: 1211, startPoint y: 274, endPoint x: 1263, endPoint y: 264, distance: 53.3
click at [936, 299] on span "Final-Recipient: rfc822;diviadress@mail.ru Action: failed Remote-MTA: 217.69.13…" at bounding box center [1069, 238] width 547 height 120
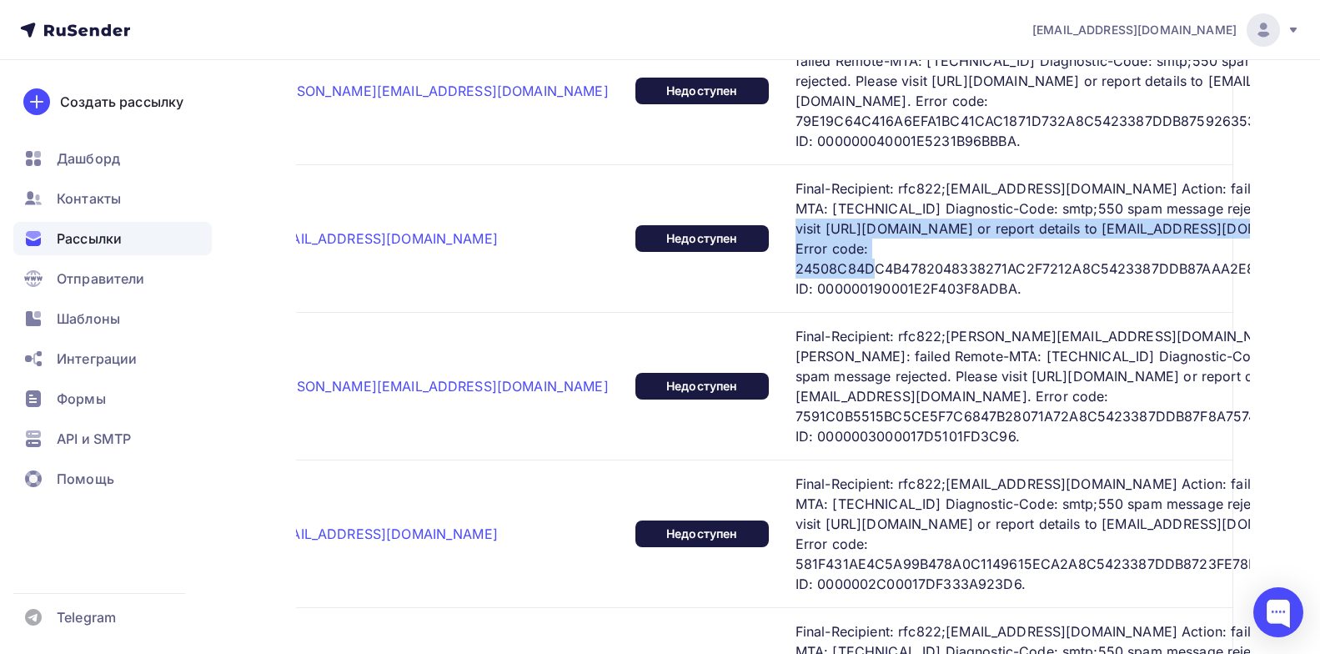
drag, startPoint x: 691, startPoint y: 289, endPoint x: 903, endPoint y: 308, distance: 212.7
click at [903, 308] on td "Final-Recipient: rfc822;diviadress@mail.ru Action: failed Remote-MTA: 217.69.13…" at bounding box center [1011, 238] width 444 height 148
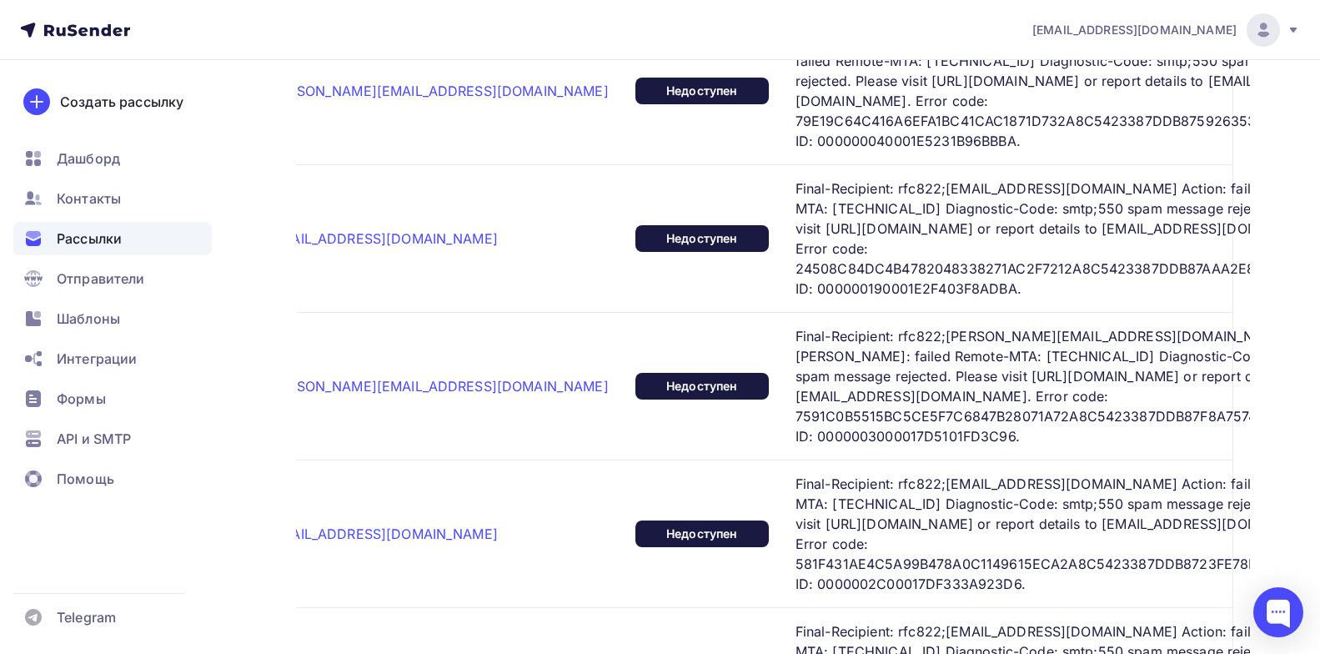
click at [1057, 299] on span "Final-Recipient: rfc822;diviadress@mail.ru Action: failed Remote-MTA: 217.69.13…" at bounding box center [1069, 238] width 547 height 120
drag, startPoint x: 1034, startPoint y: 308, endPoint x: 1162, endPoint y: 301, distance: 127.8
click at [1162, 299] on span "Final-Recipient: rfc822;diviadress@mail.ru Action: failed Remote-MTA: 217.69.13…" at bounding box center [1069, 238] width 547 height 120
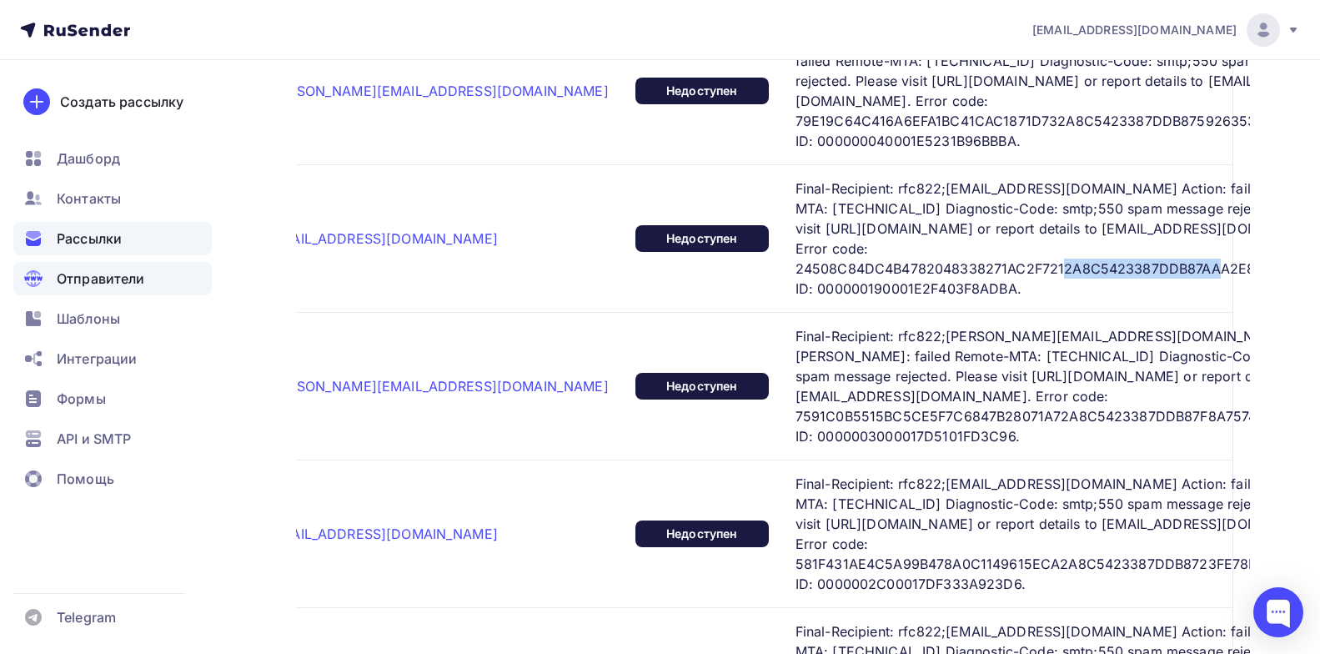
click at [122, 273] on span "Отправители" at bounding box center [101, 279] width 88 height 20
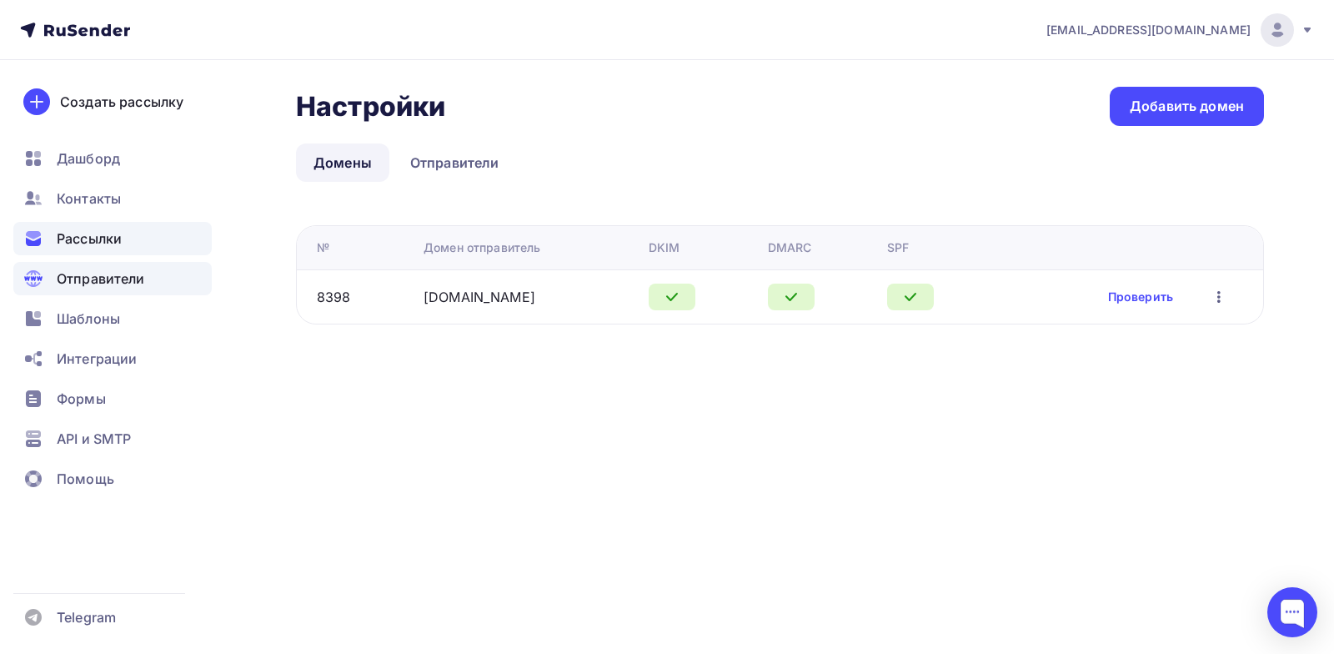
click at [101, 232] on span "Рассылки" at bounding box center [89, 238] width 65 height 20
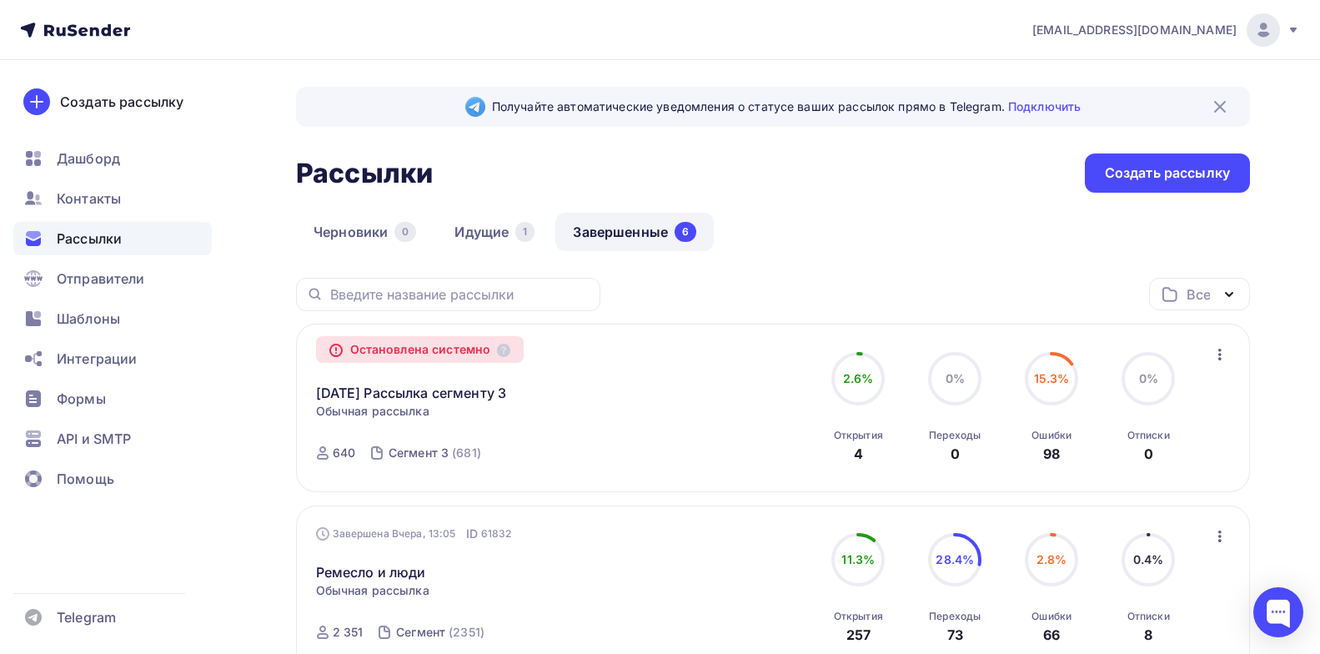
click at [778, 389] on div "Остановлена системно 09.10.2025 Рассылка сегменту 3 Копировать в новую Обычная …" at bounding box center [773, 408] width 915 height 129
click at [1220, 352] on icon "button" at bounding box center [1220, 354] width 20 height 20
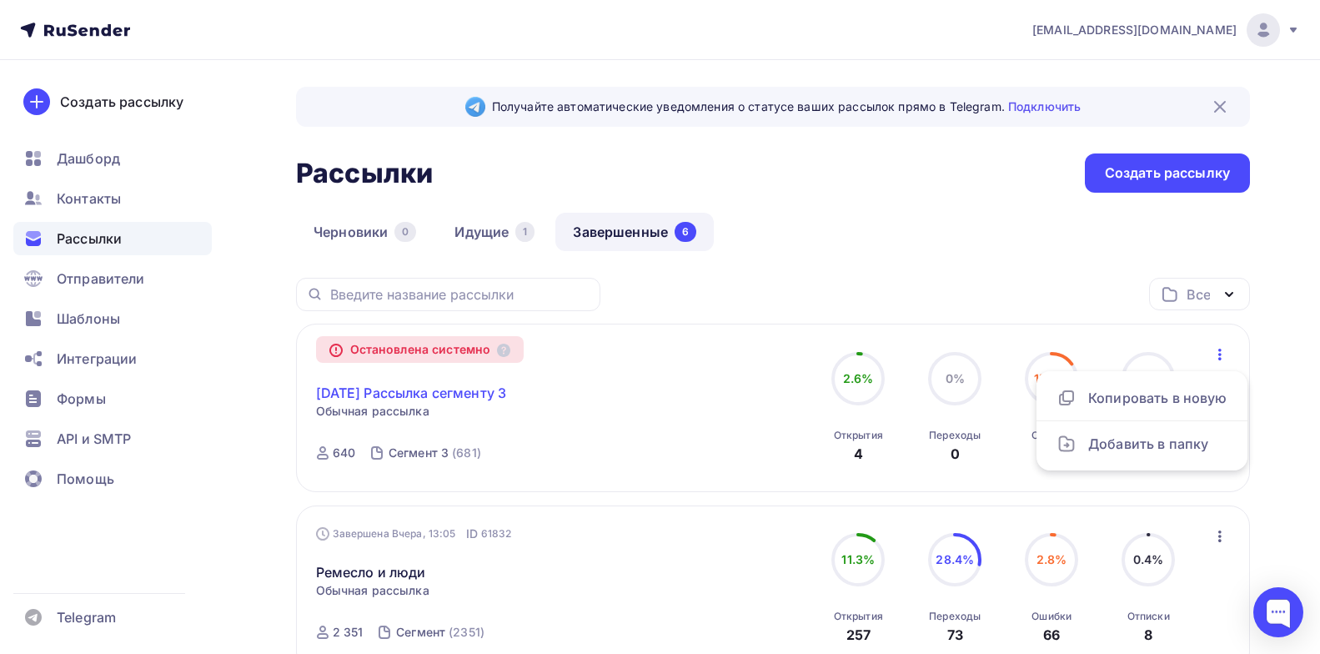
click at [507, 389] on link "09.10.2025 Рассылка сегменту 3" at bounding box center [411, 393] width 191 height 20
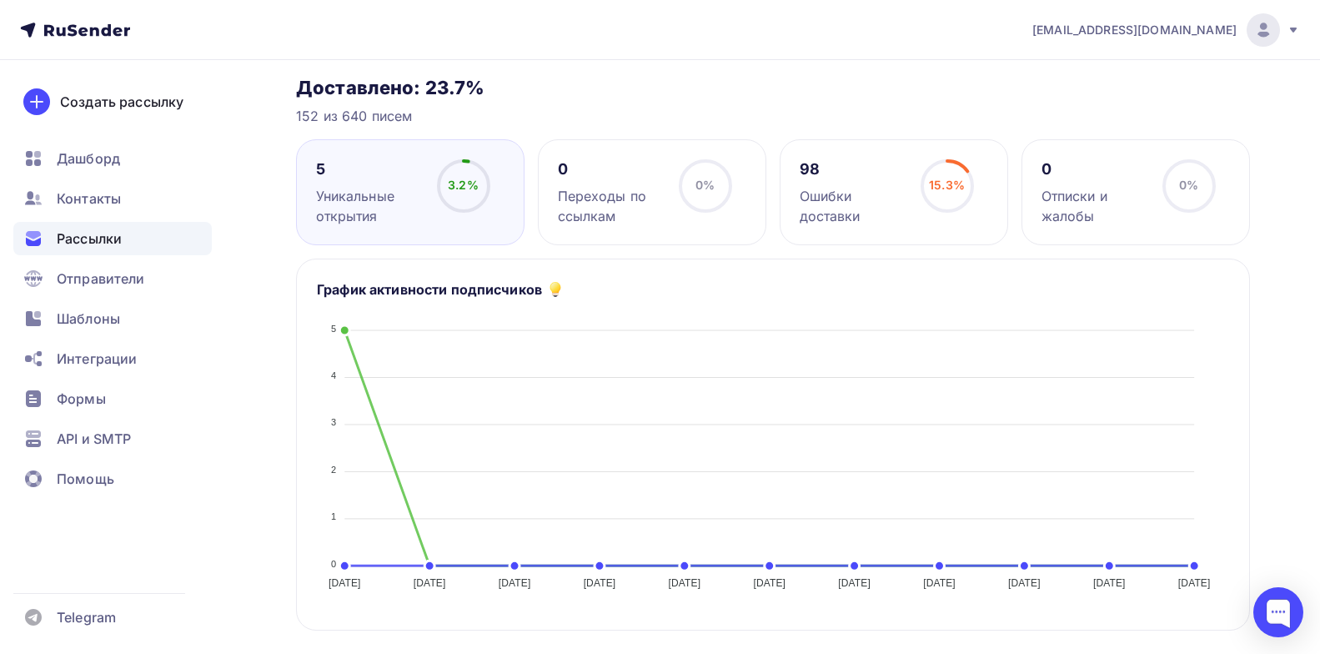
scroll to position [60, 0]
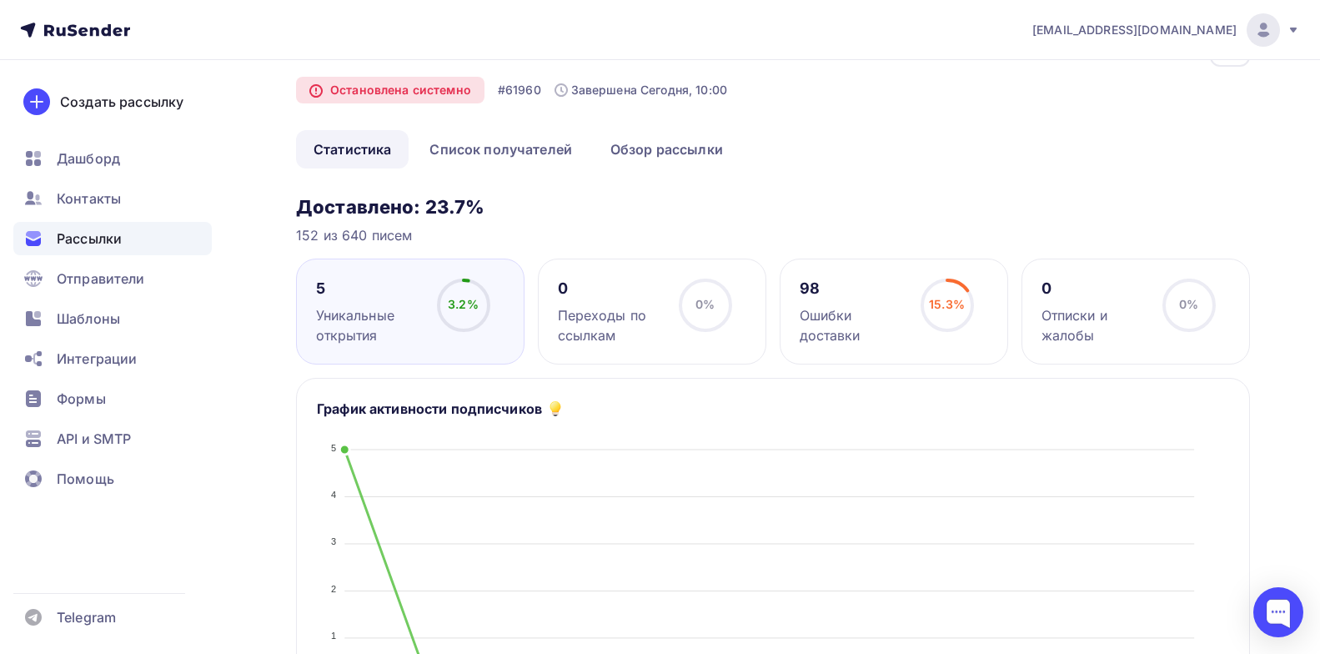
click at [850, 309] on div "Ошибки доставки" at bounding box center [853, 325] width 106 height 40
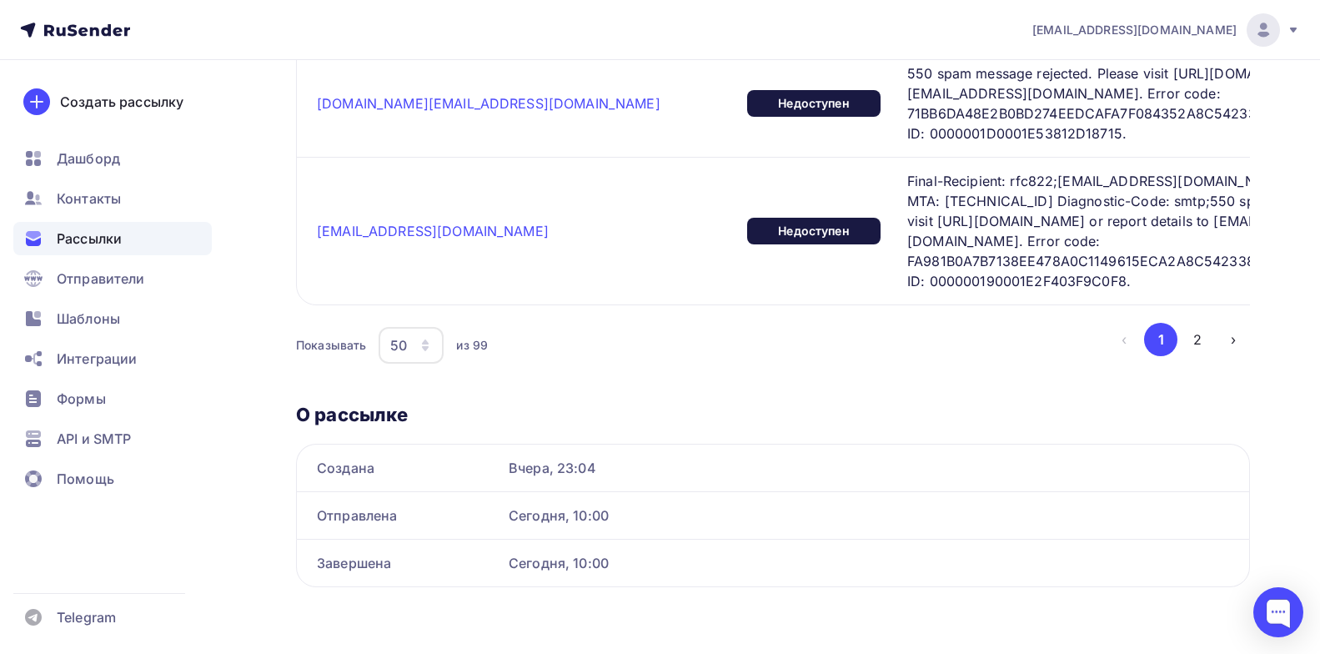
scroll to position [8709, 0]
click at [1197, 338] on button "2" at bounding box center [1197, 339] width 33 height 33
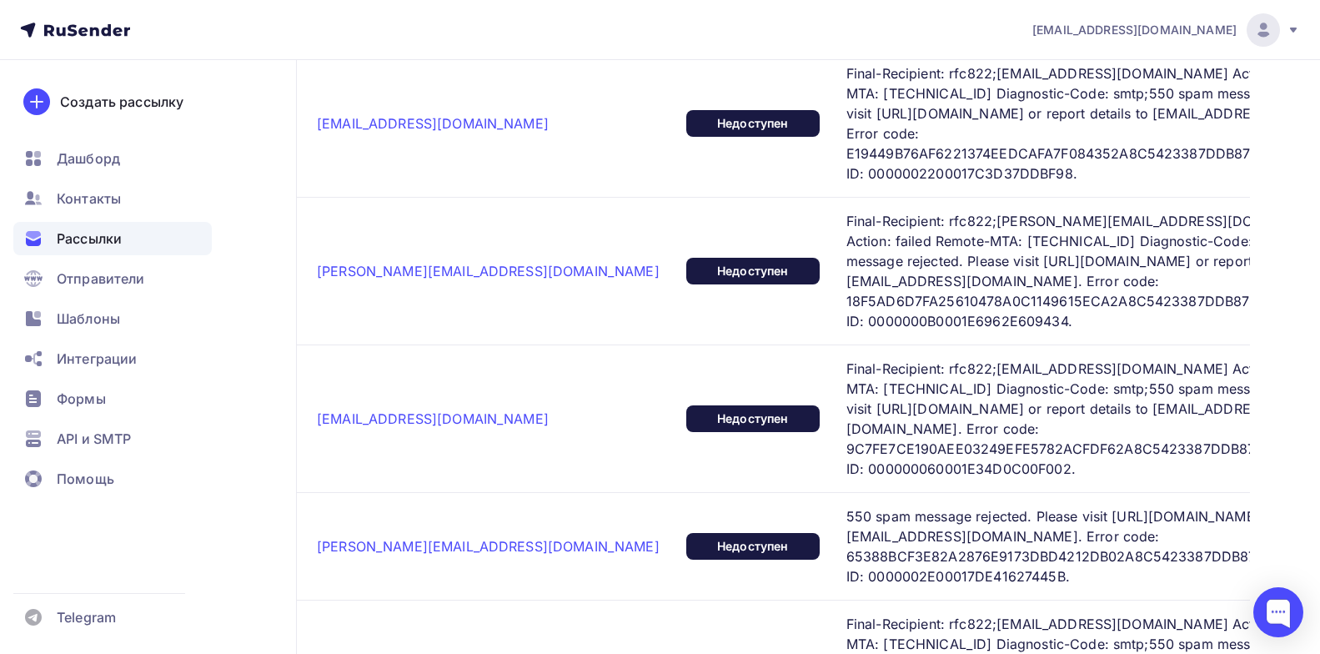
scroll to position [2287, 0]
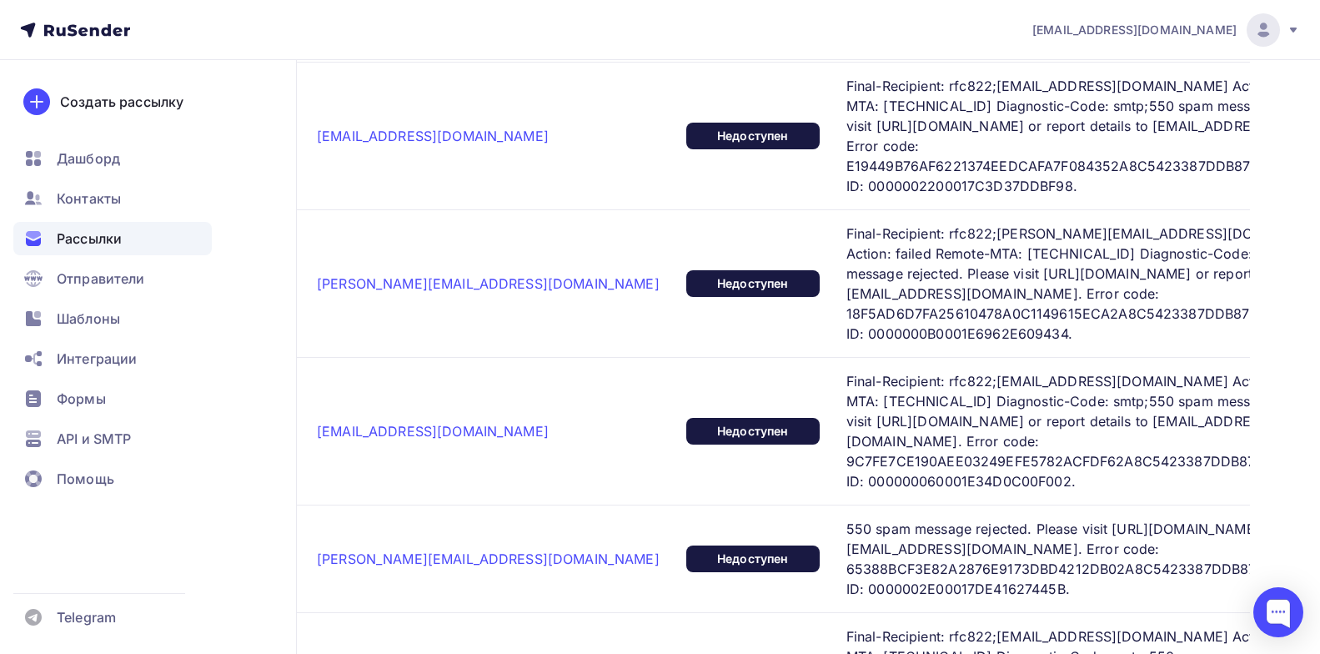
click at [97, 248] on div "Рассылки" at bounding box center [112, 238] width 198 height 33
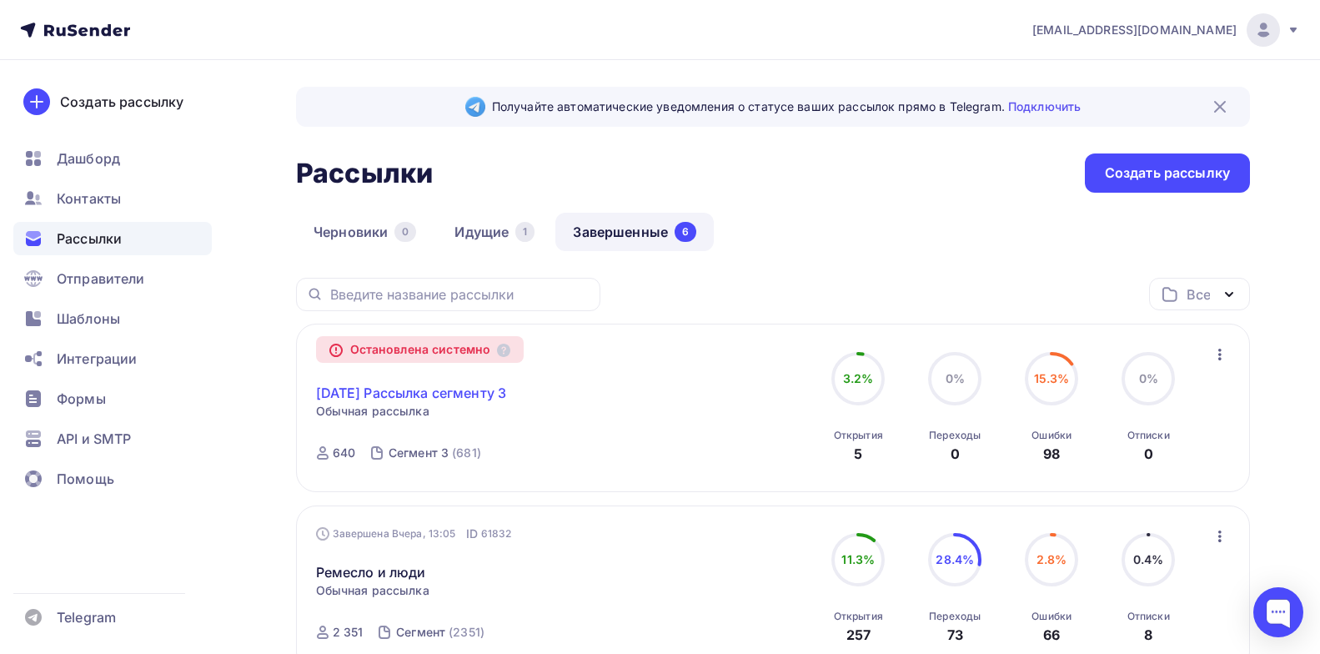
click at [476, 397] on link "09.10.2025 Рассылка сегменту 3" at bounding box center [411, 393] width 191 height 20
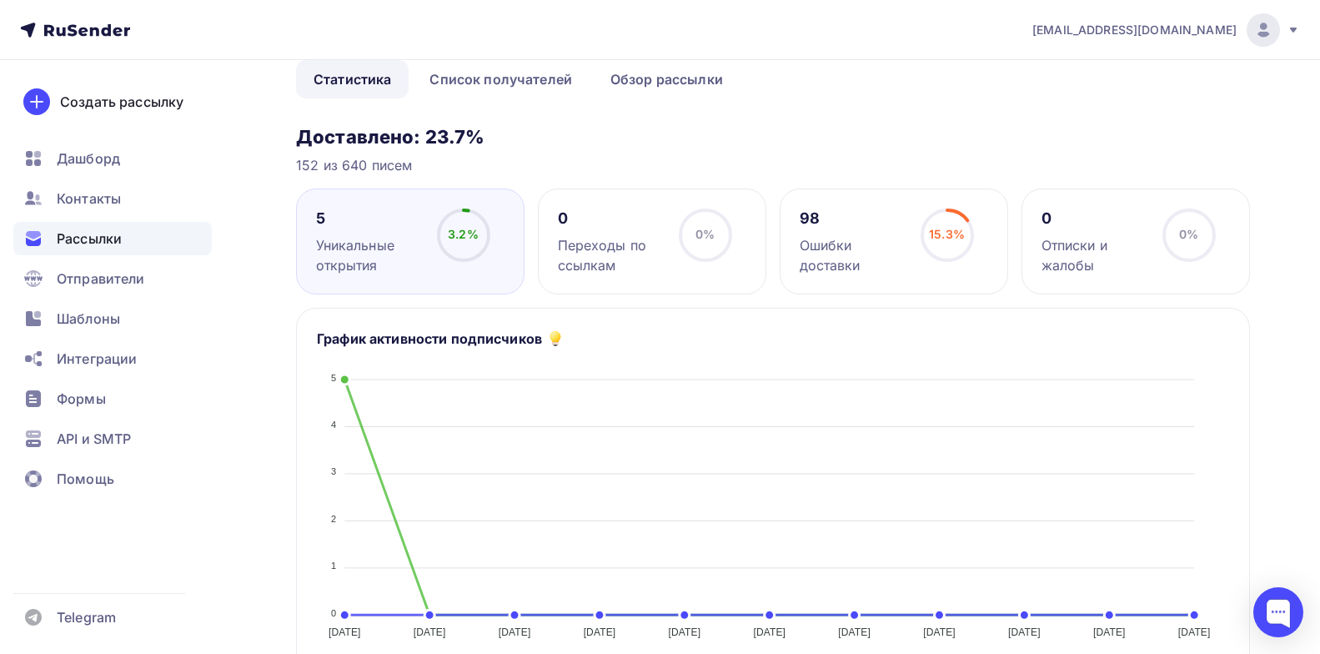
scroll to position [107, 0]
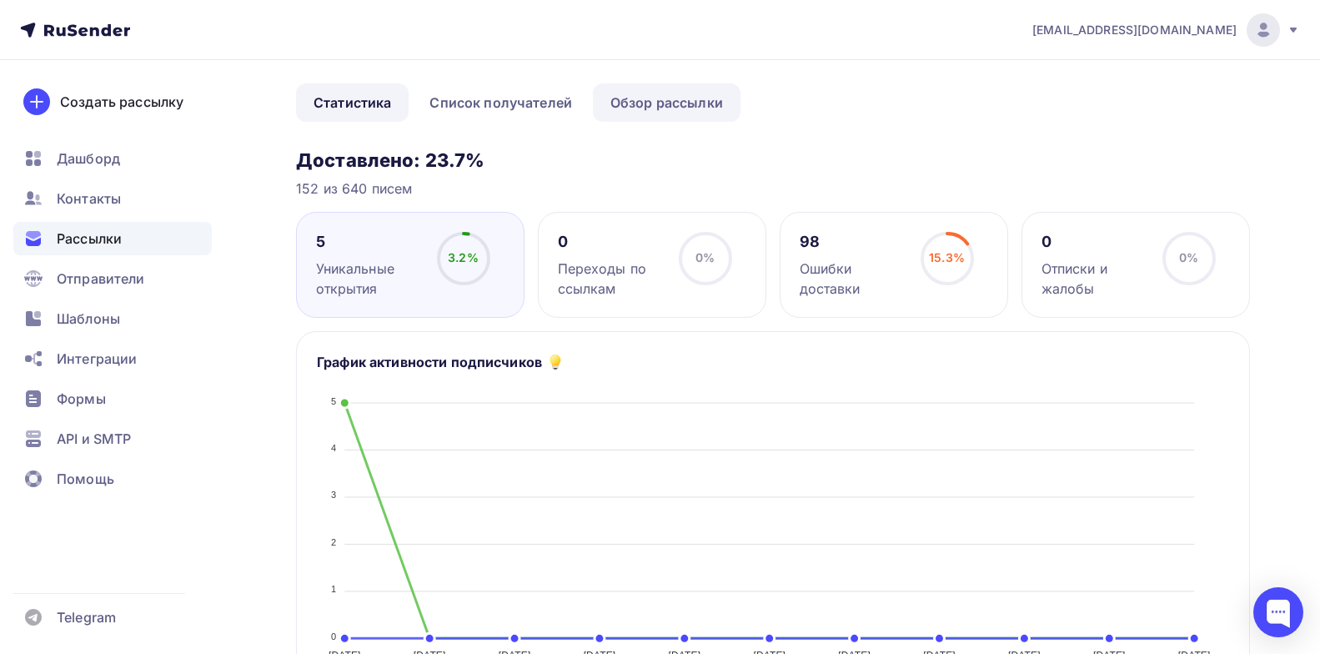
click at [649, 104] on link "Обзор рассылки" at bounding box center [667, 102] width 148 height 38
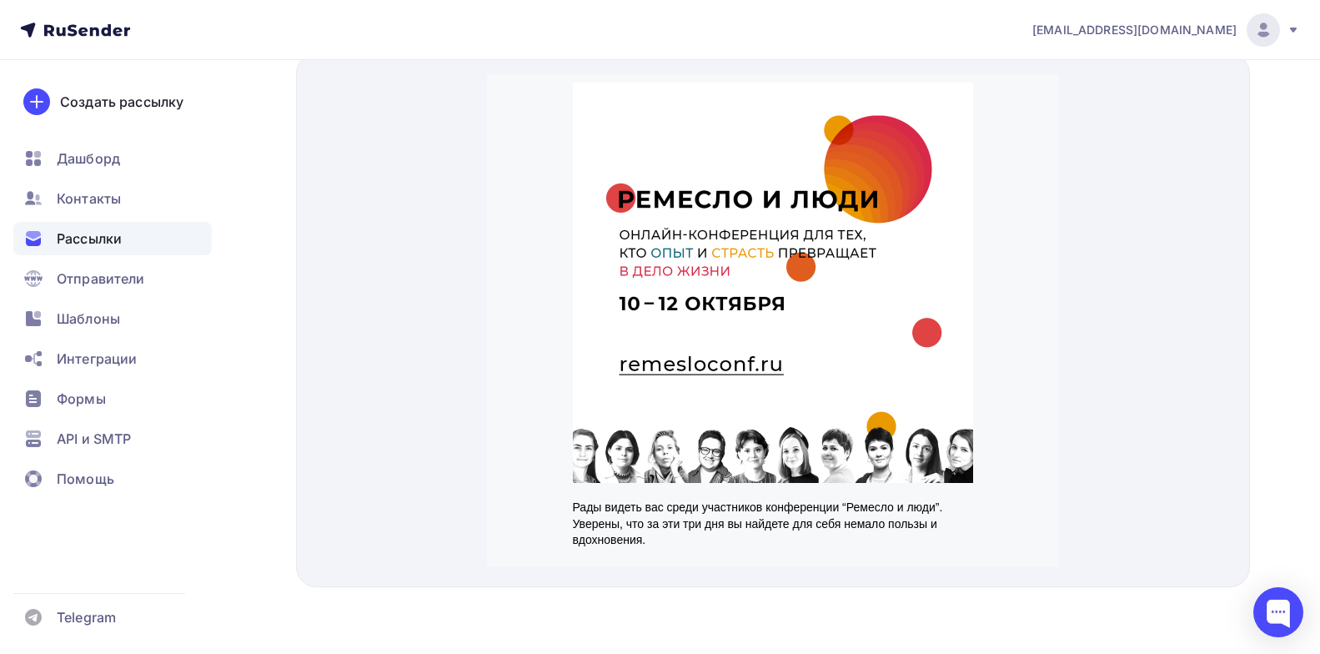
click at [79, 245] on span "Рассылки" at bounding box center [89, 238] width 65 height 20
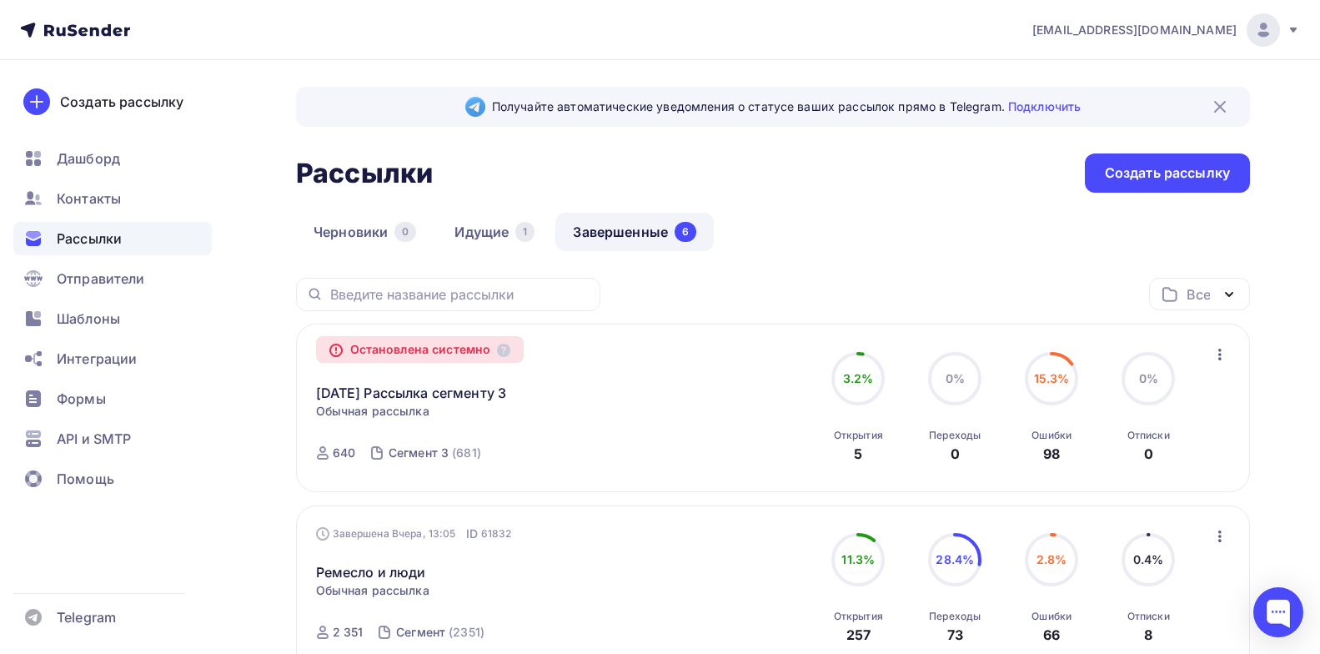
click at [600, 372] on div "09.10.2025 Рассылка сегменту 3 Копировать в новую" at bounding box center [506, 383] width 380 height 40
